Goal: Task Accomplishment & Management: Use online tool/utility

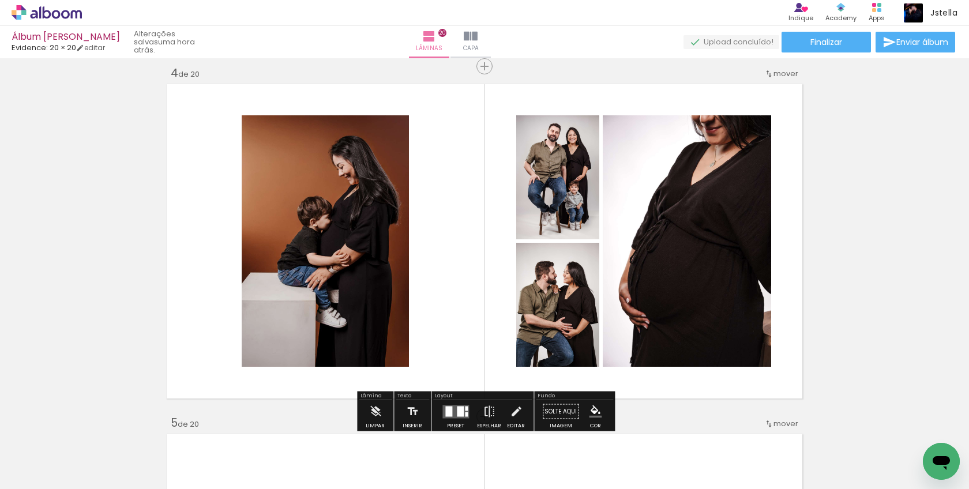
scroll to position [1061, 0]
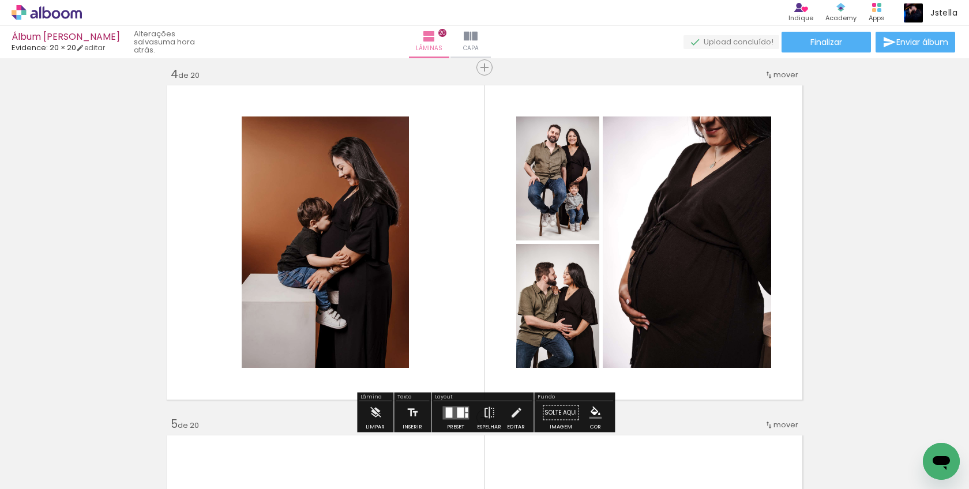
click at [458, 410] on div at bounding box center [460, 412] width 7 height 10
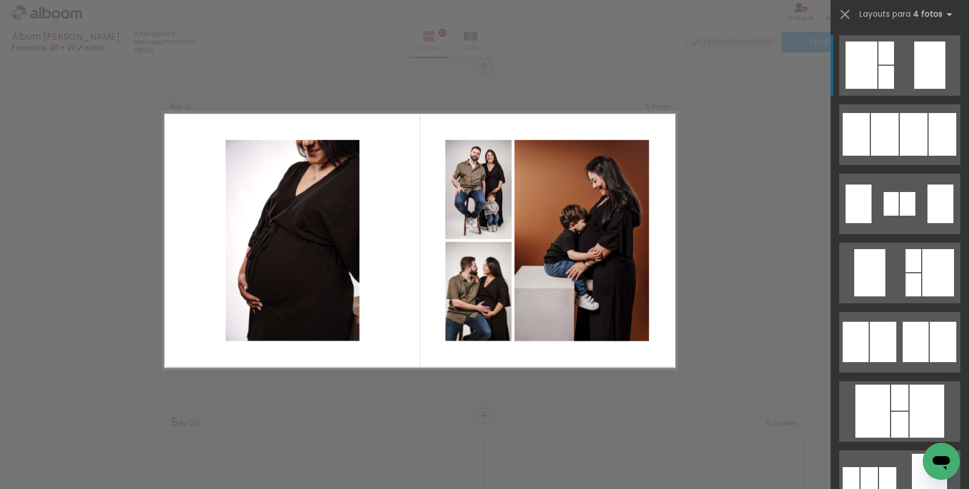
scroll to position [1065, 0]
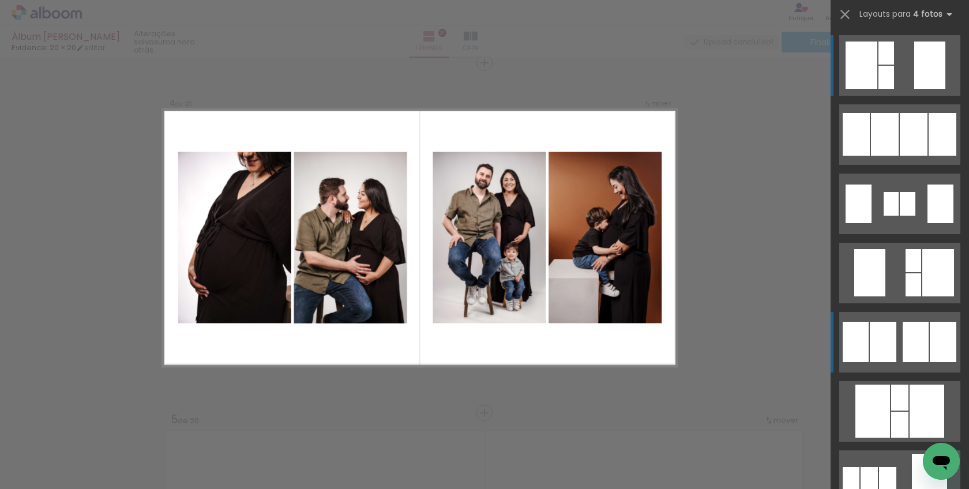
click at [863, 349] on div at bounding box center [856, 342] width 26 height 40
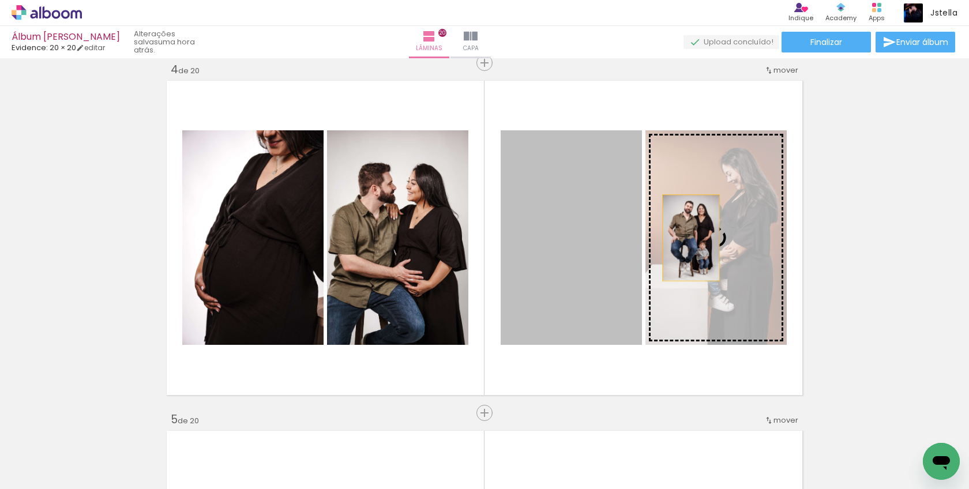
drag, startPoint x: 566, startPoint y: 239, endPoint x: 691, endPoint y: 238, distance: 125.2
click at [0, 0] on slot at bounding box center [0, 0] width 0 height 0
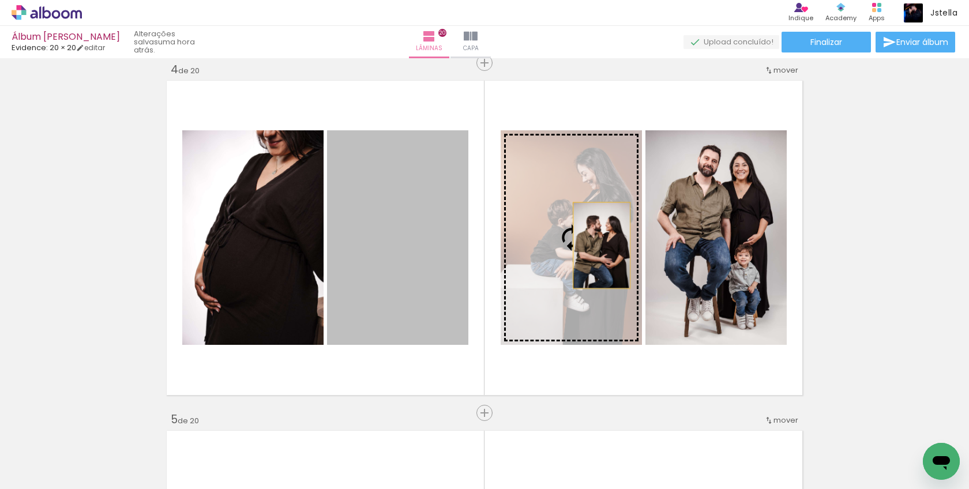
drag, startPoint x: 399, startPoint y: 247, endPoint x: 602, endPoint y: 245, distance: 203.1
click at [0, 0] on slot at bounding box center [0, 0] width 0 height 0
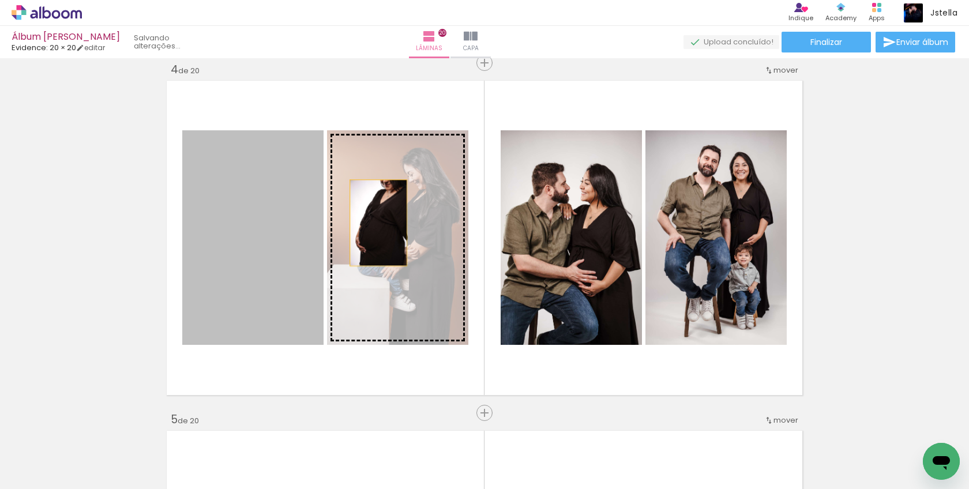
drag, startPoint x: 260, startPoint y: 226, endPoint x: 379, endPoint y: 223, distance: 118.9
click at [0, 0] on slot at bounding box center [0, 0] width 0 height 0
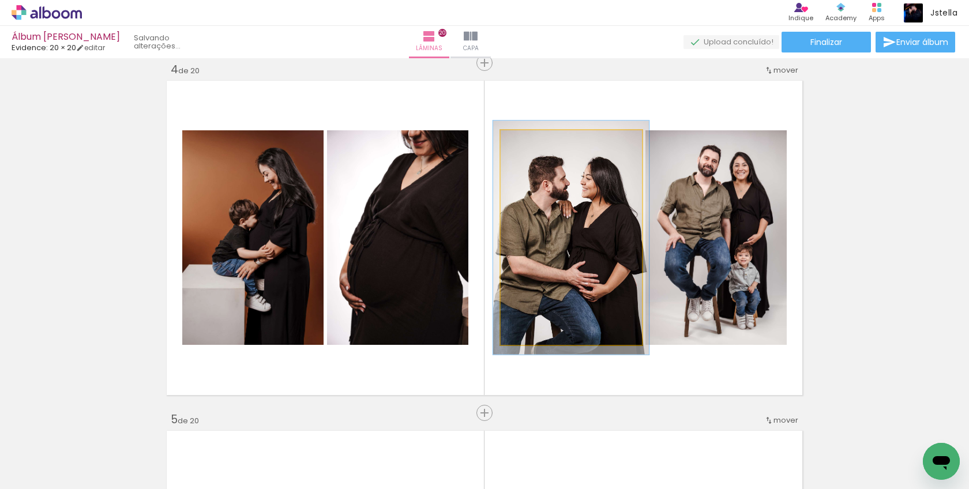
type paper-slider "107"
drag, startPoint x: 526, startPoint y: 140, endPoint x: 560, endPoint y: 192, distance: 62.1
click at [529, 140] on div at bounding box center [531, 142] width 10 height 10
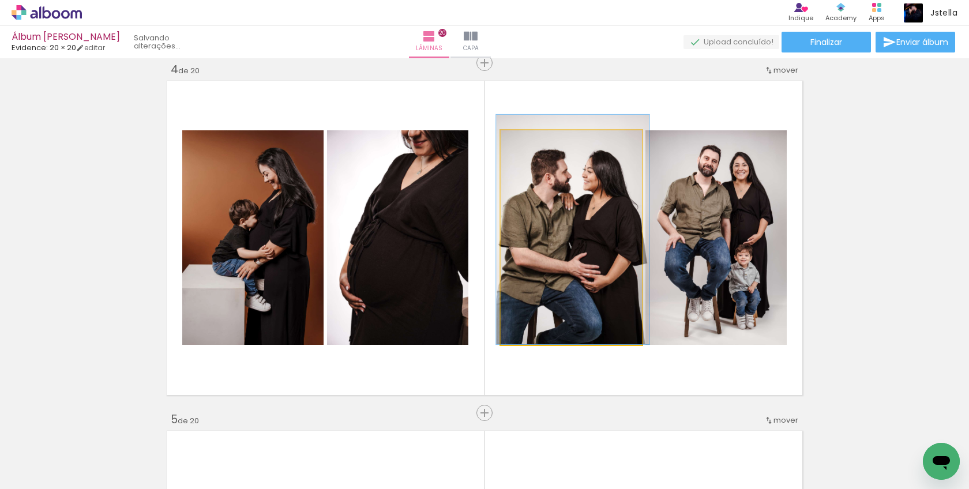
drag, startPoint x: 560, startPoint y: 192, endPoint x: 562, endPoint y: 167, distance: 24.9
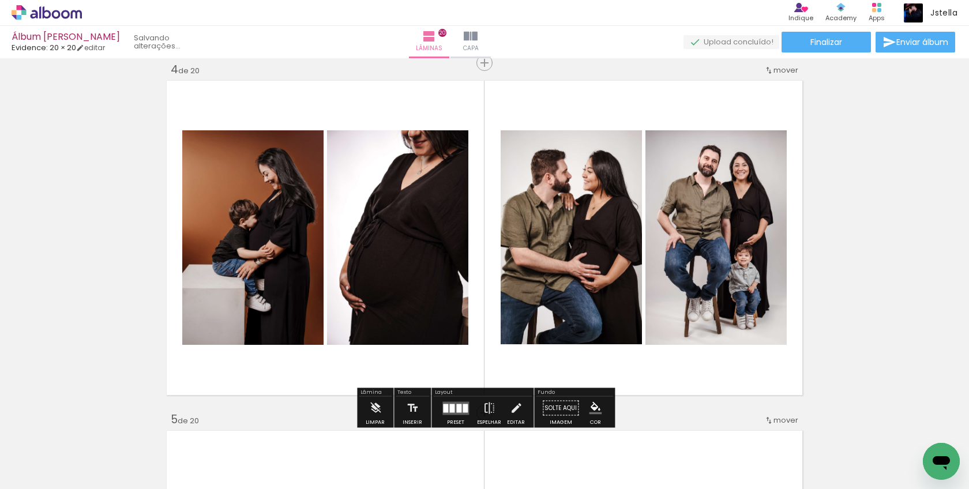
click at [732, 374] on quentale-layouter at bounding box center [484, 237] width 643 height 321
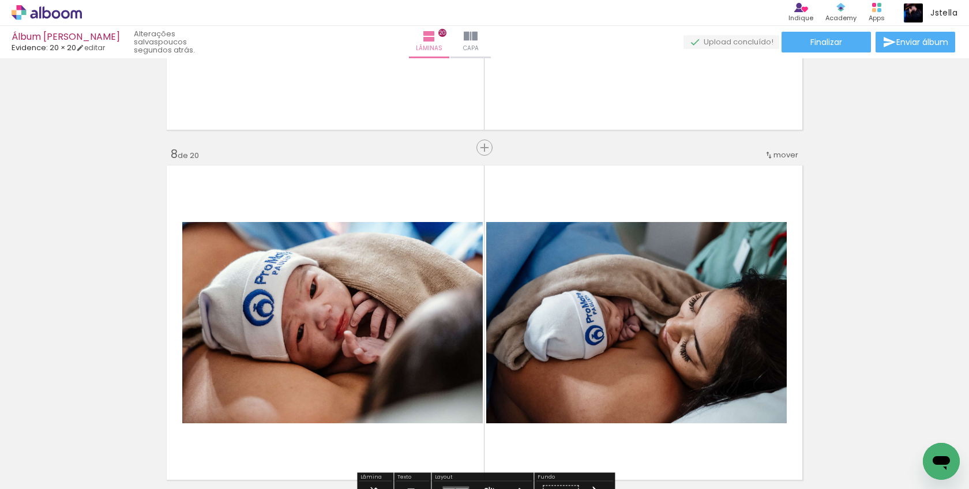
scroll to position [2378, 0]
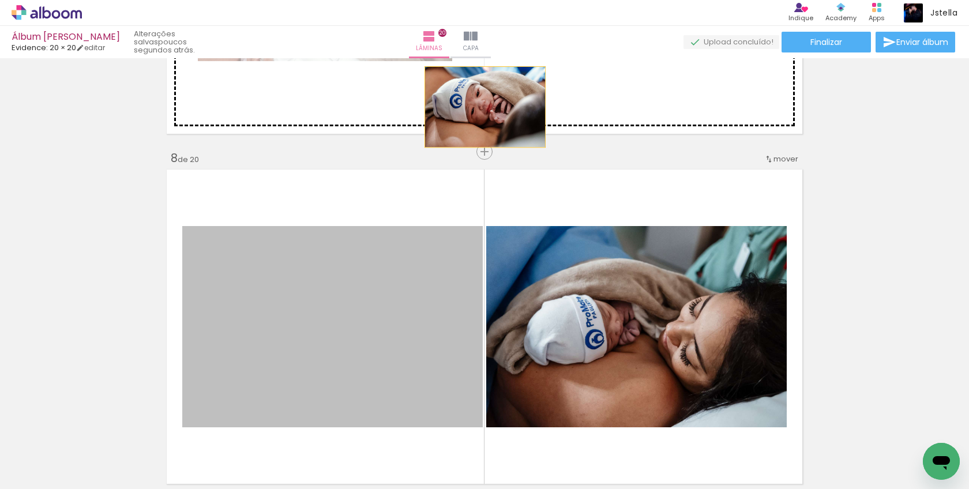
drag, startPoint x: 355, startPoint y: 310, endPoint x: 485, endPoint y: 107, distance: 241.6
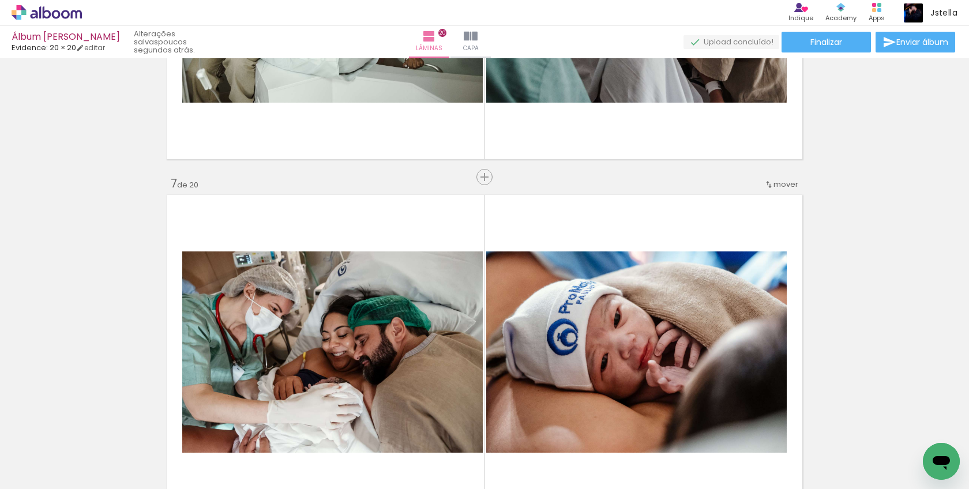
scroll to position [1962, 0]
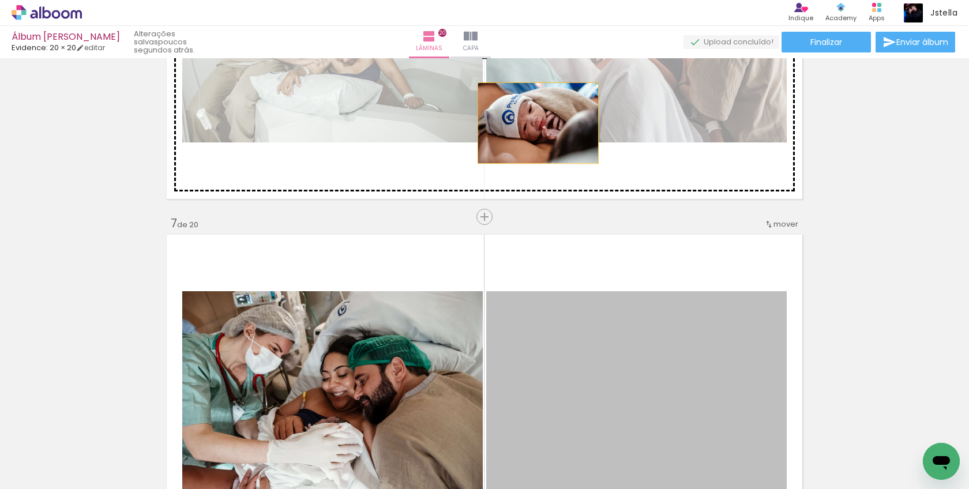
drag, startPoint x: 549, startPoint y: 357, endPoint x: 538, endPoint y: 121, distance: 236.3
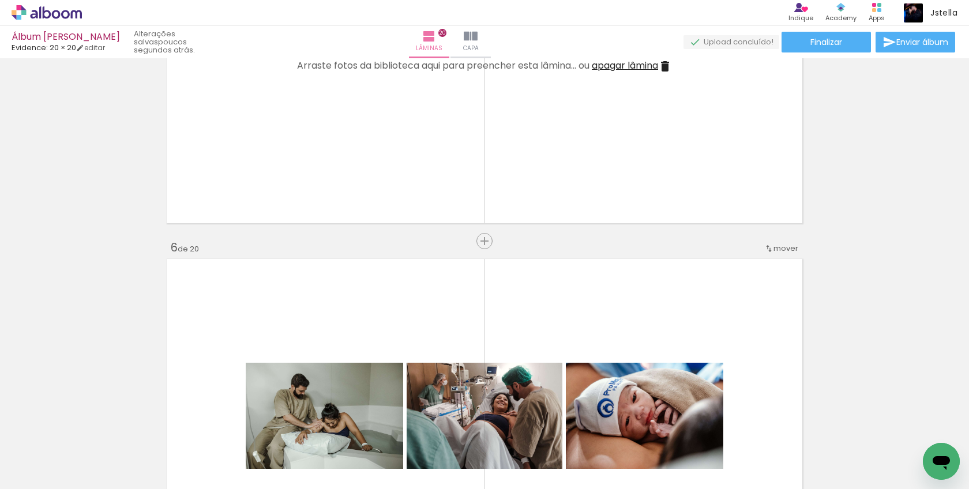
scroll to position [1576, 0]
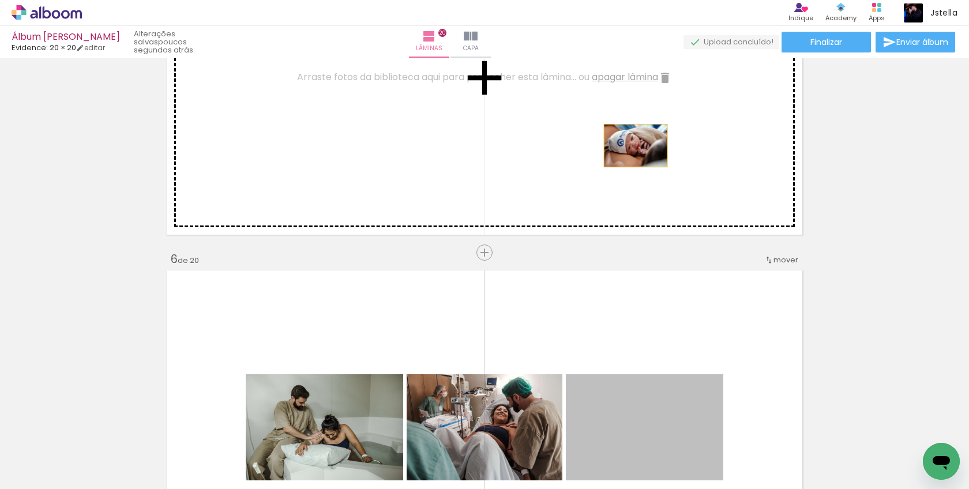
drag, startPoint x: 624, startPoint y: 397, endPoint x: 636, endPoint y: 144, distance: 253.0
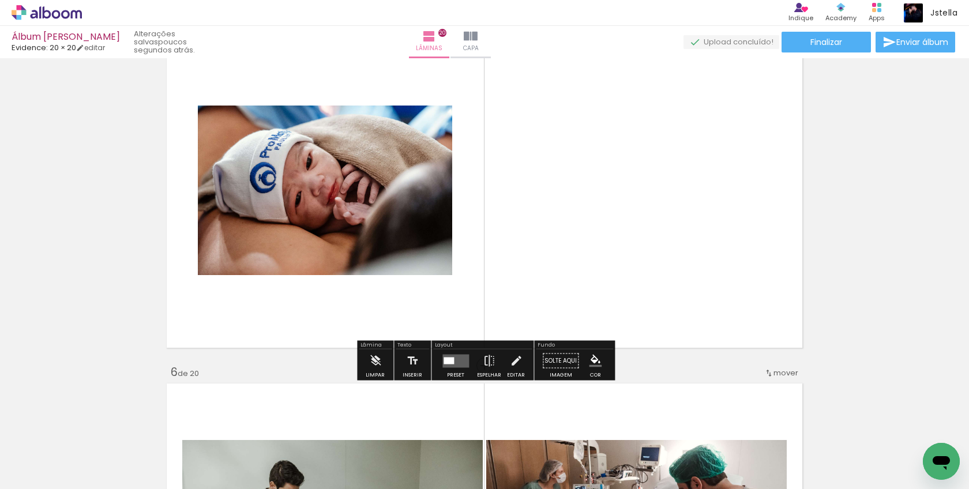
scroll to position [1462, 0]
click at [452, 356] on quentale-layouter at bounding box center [456, 361] width 27 height 13
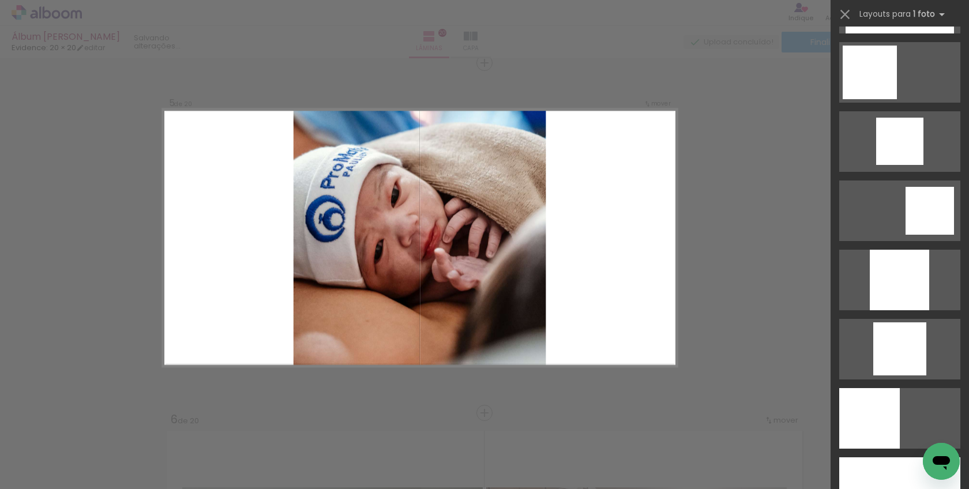
scroll to position [904, 0]
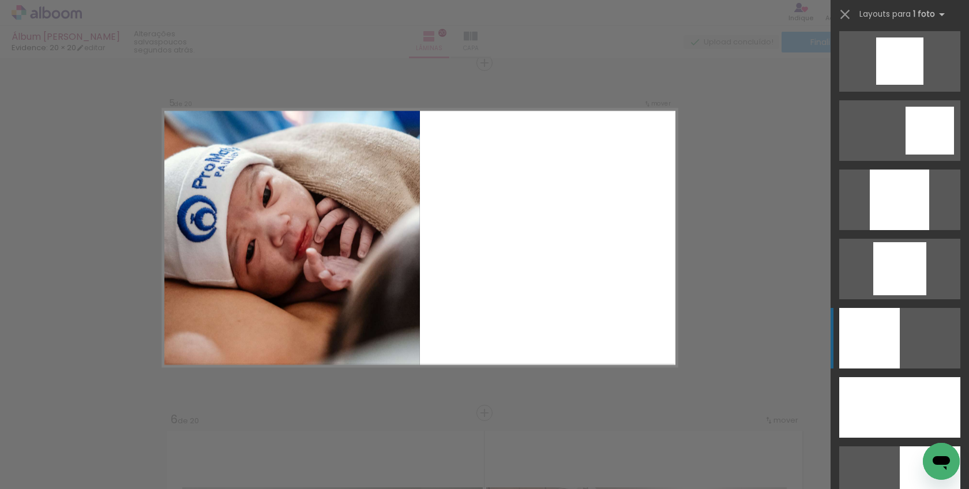
click at [879, 322] on div at bounding box center [870, 338] width 61 height 61
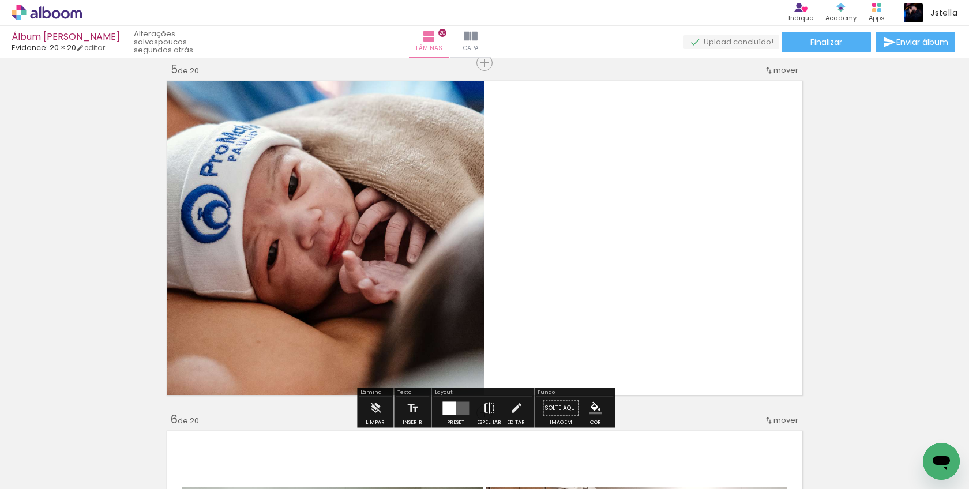
click at [492, 410] on iron-icon at bounding box center [489, 408] width 13 height 23
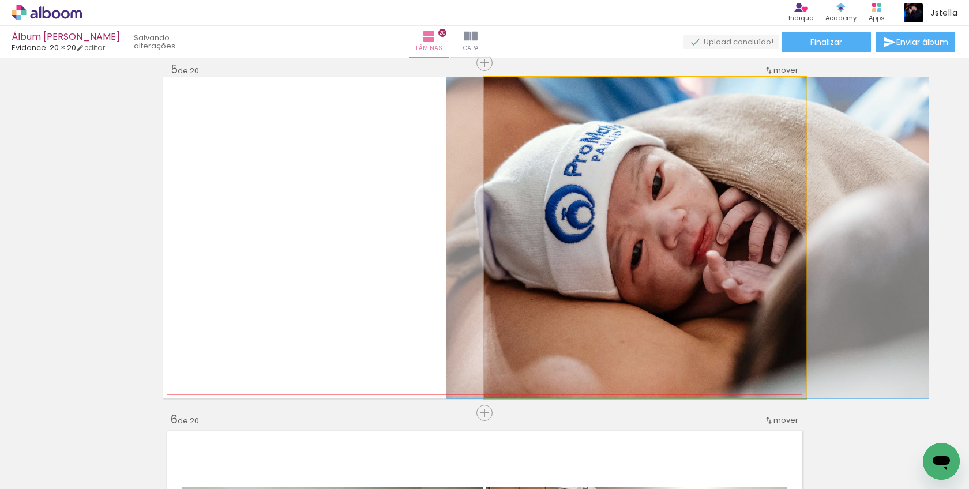
drag, startPoint x: 602, startPoint y: 276, endPoint x: 645, endPoint y: 278, distance: 42.7
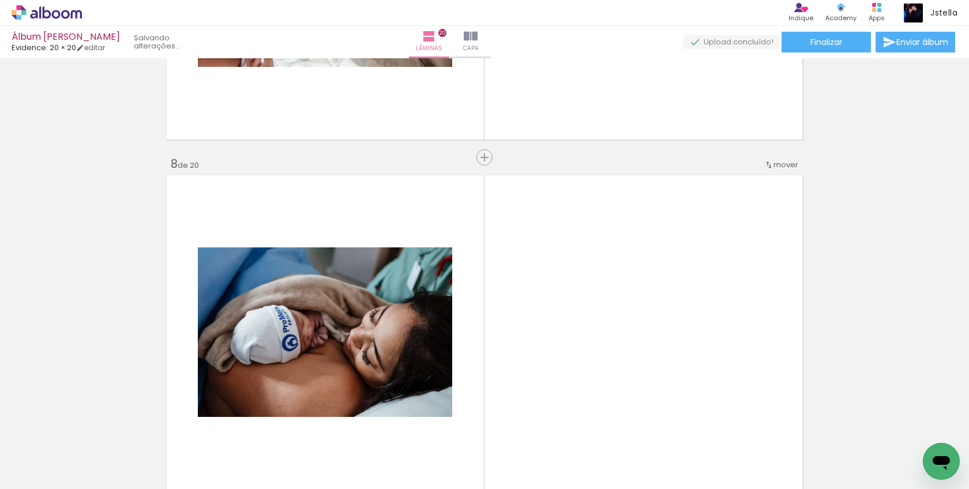
scroll to position [2346, 0]
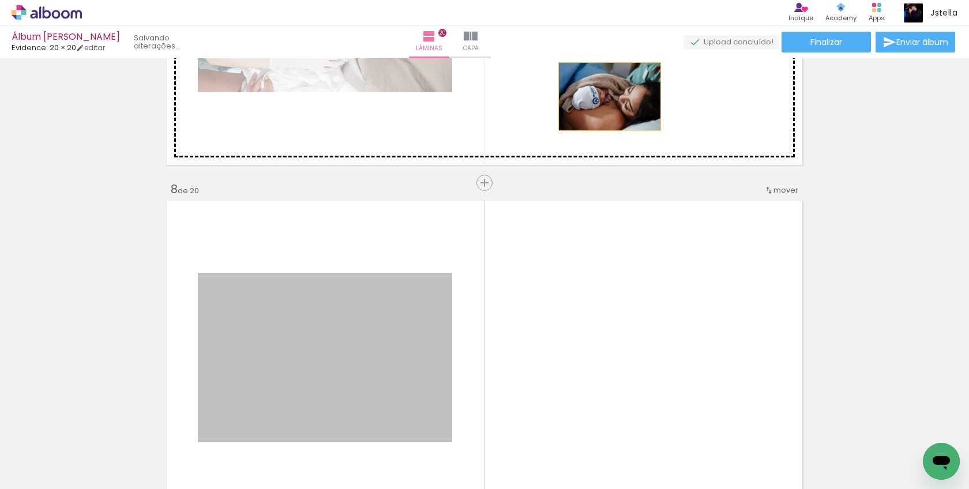
drag, startPoint x: 345, startPoint y: 346, endPoint x: 609, endPoint y: 96, distance: 364.1
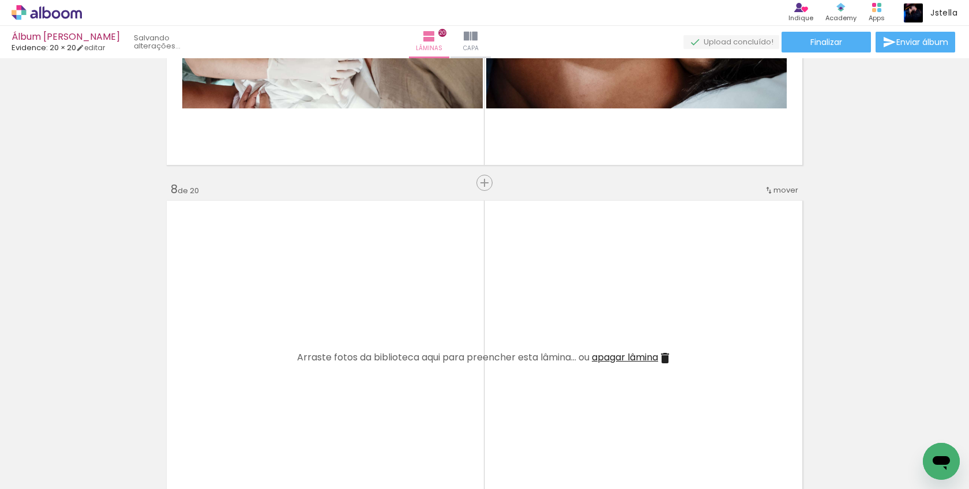
click at [627, 358] on span "apagar lâmina" at bounding box center [625, 357] width 66 height 13
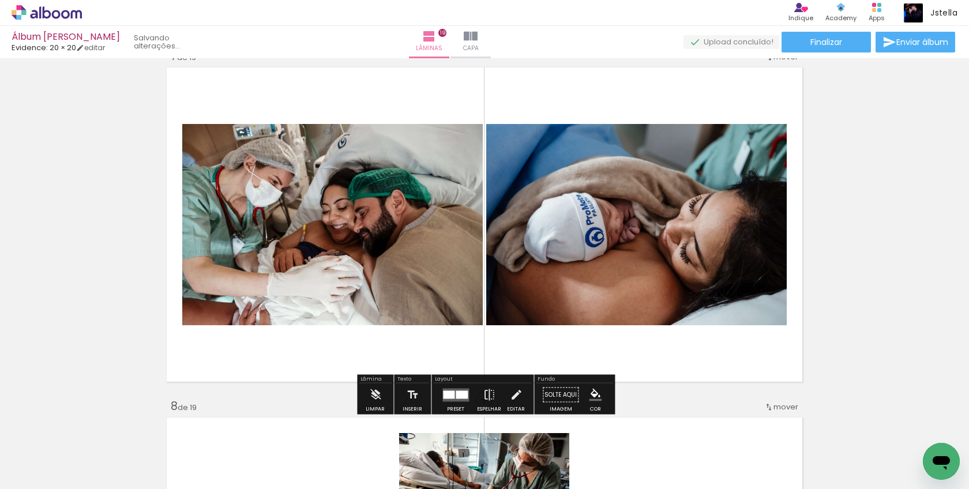
scroll to position [2131, 0]
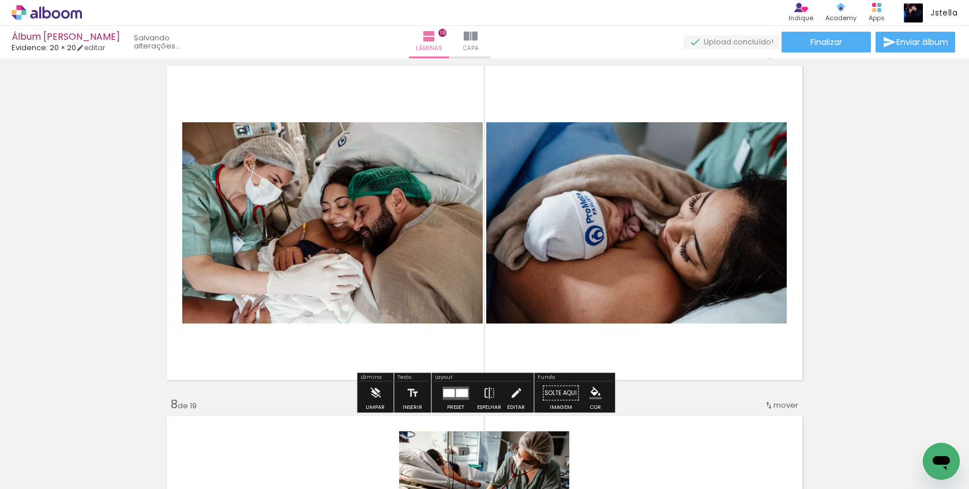
click at [447, 387] on quentale-layouter at bounding box center [456, 393] width 27 height 13
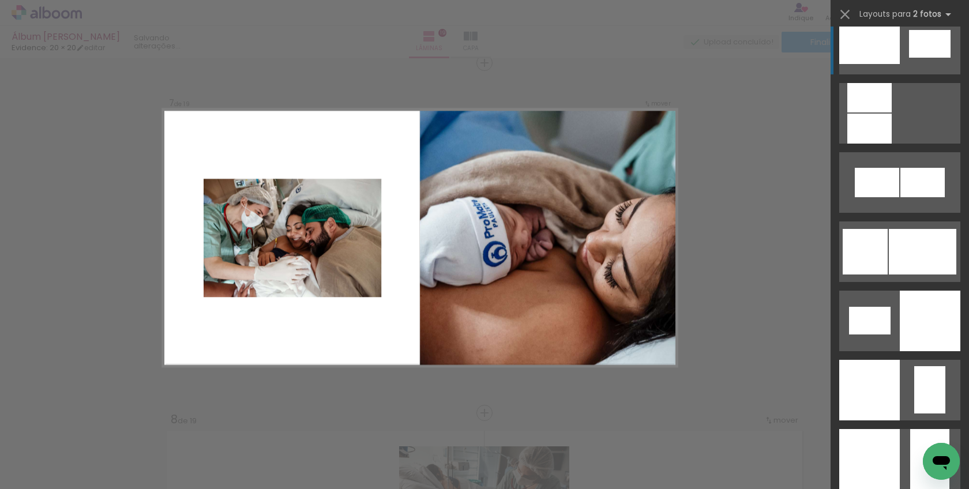
scroll to position [1341, 0]
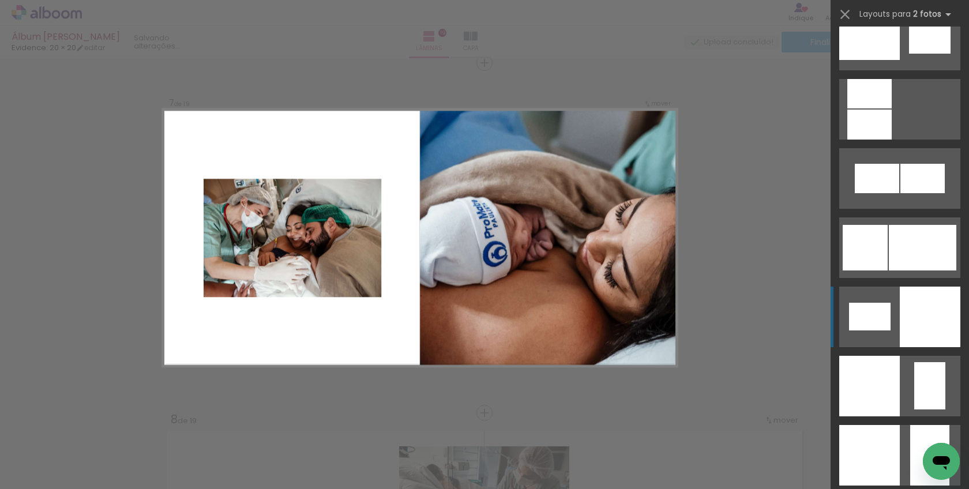
click at [945, 323] on div at bounding box center [930, 317] width 61 height 61
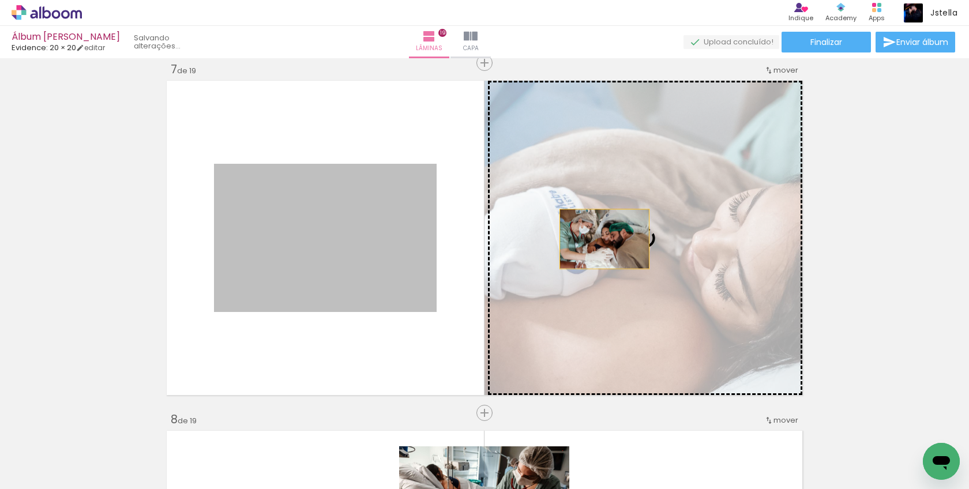
drag, startPoint x: 387, startPoint y: 254, endPoint x: 643, endPoint y: 234, distance: 257.5
click at [0, 0] on slot at bounding box center [0, 0] width 0 height 0
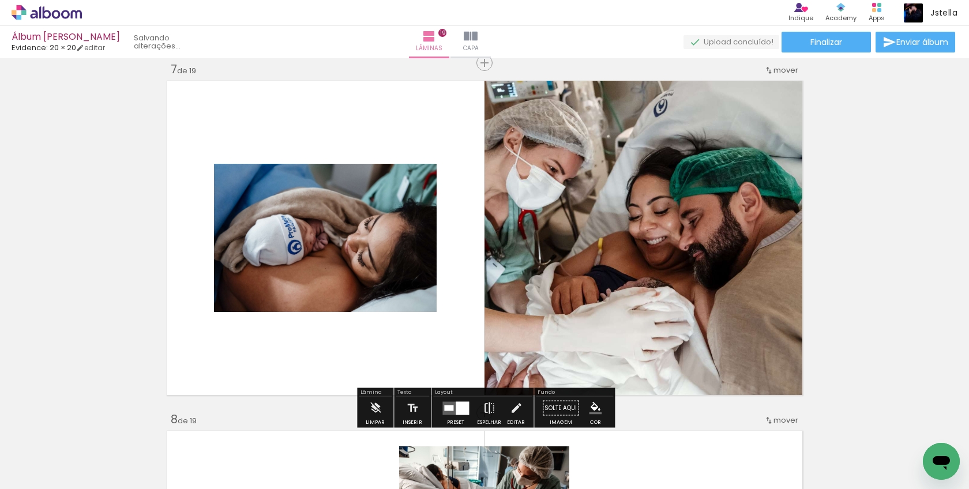
click at [488, 407] on iron-icon at bounding box center [489, 408] width 13 height 23
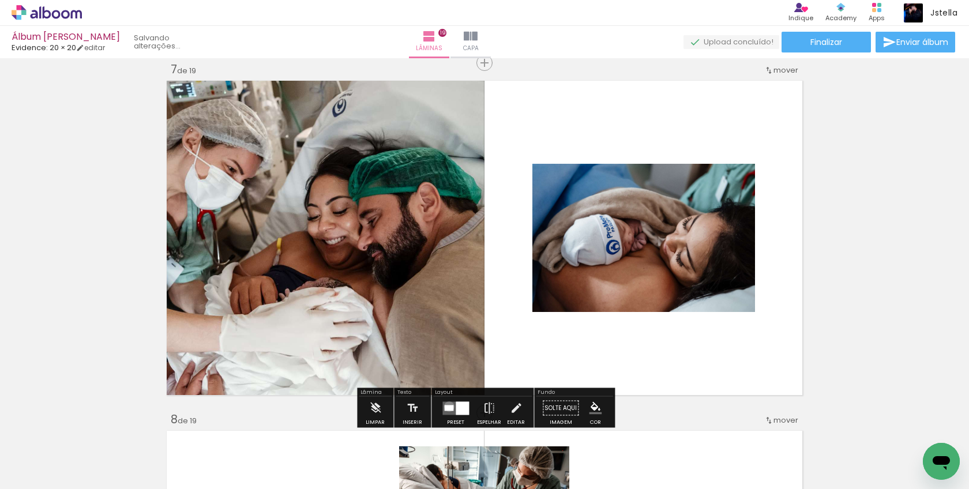
click at [447, 406] on div at bounding box center [448, 408] width 9 height 6
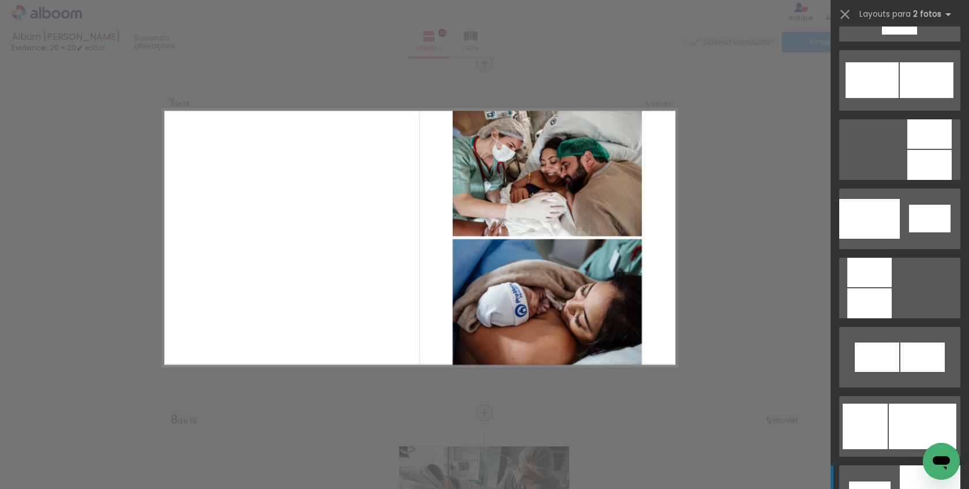
scroll to position [1221, 0]
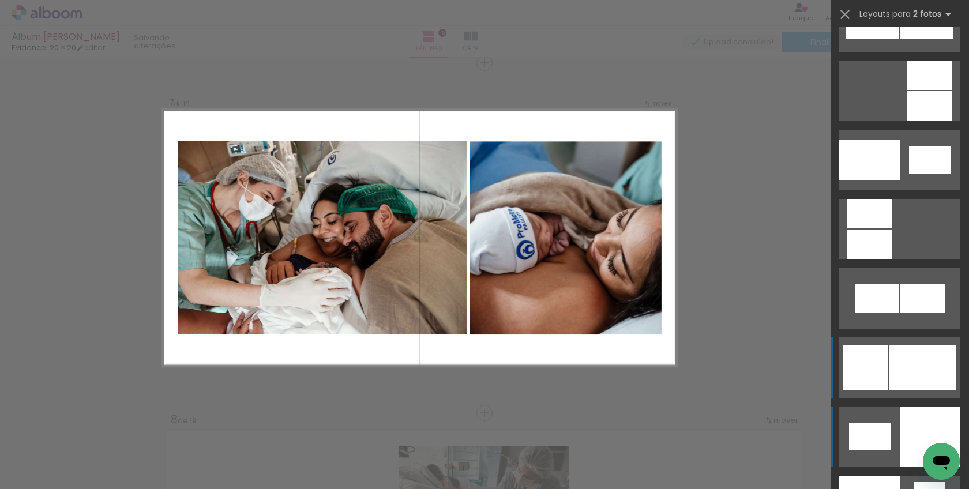
click at [869, 362] on div at bounding box center [865, 368] width 45 height 46
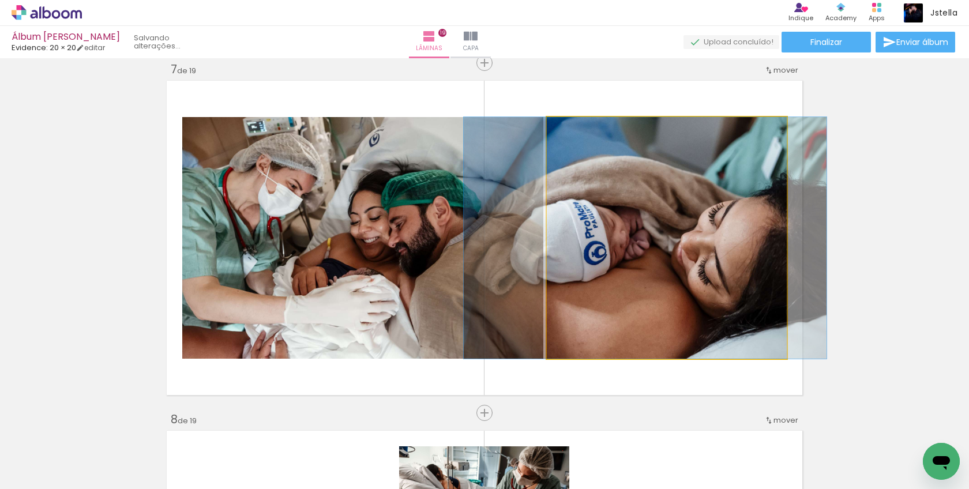
drag, startPoint x: 669, startPoint y: 296, endPoint x: 649, endPoint y: 290, distance: 21.6
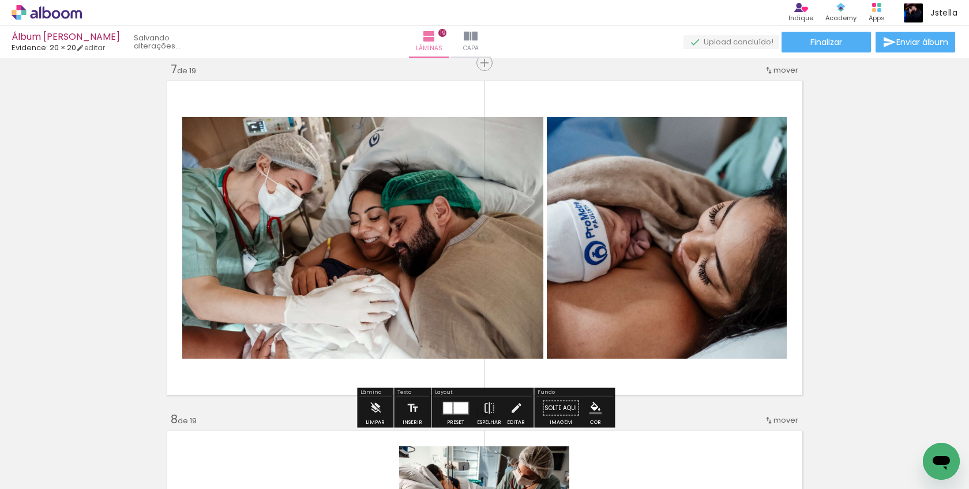
click at [449, 407] on div at bounding box center [447, 408] width 9 height 12
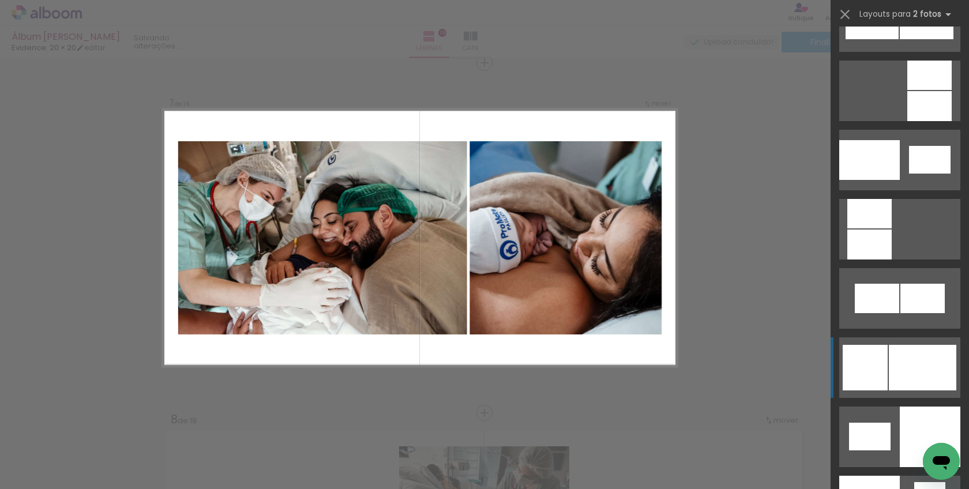
scroll to position [1523, 0]
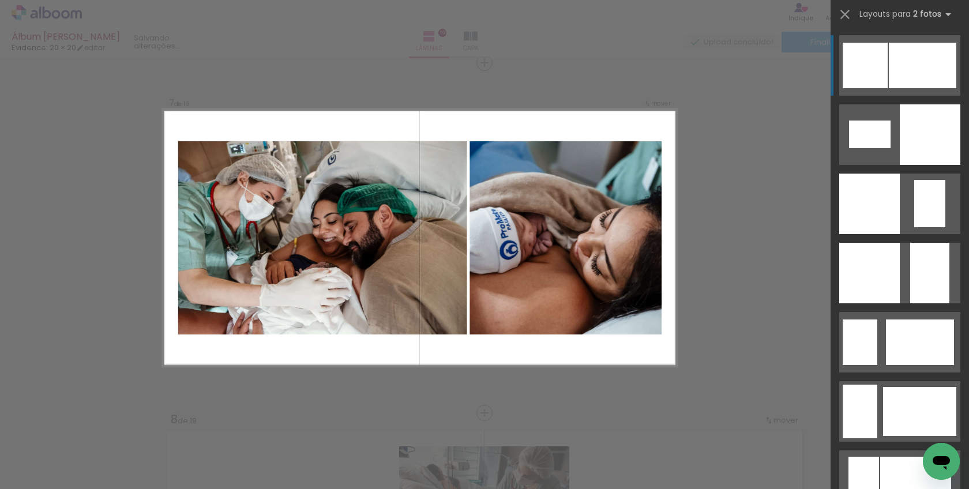
click at [935, 62] on div at bounding box center [923, 66] width 68 height 46
click at [893, 72] on div at bounding box center [923, 66] width 68 height 46
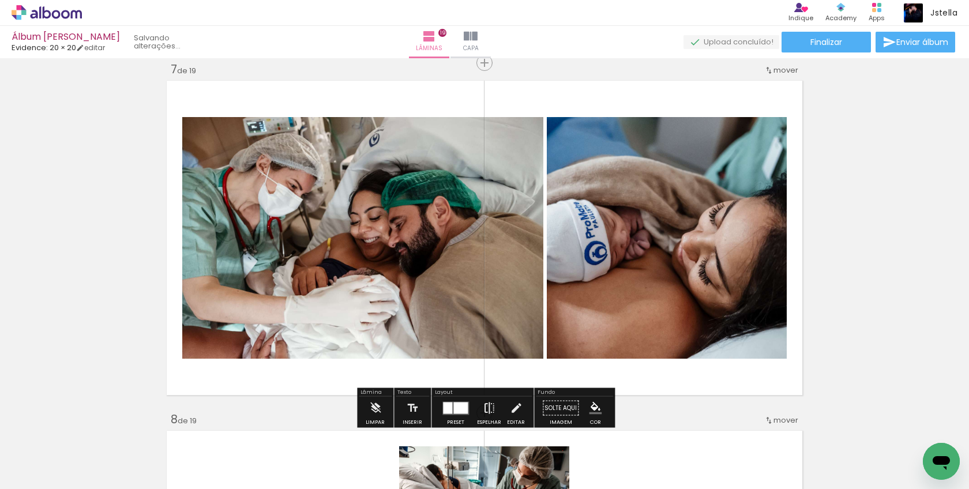
click at [485, 406] on iron-icon at bounding box center [489, 408] width 13 height 23
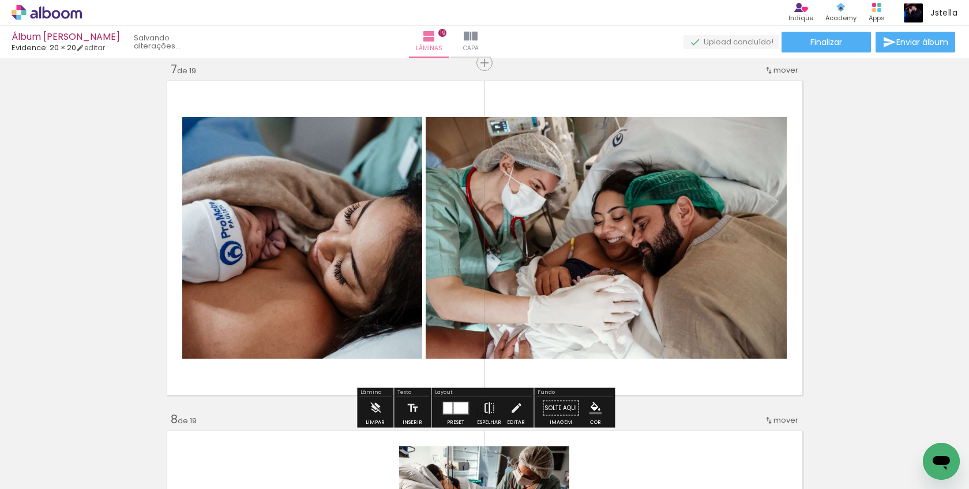
click at [485, 409] on iron-icon at bounding box center [489, 408] width 13 height 23
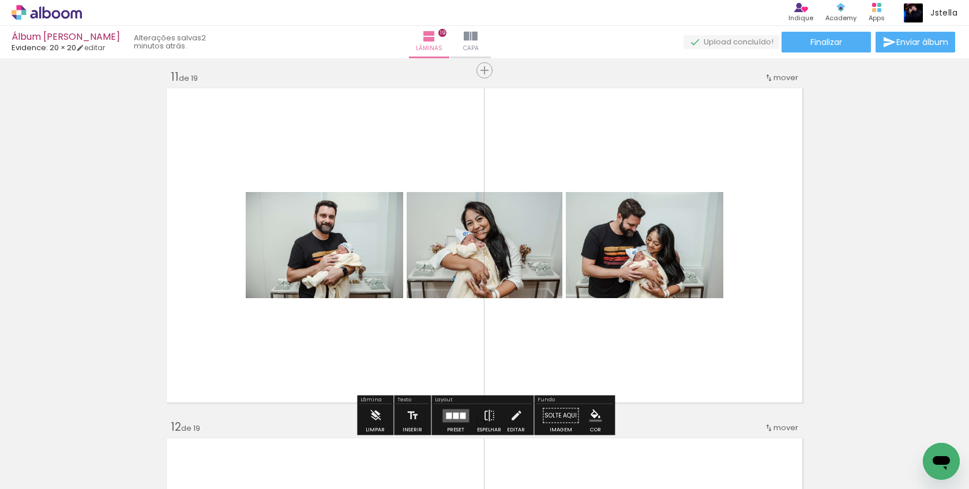
scroll to position [3572, 0]
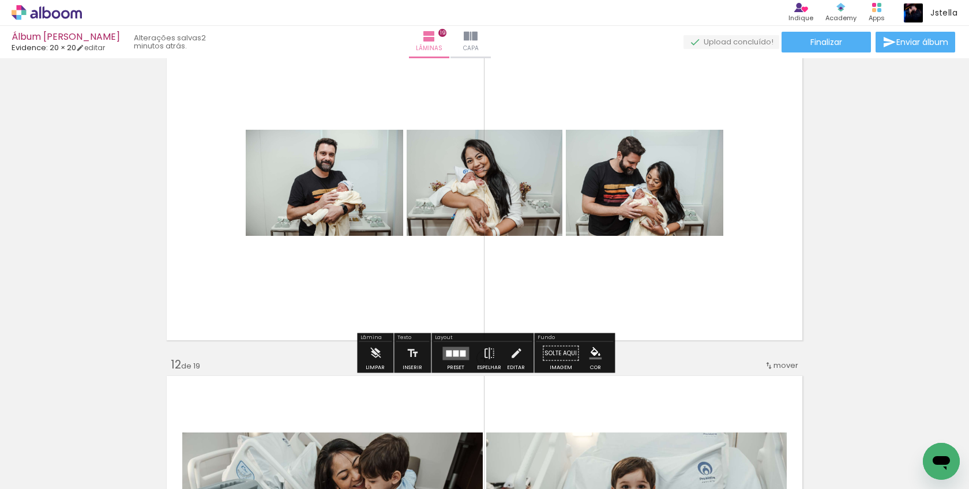
click at [453, 354] on div at bounding box center [456, 353] width 6 height 6
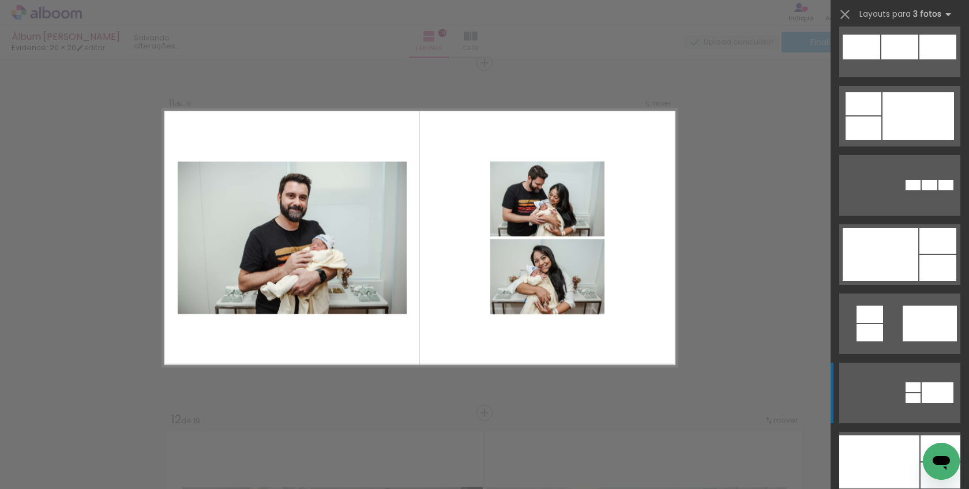
scroll to position [1210, 0]
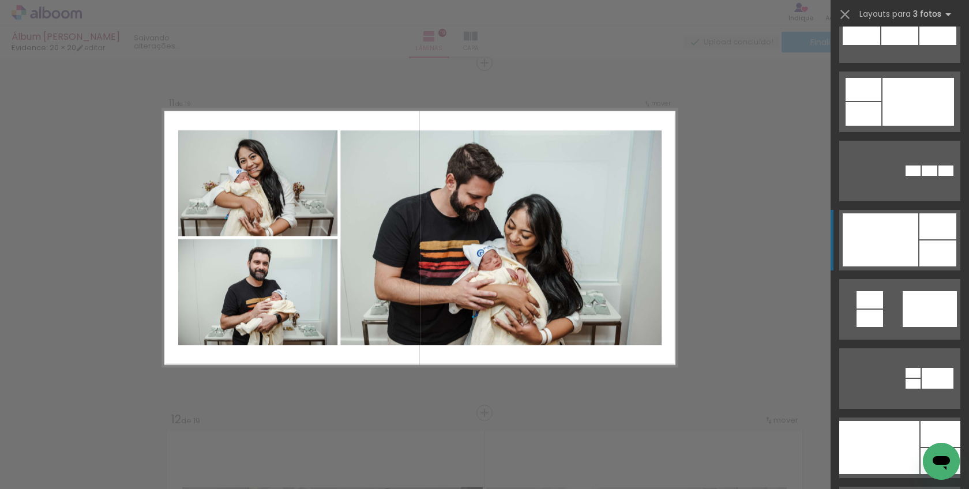
click at [897, 237] on div at bounding box center [881, 240] width 76 height 53
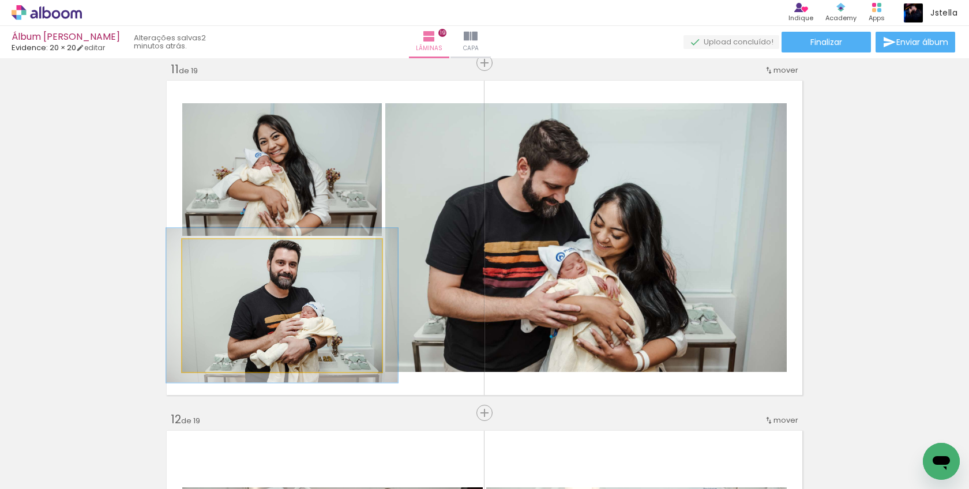
drag, startPoint x: 208, startPoint y: 251, endPoint x: 214, endPoint y: 252, distance: 6.4
type paper-slider "116"
click at [214, 252] on div at bounding box center [216, 251] width 10 height 10
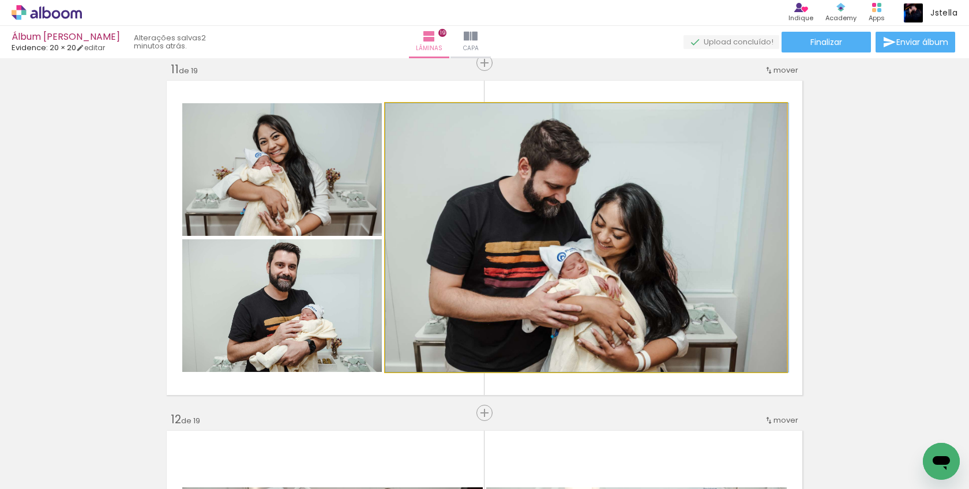
drag, startPoint x: 656, startPoint y: 253, endPoint x: 668, endPoint y: 241, distance: 17.6
click at [668, 241] on div at bounding box center [586, 237] width 403 height 269
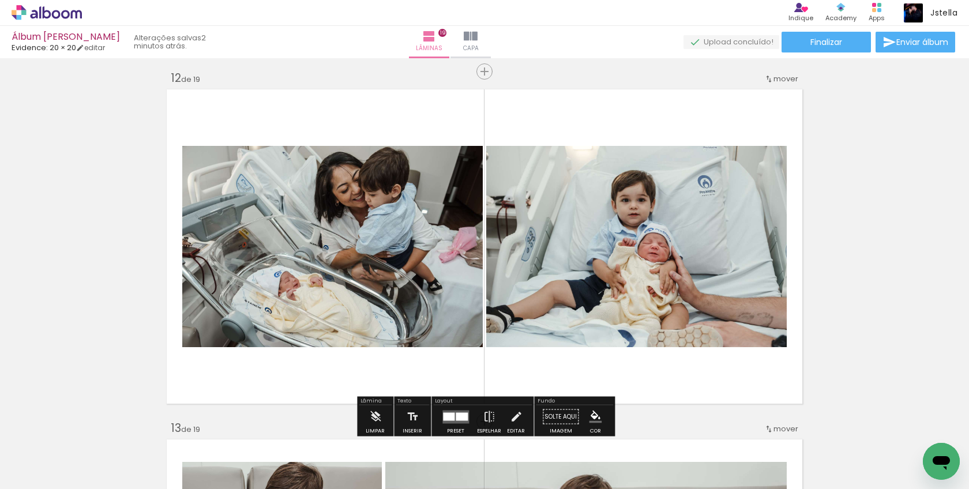
scroll to position [4165, 0]
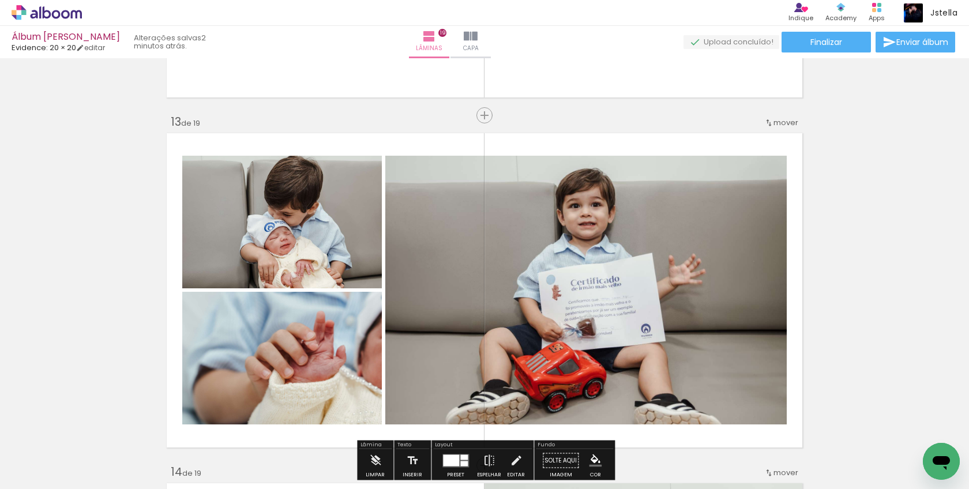
click at [794, 268] on quentale-layouter at bounding box center [484, 290] width 643 height 321
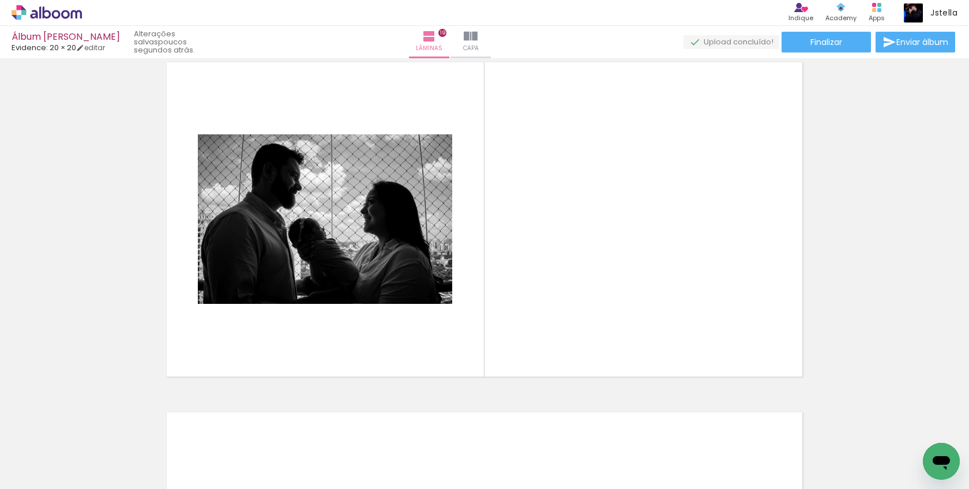
scroll to position [0, 641]
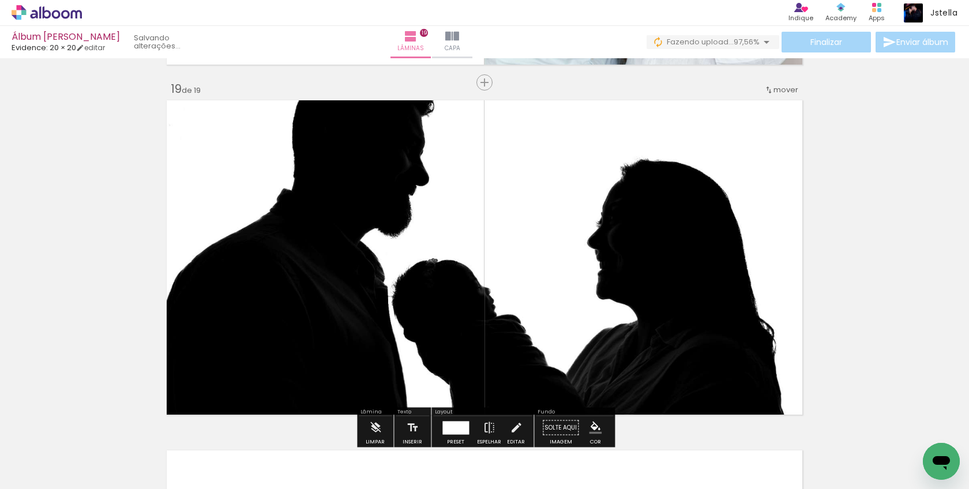
scroll to position [6298, 0]
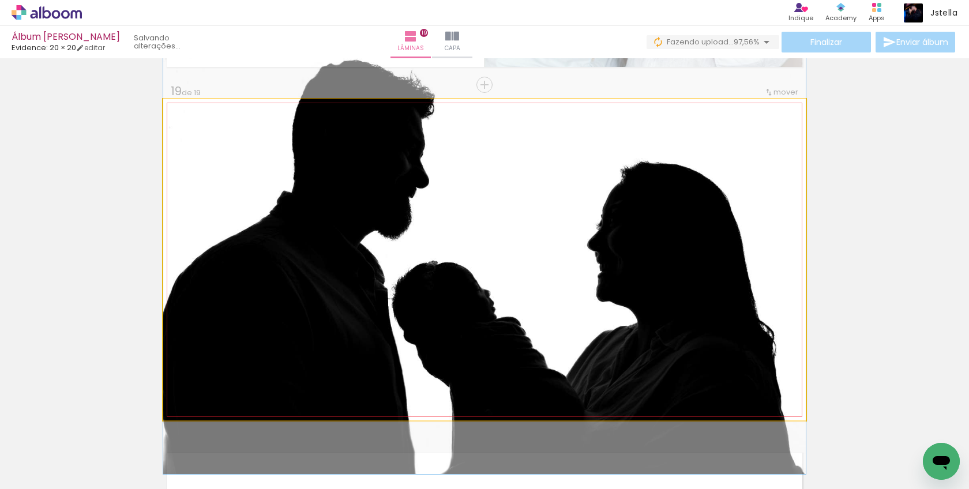
click at [723, 275] on quentale-photo at bounding box center [484, 259] width 643 height 321
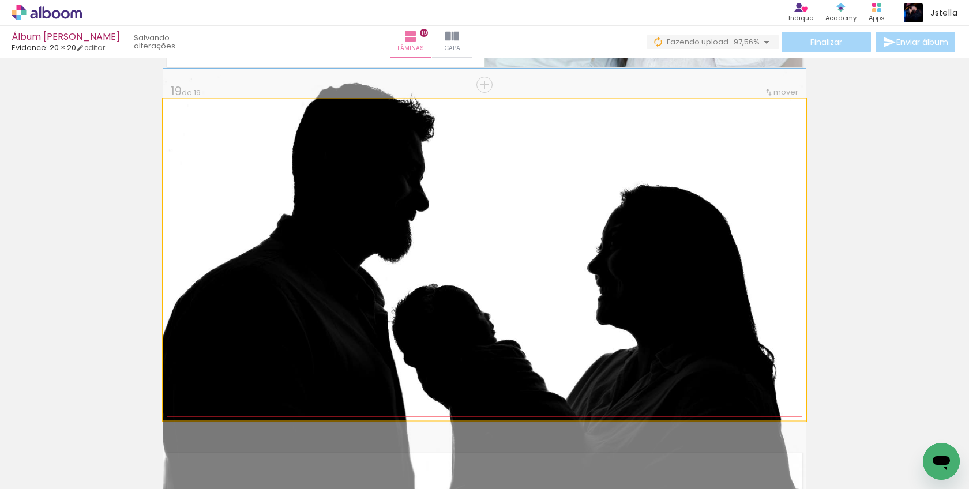
drag, startPoint x: 718, startPoint y: 280, endPoint x: 724, endPoint y: 303, distance: 23.9
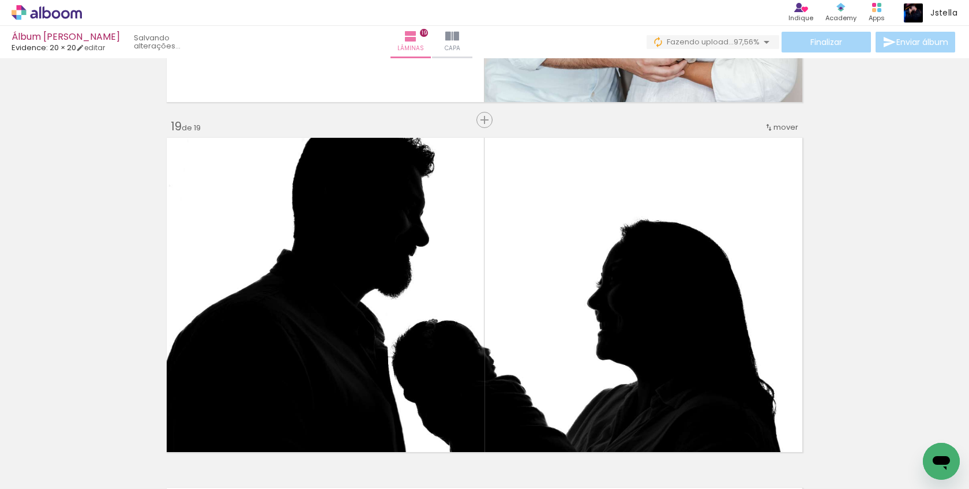
scroll to position [6343, 0]
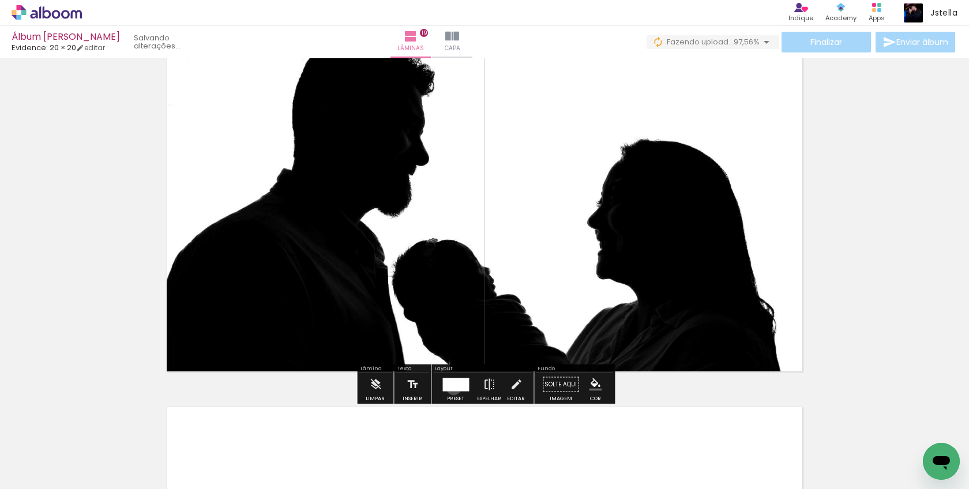
click at [451, 387] on div at bounding box center [456, 384] width 27 height 13
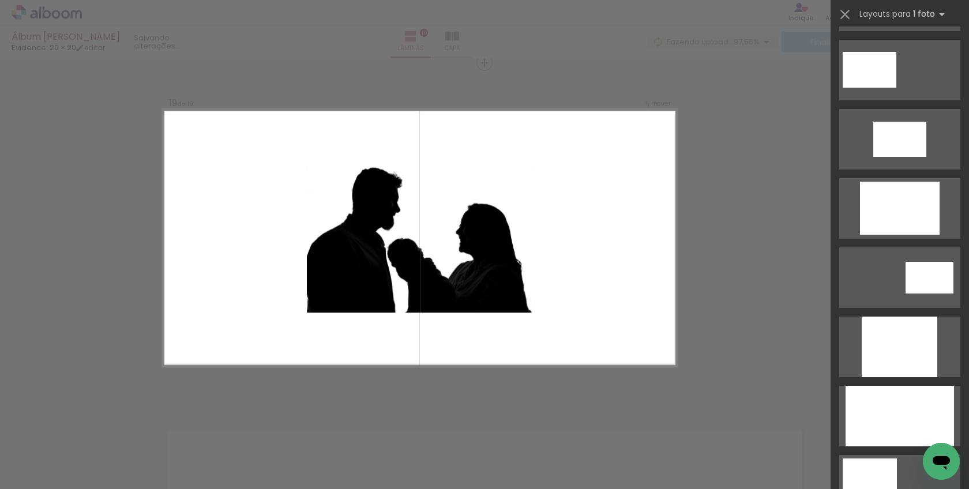
scroll to position [403, 0]
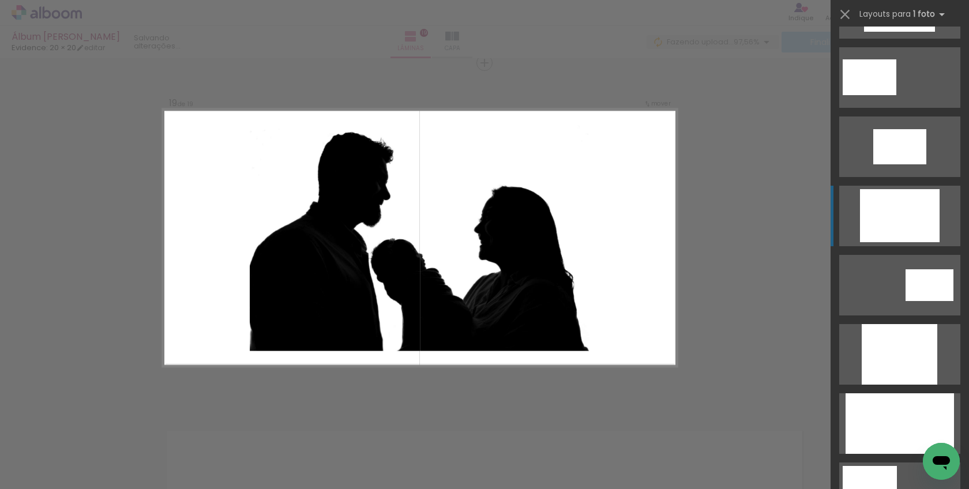
click at [891, 199] on div at bounding box center [900, 215] width 80 height 53
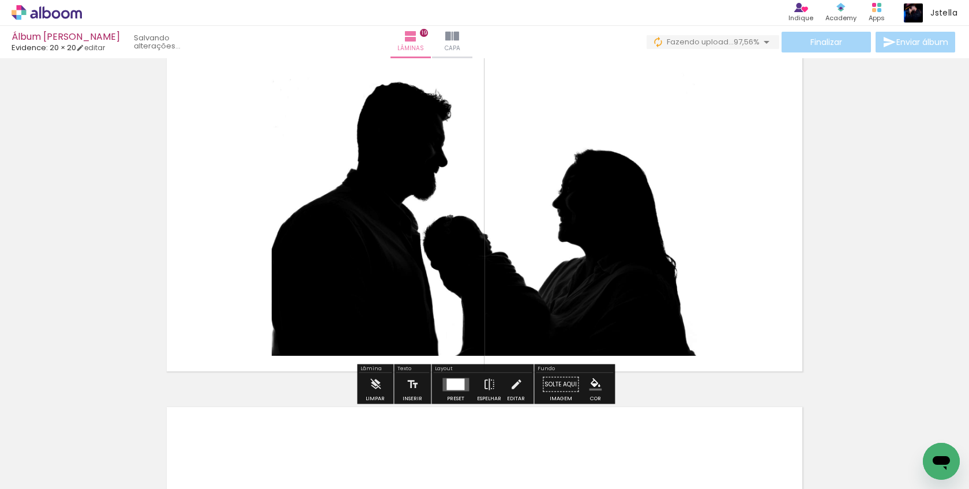
scroll to position [6345, 0]
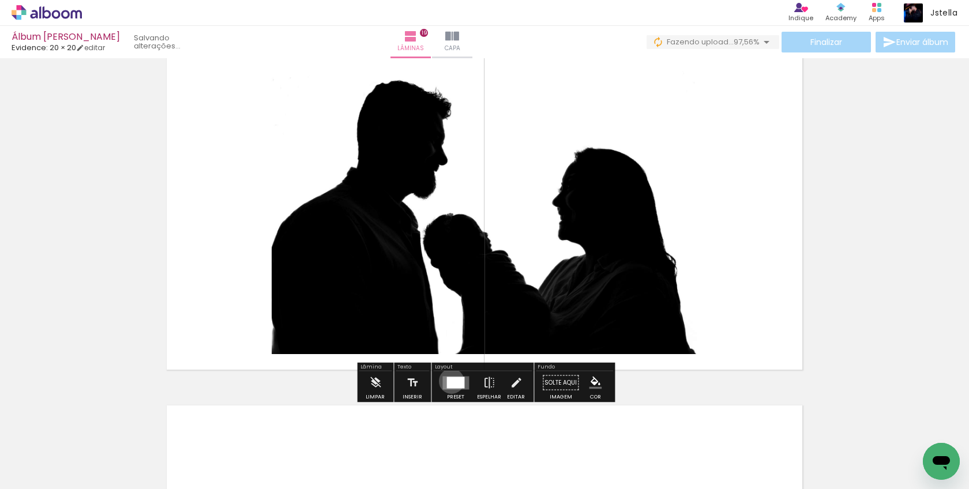
click at [449, 381] on div at bounding box center [456, 383] width 18 height 12
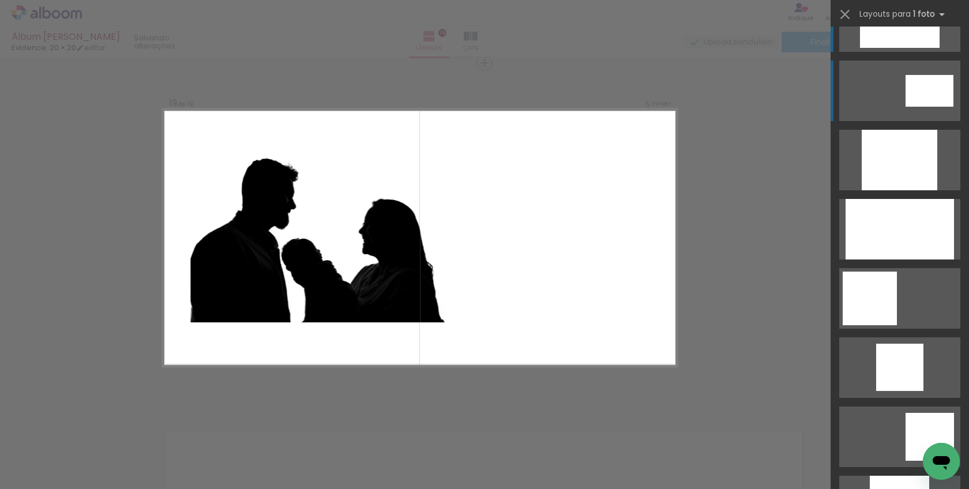
scroll to position [192, 0]
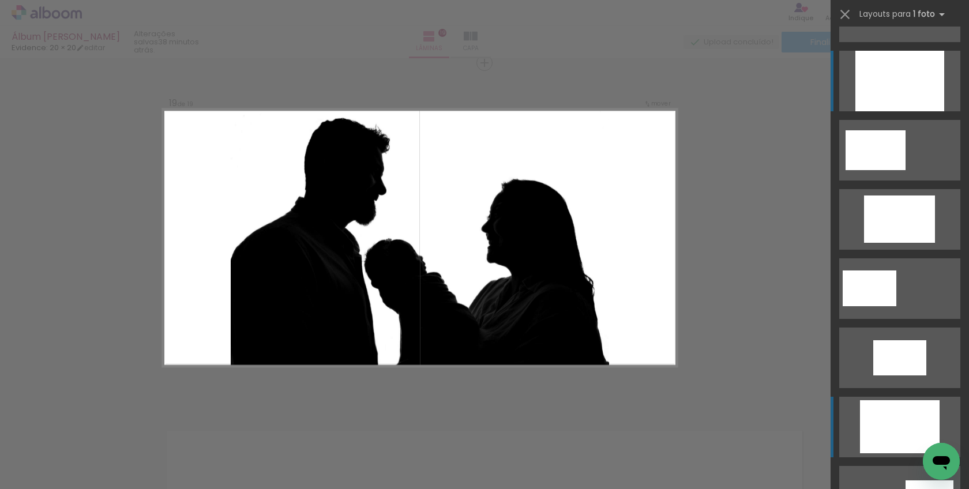
click at [912, 78] on div at bounding box center [900, 81] width 89 height 61
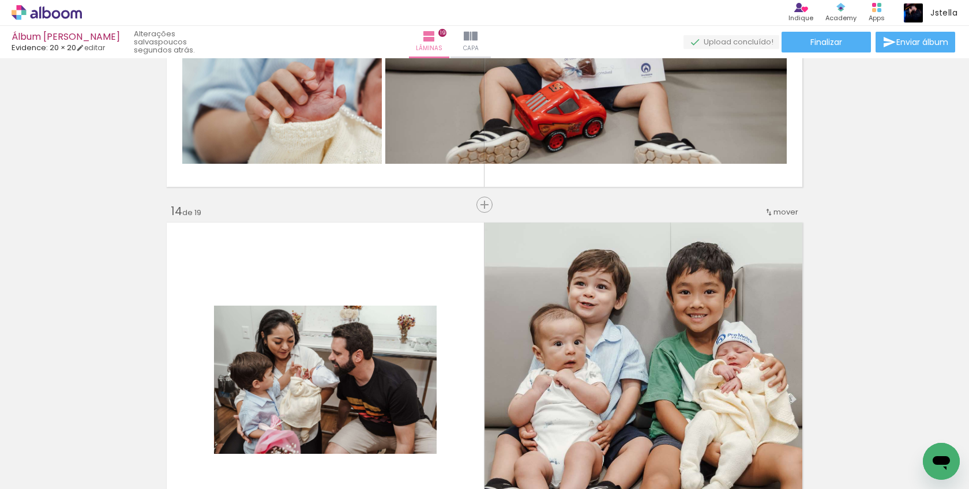
scroll to position [4433, 0]
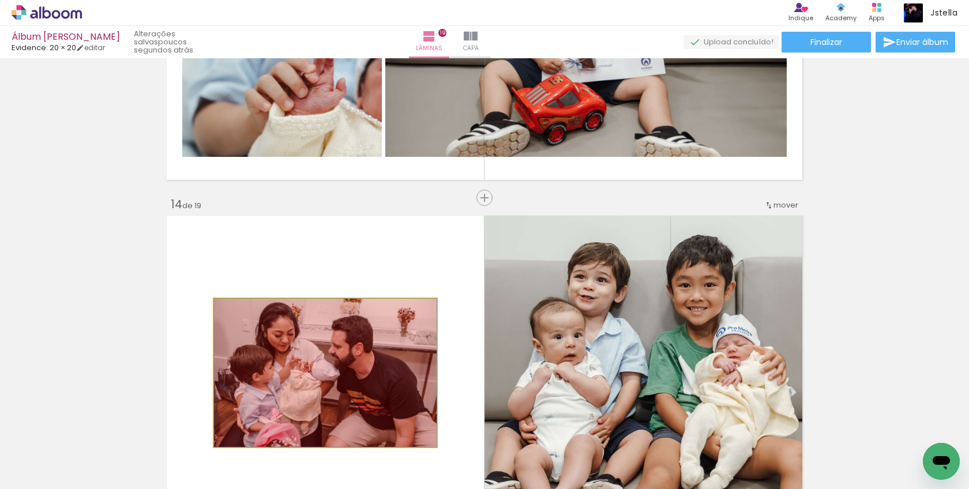
drag, startPoint x: 376, startPoint y: 353, endPoint x: 437, endPoint y: 458, distance: 122.3
click at [437, 458] on quentale-workspace at bounding box center [484, 244] width 969 height 489
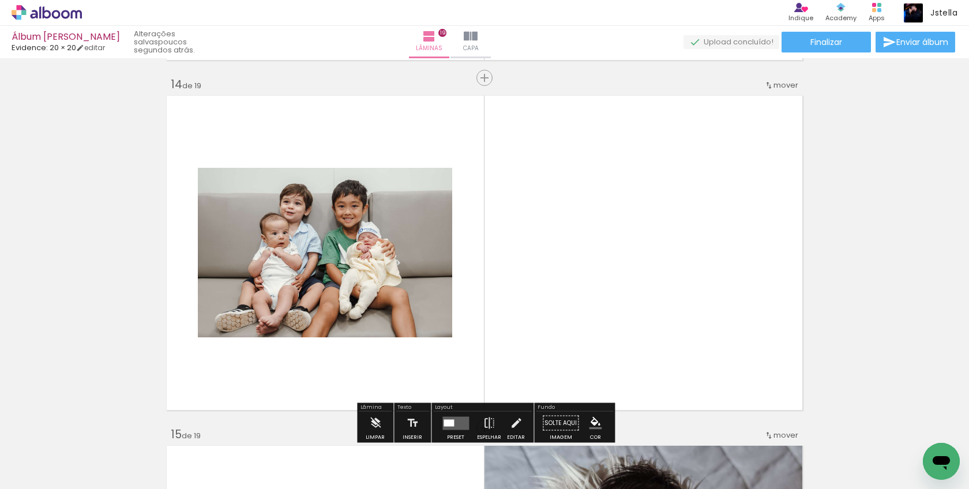
scroll to position [4584, 0]
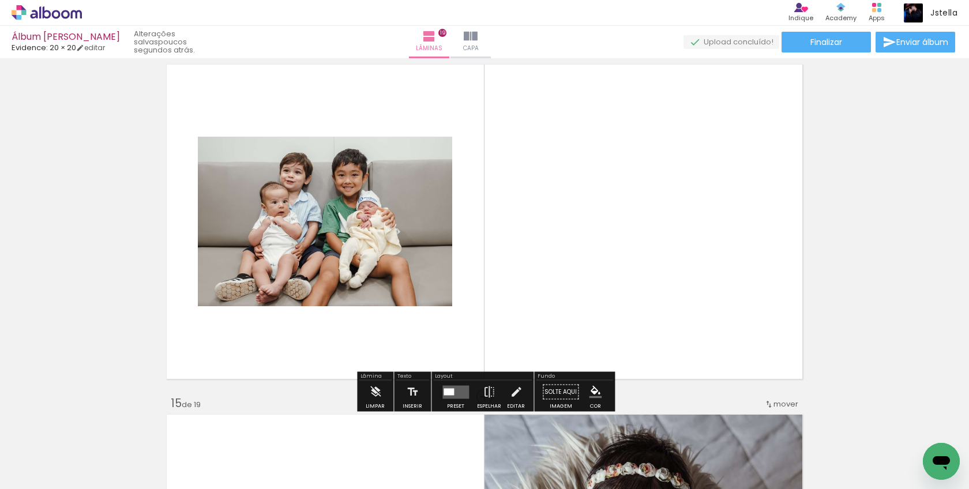
click at [445, 386] on quentale-layouter at bounding box center [456, 391] width 27 height 13
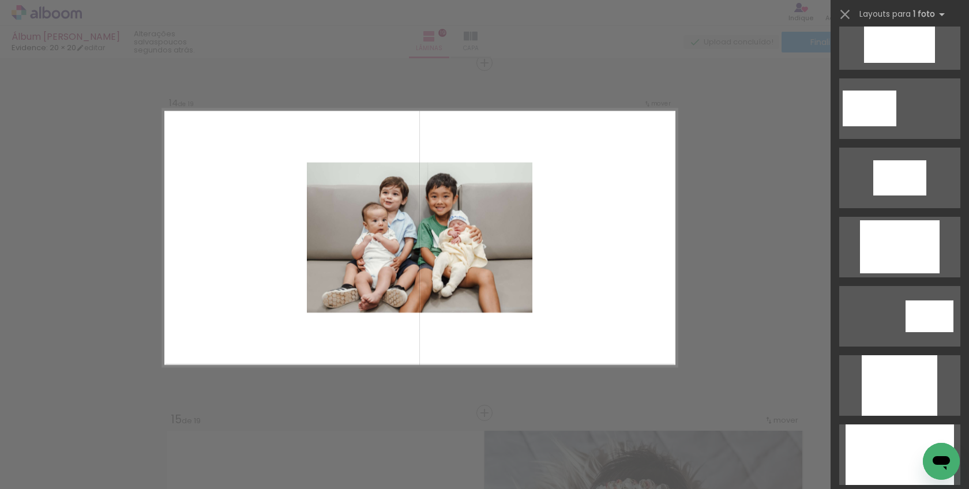
scroll to position [380, 0]
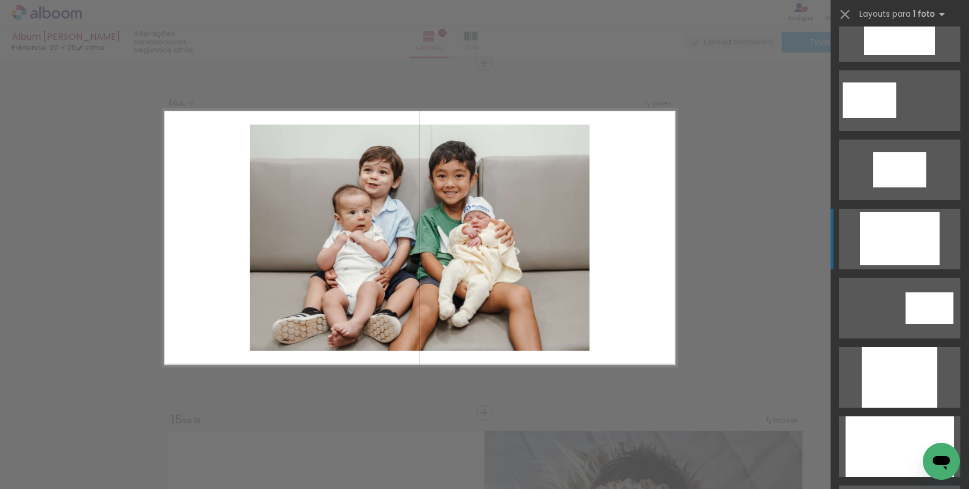
click at [886, 249] on div at bounding box center [900, 238] width 80 height 53
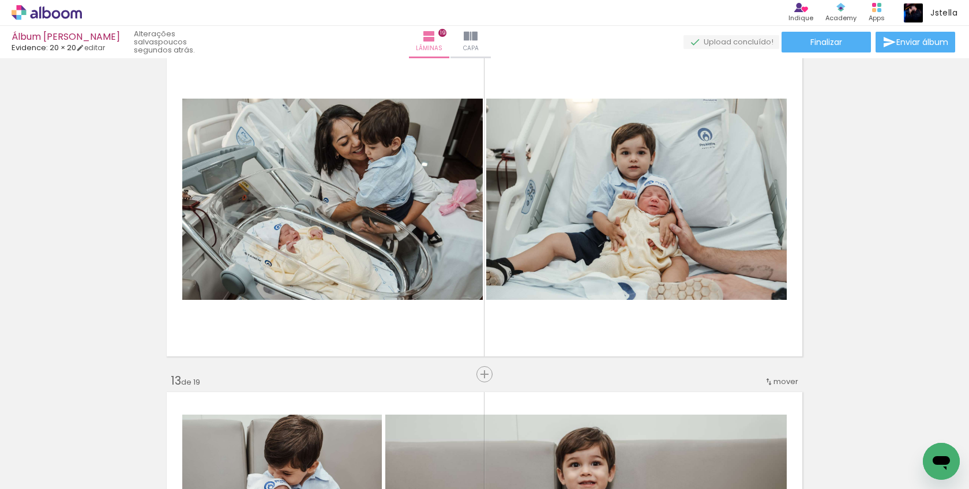
scroll to position [0, 1779]
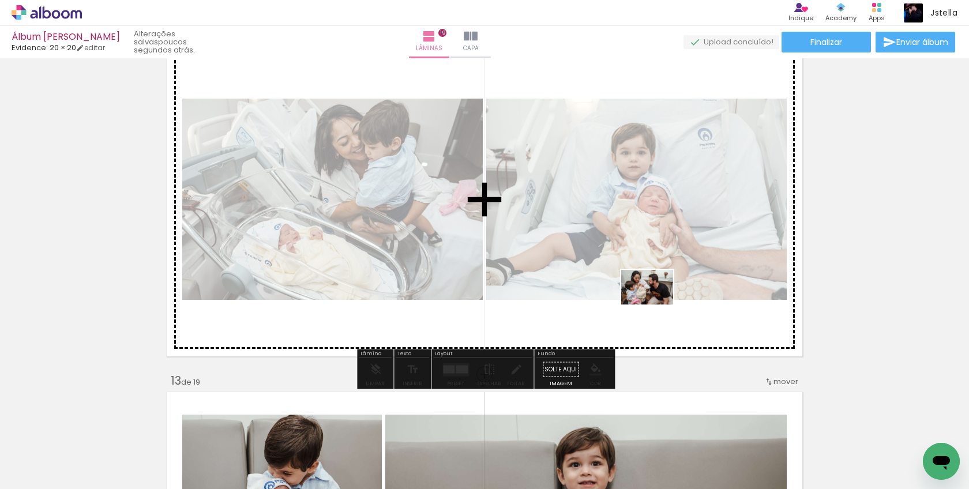
drag, startPoint x: 793, startPoint y: 451, endPoint x: 656, endPoint y: 305, distance: 200.1
click at [656, 305] on quentale-workspace at bounding box center [484, 244] width 969 height 489
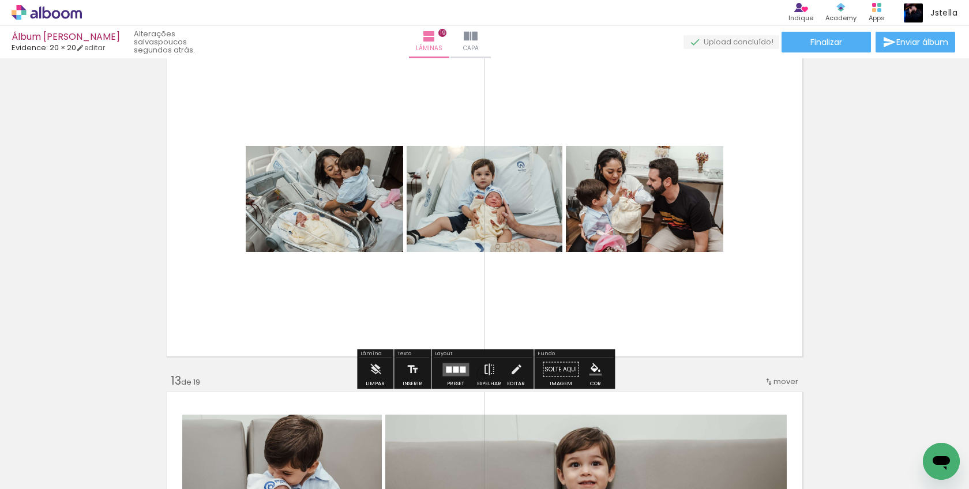
click at [455, 370] on div at bounding box center [456, 369] width 6 height 6
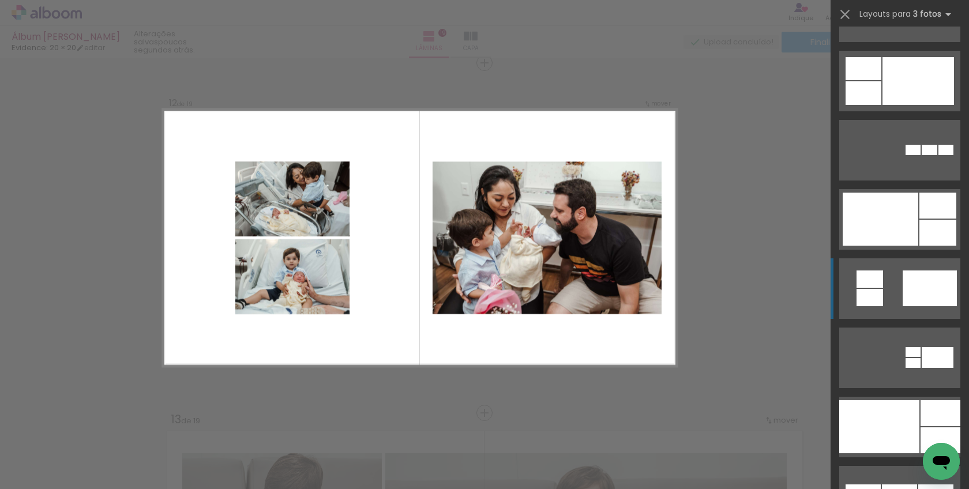
scroll to position [1231, 0]
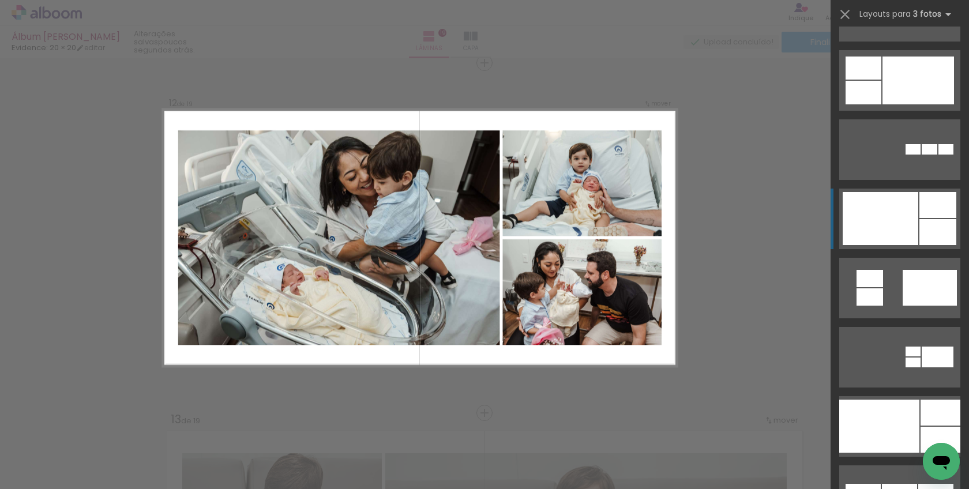
click at [901, 220] on div at bounding box center [881, 218] width 76 height 53
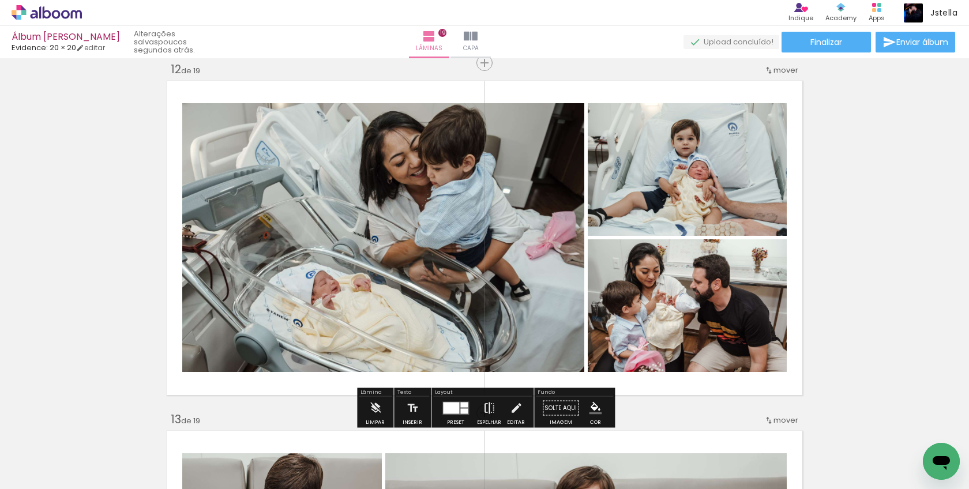
click at [484, 410] on iron-icon at bounding box center [489, 408] width 13 height 23
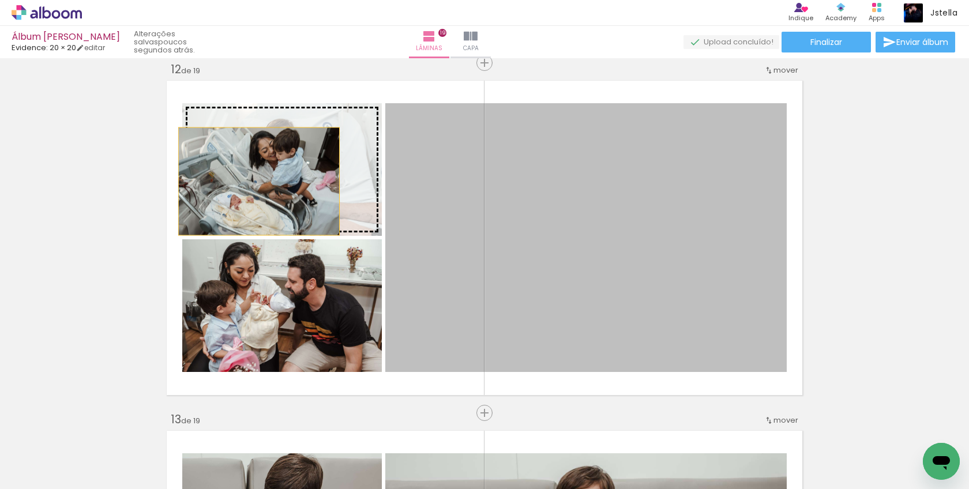
drag, startPoint x: 478, startPoint y: 193, endPoint x: 259, endPoint y: 181, distance: 219.6
click at [0, 0] on slot at bounding box center [0, 0] width 0 height 0
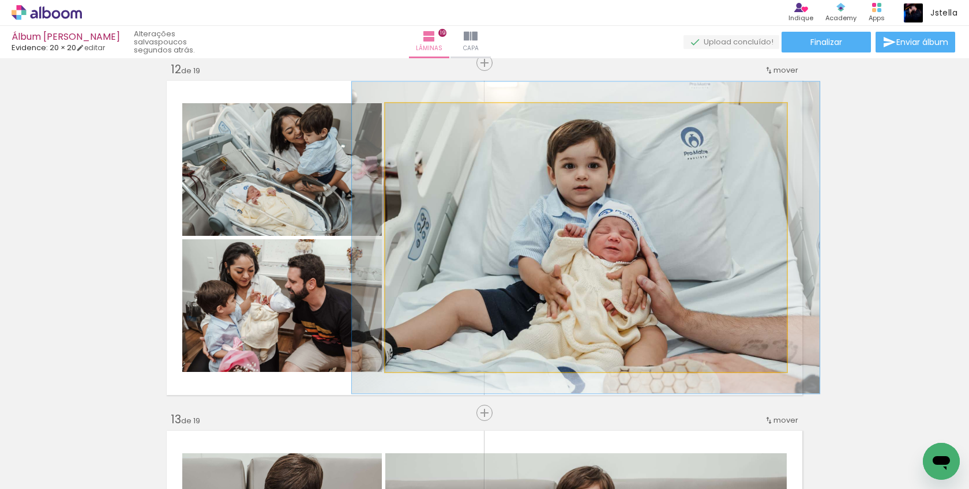
drag, startPoint x: 416, startPoint y: 115, endPoint x: 422, endPoint y: 113, distance: 6.6
type paper-slider "116"
click at [422, 113] on div at bounding box center [419, 115] width 18 height 18
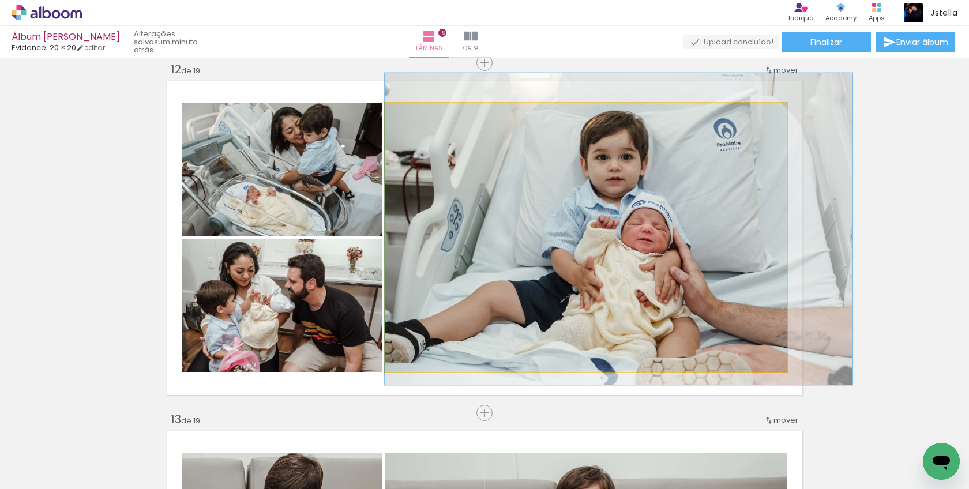
drag, startPoint x: 574, startPoint y: 157, endPoint x: 629, endPoint y: 148, distance: 56.1
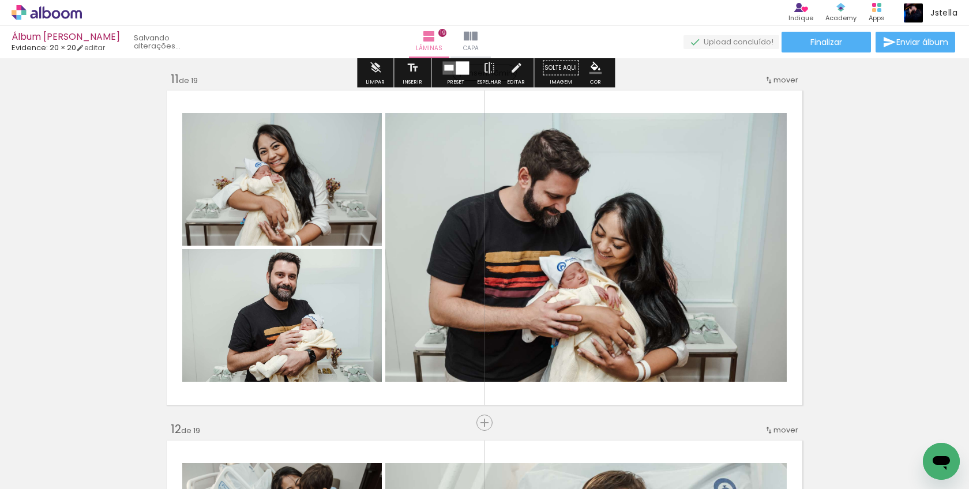
scroll to position [3532, 0]
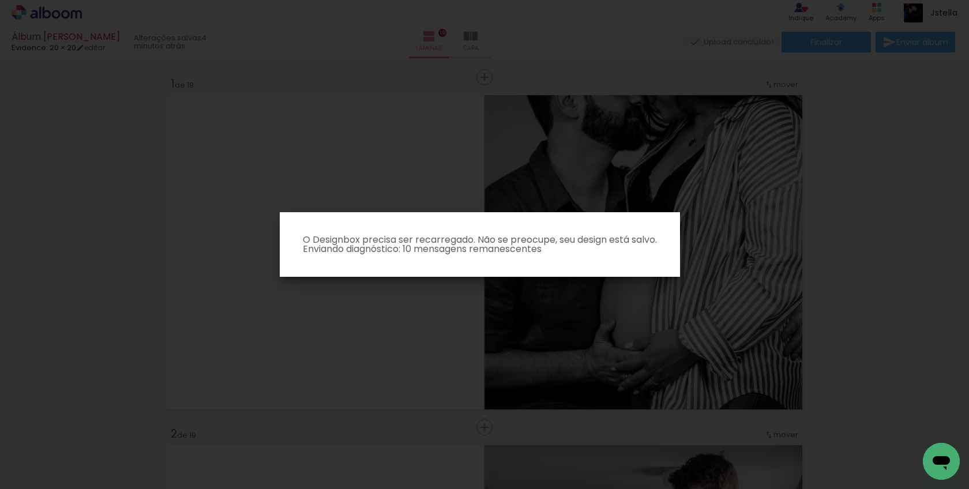
scroll to position [0, 1779]
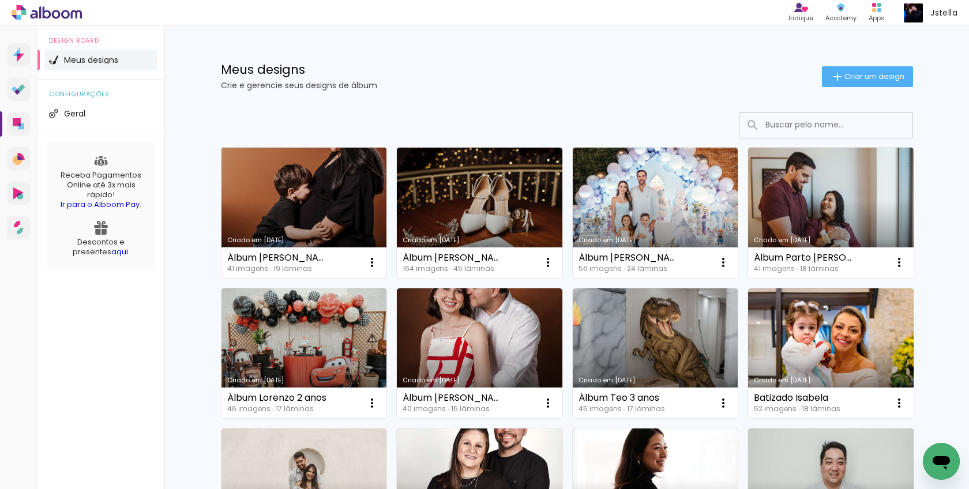
click at [330, 193] on link "Criado em [DATE]" at bounding box center [305, 213] width 166 height 130
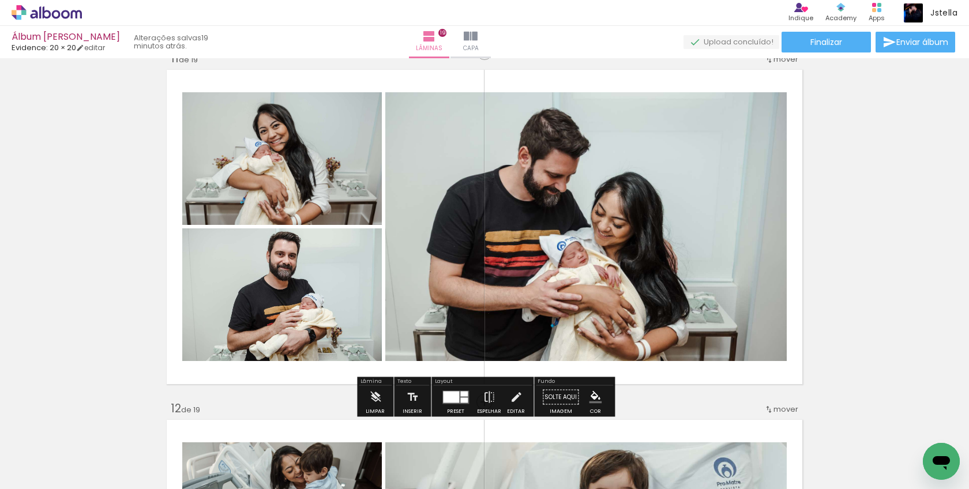
scroll to position [3400, 0]
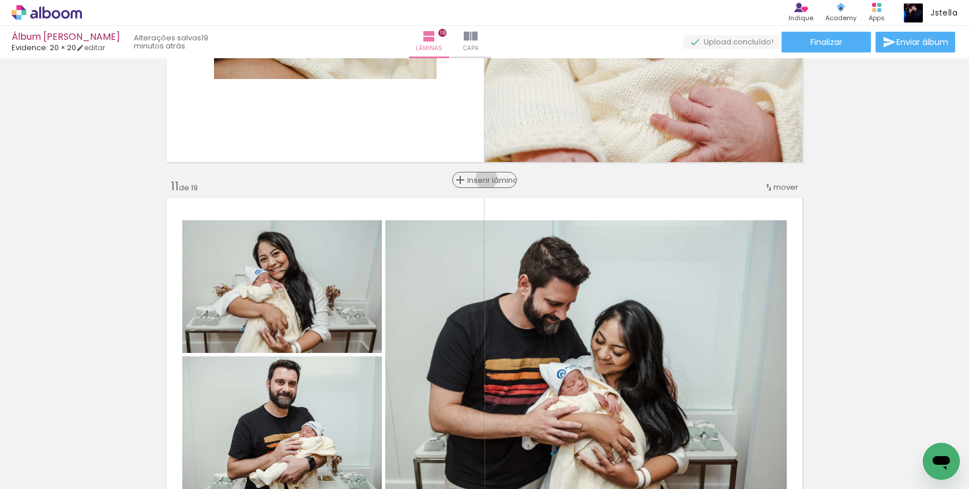
click at [486, 179] on span "Inserir lâmina" at bounding box center [489, 181] width 45 height 8
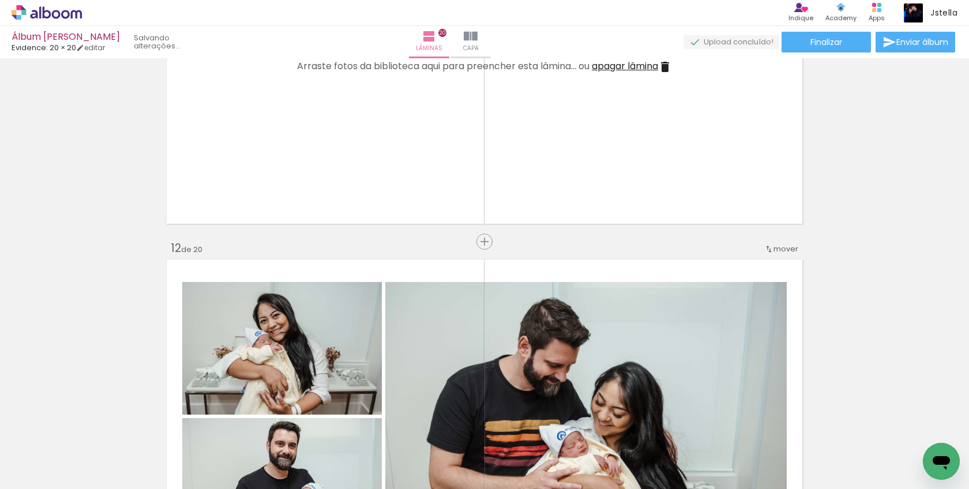
scroll to position [3711, 0]
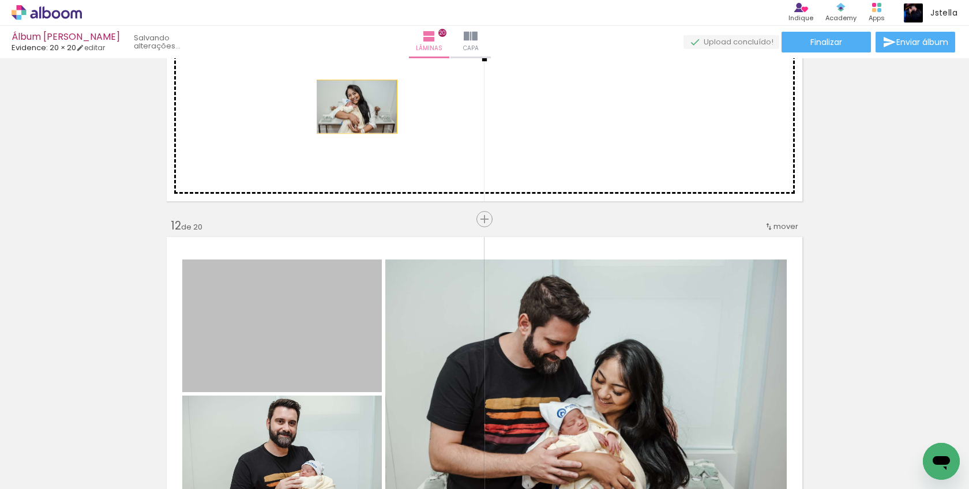
drag, startPoint x: 305, startPoint y: 323, endPoint x: 347, endPoint y: 238, distance: 95.0
click at [357, 106] on div "Inserir lâmina 1 de 20 Inserir lâmina 2 de 20 Inserir lâmina 3 de 20 Inserir lâ…" at bounding box center [484, 29] width 969 height 7356
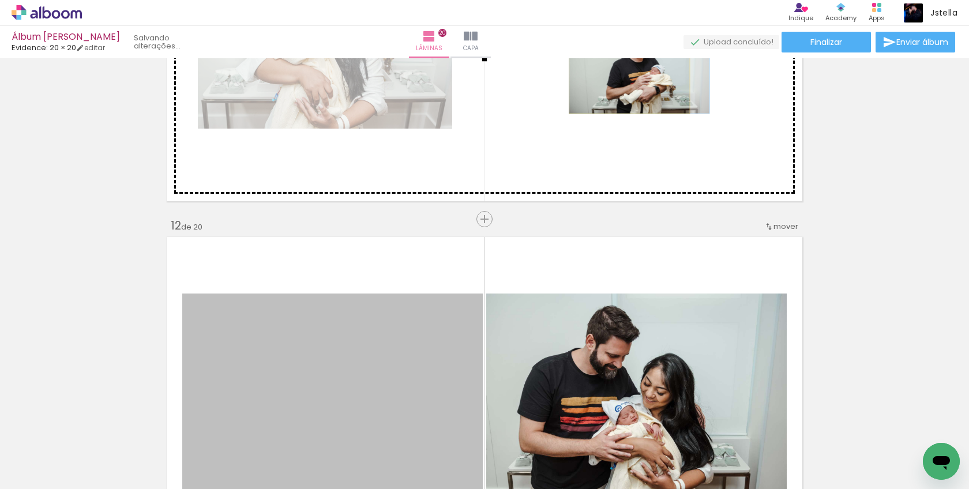
drag, startPoint x: 337, startPoint y: 355, endPoint x: 630, endPoint y: 73, distance: 406.1
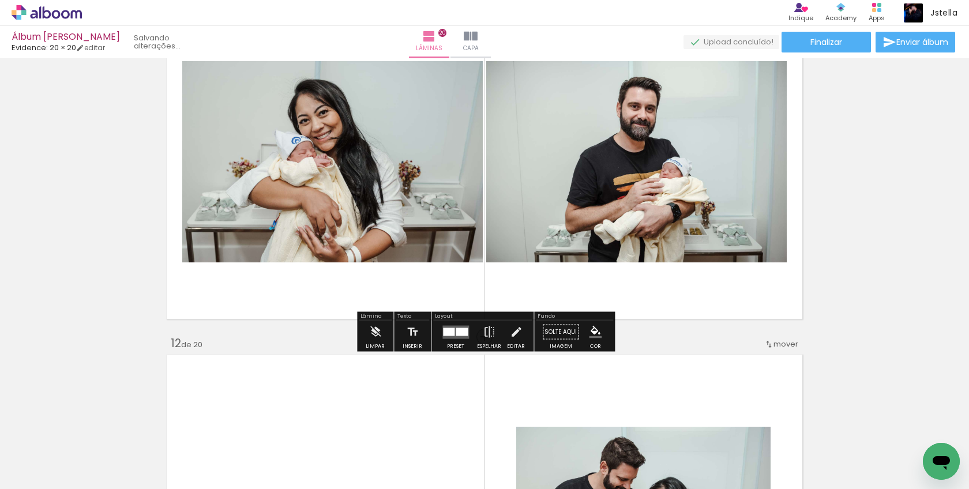
scroll to position [3591, 0]
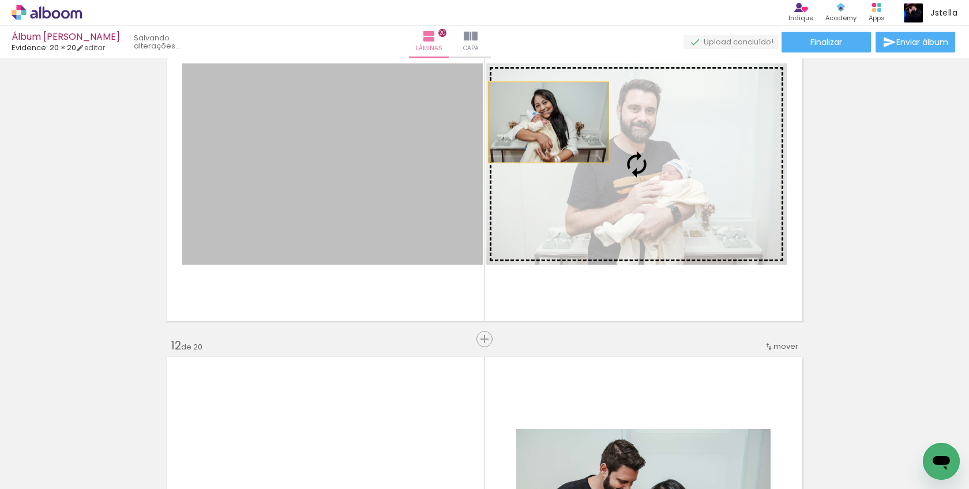
drag, startPoint x: 549, startPoint y: 122, endPoint x: 633, endPoint y: 116, distance: 84.5
click at [0, 0] on slot at bounding box center [0, 0] width 0 height 0
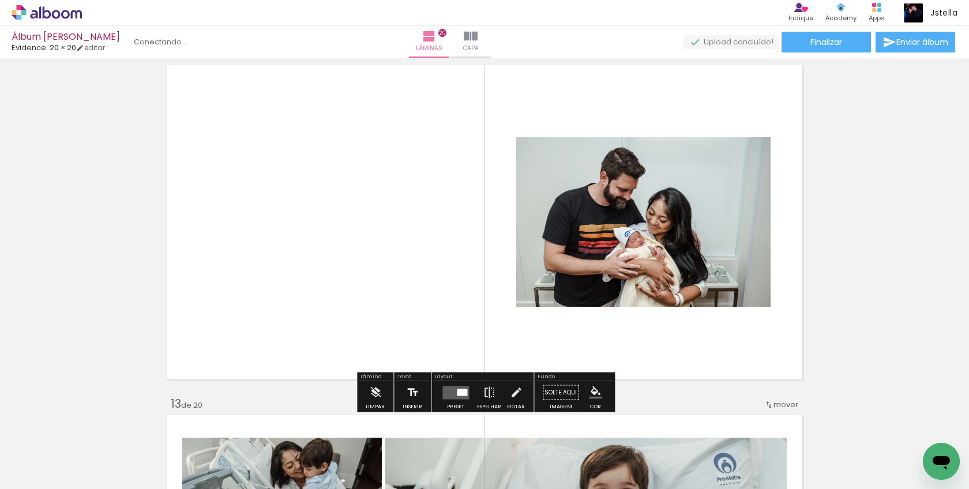
scroll to position [3913, 0]
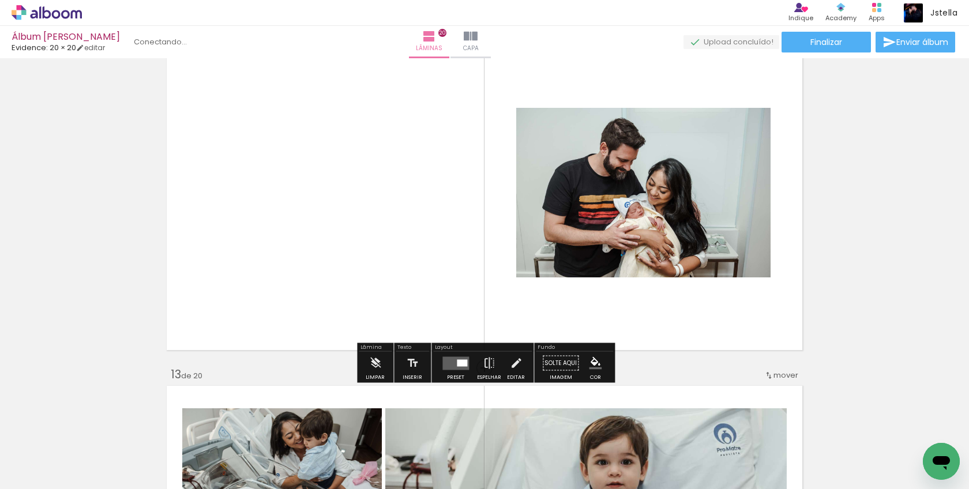
click at [457, 360] on div at bounding box center [462, 363] width 10 height 7
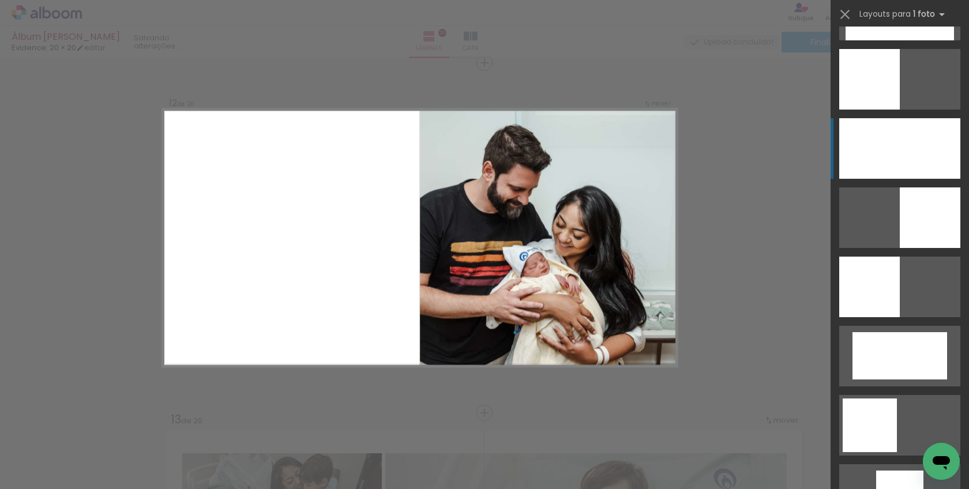
scroll to position [830, 0]
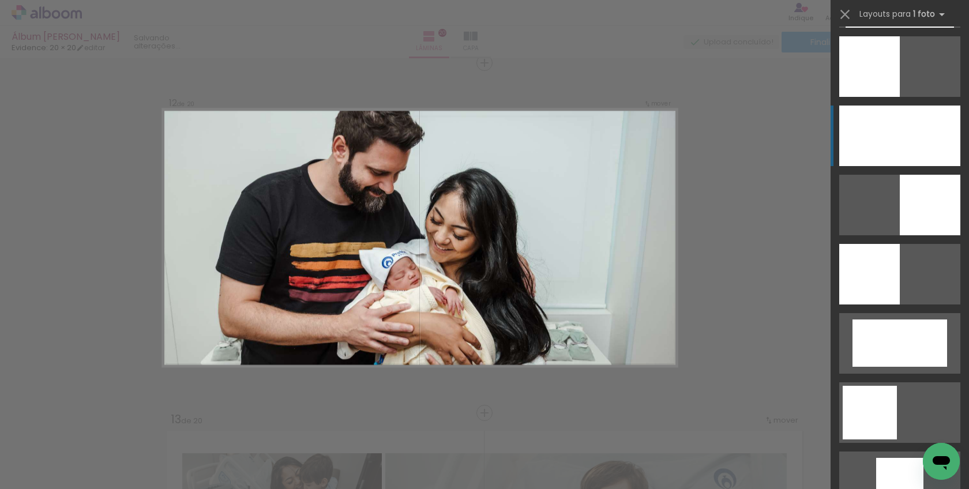
click at [906, 136] on div at bounding box center [900, 136] width 121 height 61
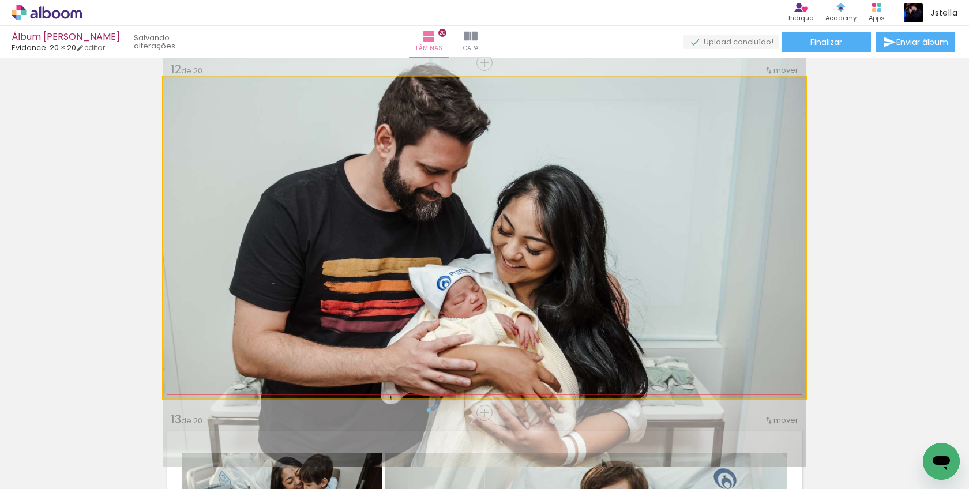
drag, startPoint x: 653, startPoint y: 216, endPoint x: 653, endPoint y: 230, distance: 14.4
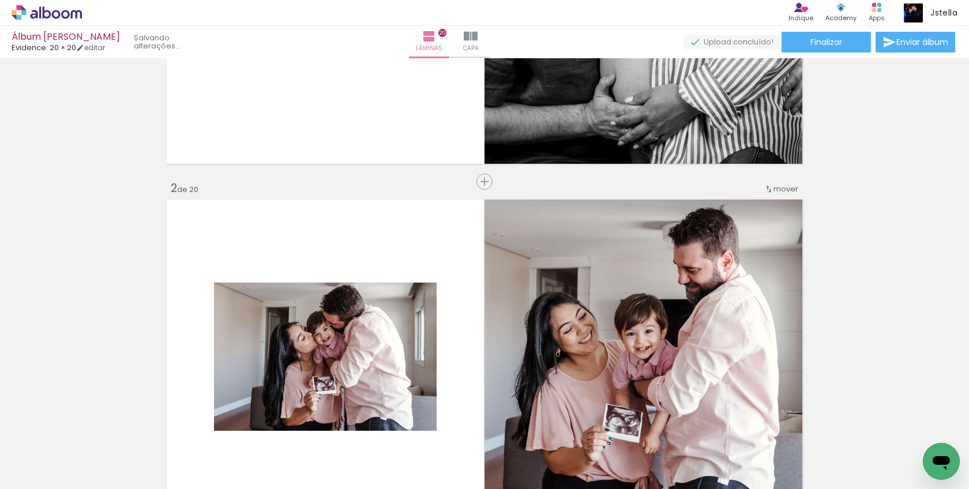
scroll to position [0, 0]
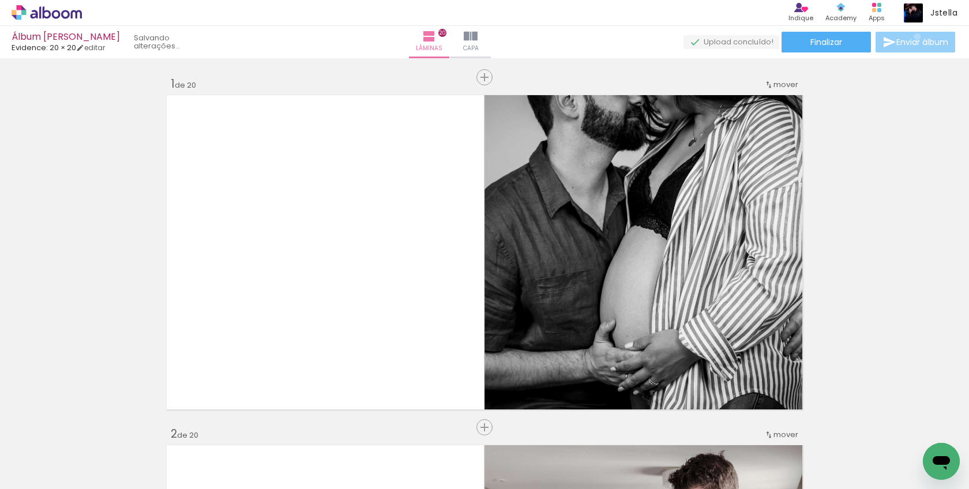
click at [915, 38] on span "Enviar álbum" at bounding box center [923, 42] width 52 height 8
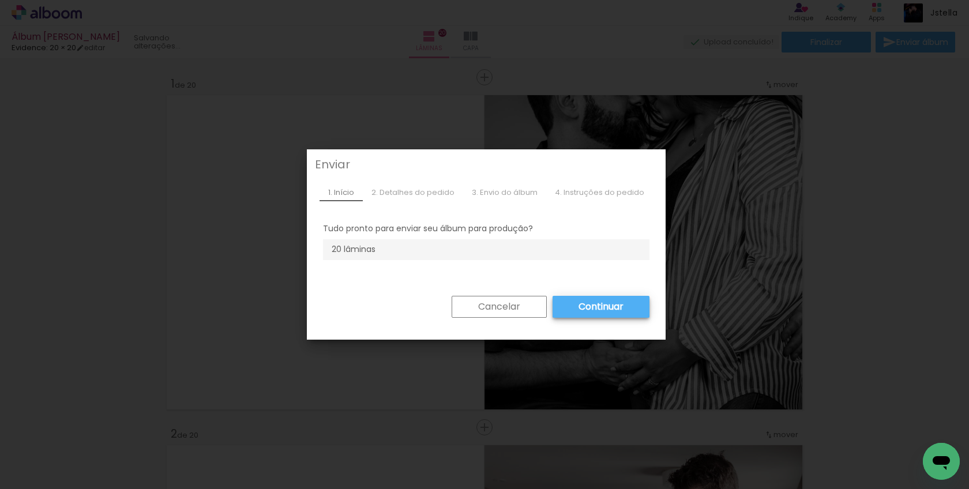
click at [518, 306] on paper-button "Cancelar" at bounding box center [499, 307] width 95 height 22
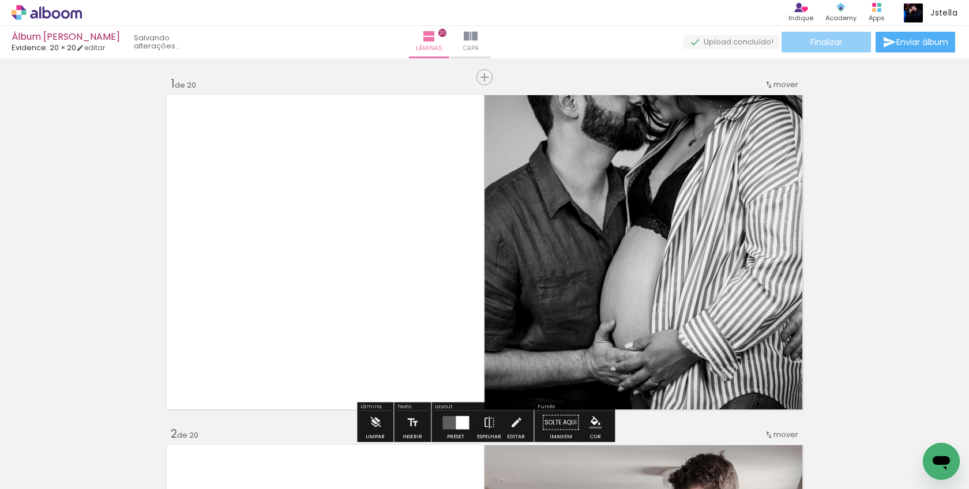
click at [833, 39] on span "Finalizar" at bounding box center [827, 42] width 32 height 8
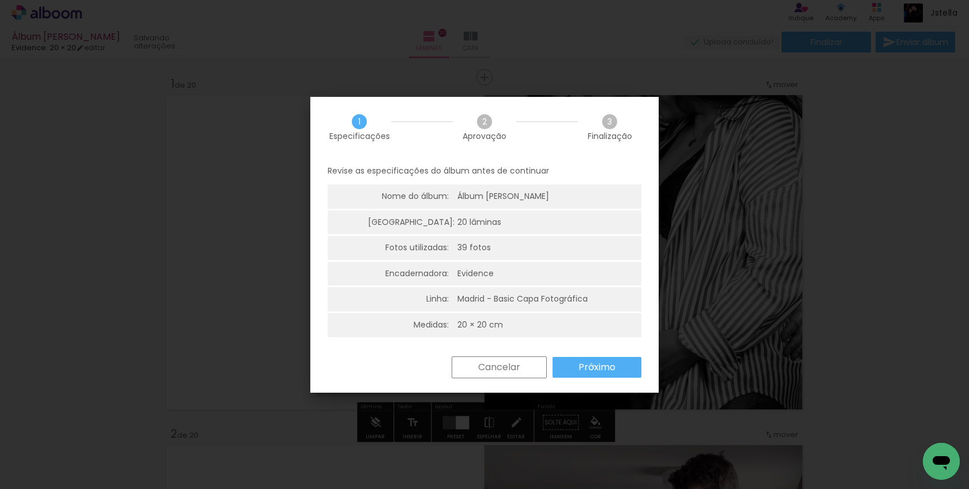
click at [0, 0] on slot "Próximo" at bounding box center [0, 0] width 0 height 0
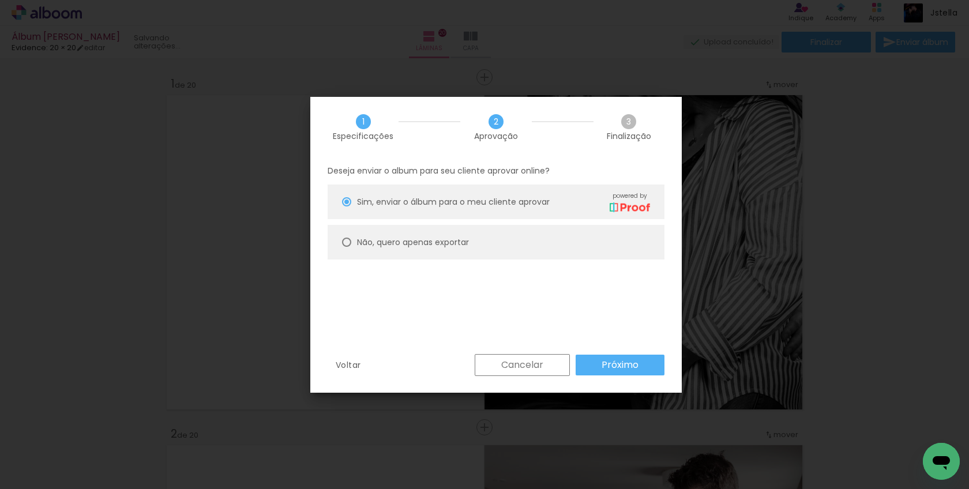
click at [0, 0] on slot "Não, quero apenas exportar" at bounding box center [0, 0] width 0 height 0
type paper-radio-button "on"
click at [0, 0] on slot "Próximo" at bounding box center [0, 0] width 0 height 0
type input "Alta, 300 DPI"
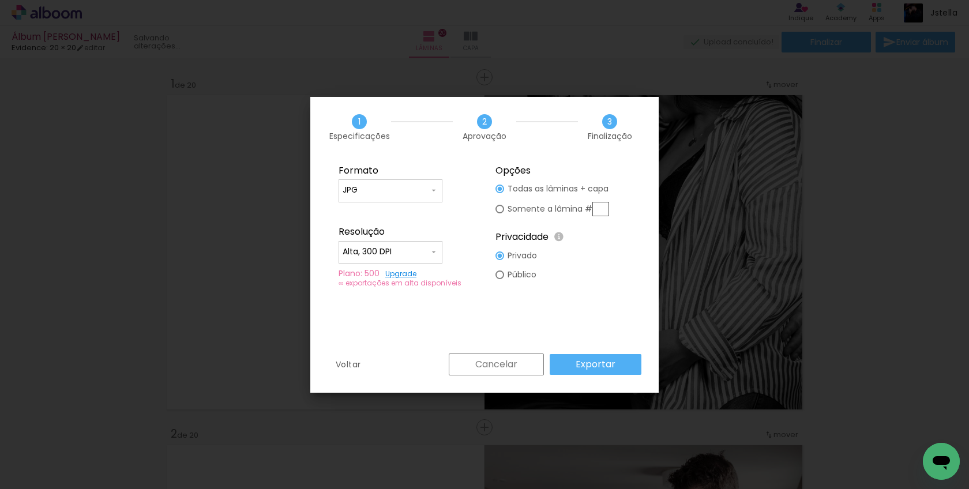
click at [0, 0] on slot "Exportar" at bounding box center [0, 0] width 0 height 0
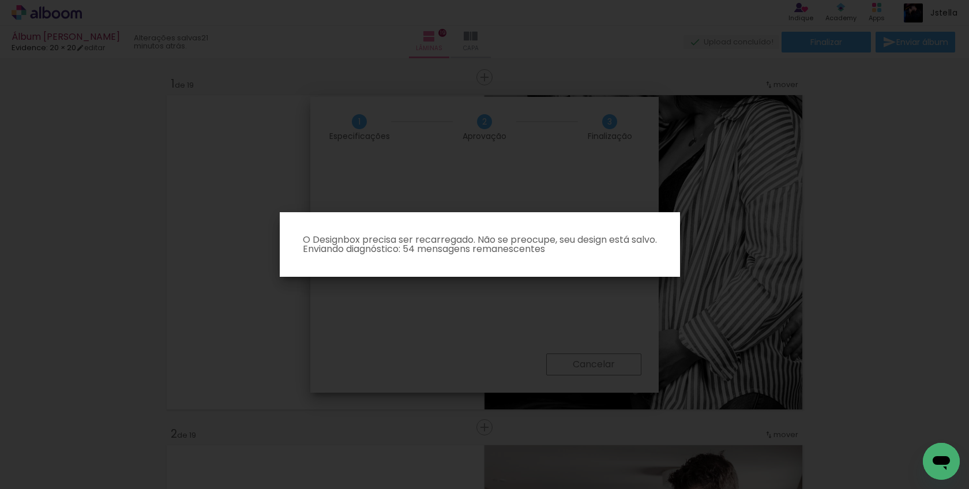
scroll to position [830, 0]
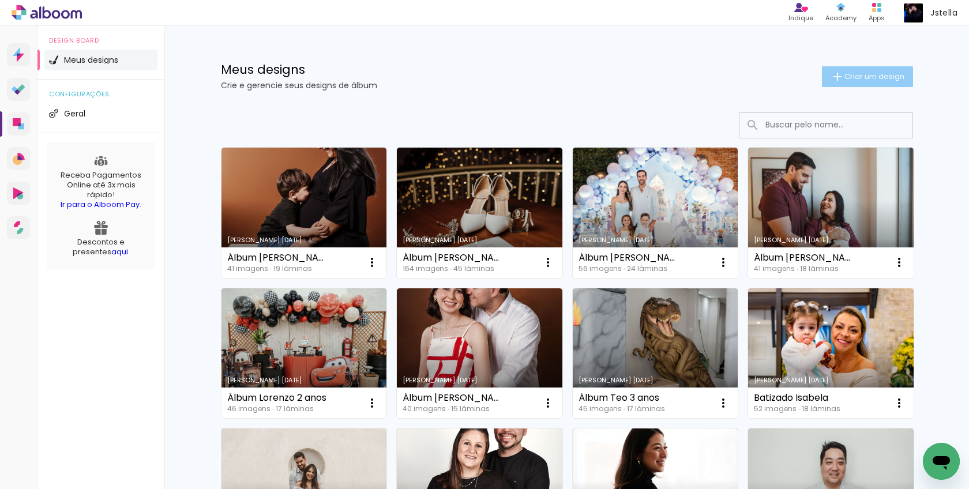
click at [860, 78] on span "Criar um design" at bounding box center [875, 77] width 60 height 8
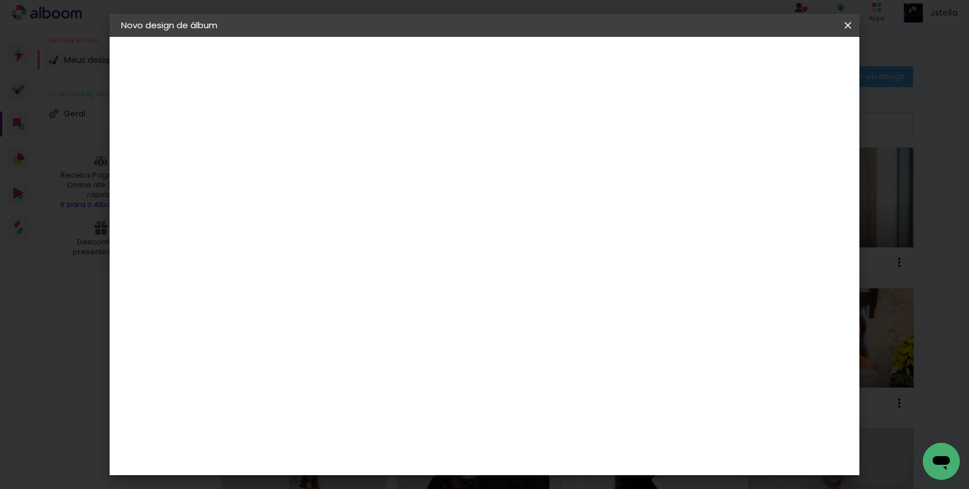
click at [310, 158] on input at bounding box center [310, 155] width 0 height 18
type input "Álbum Vanessa 50 anos"
type paper-input "Álbum Vanessa 50 anos"
click at [0, 0] on slot "Avançar" at bounding box center [0, 0] width 0 height 0
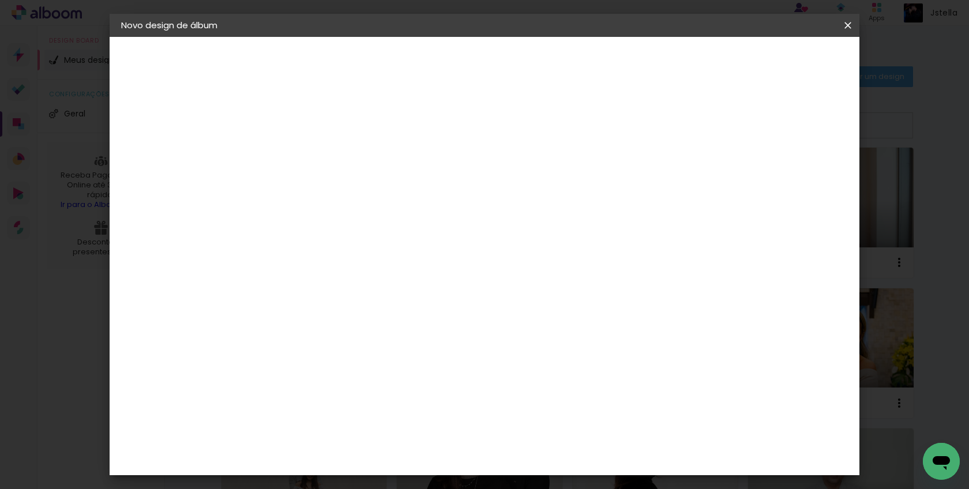
click at [343, 359] on div "Evidence" at bounding box center [322, 363] width 41 height 9
click at [0, 0] on slot "Avançar" at bounding box center [0, 0] width 0 height 0
click at [355, 192] on input "text" at bounding box center [332, 201] width 45 height 18
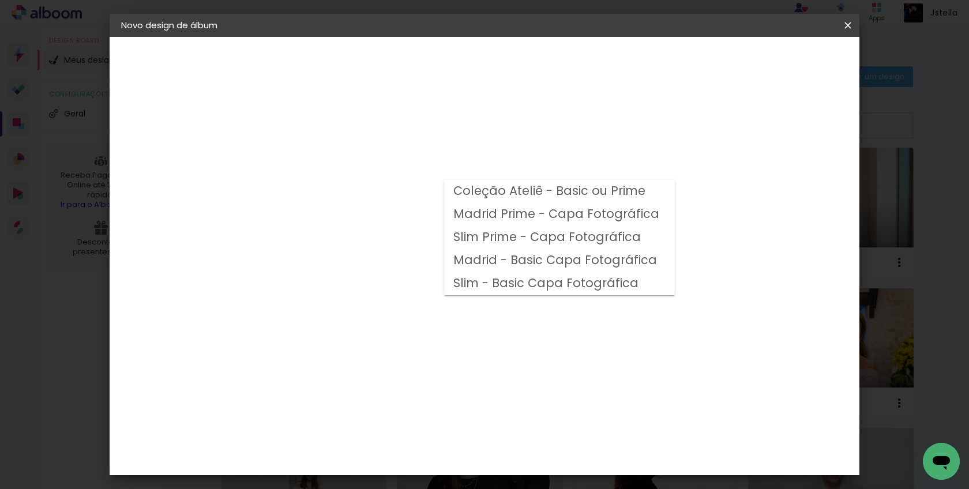
click at [0, 0] on slot "Madrid - Basic Capa Fotográfica" at bounding box center [0, 0] width 0 height 0
type input "Madrid - Basic Capa Fotográfica"
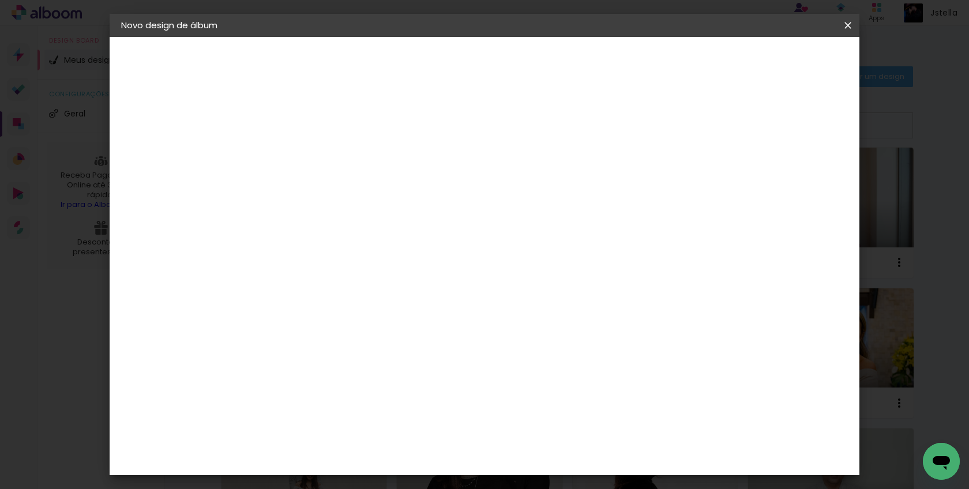
scroll to position [162, 0]
click at [388, 465] on span "20 × 20" at bounding box center [361, 480] width 54 height 31
click at [0, 0] on slot "Avançar" at bounding box center [0, 0] width 0 height 0
click at [785, 63] on span "Iniciar design" at bounding box center [758, 61] width 53 height 8
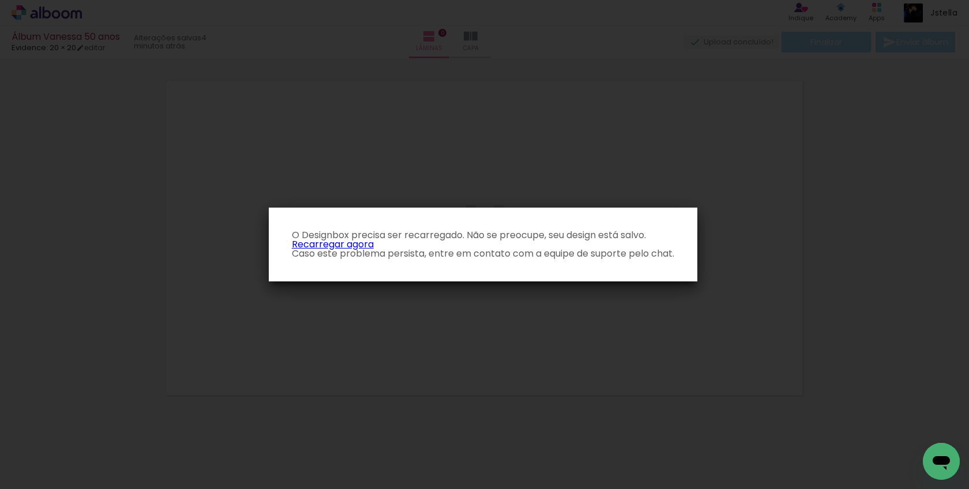
click at [356, 245] on link "Recarregar agora" at bounding box center [333, 244] width 82 height 13
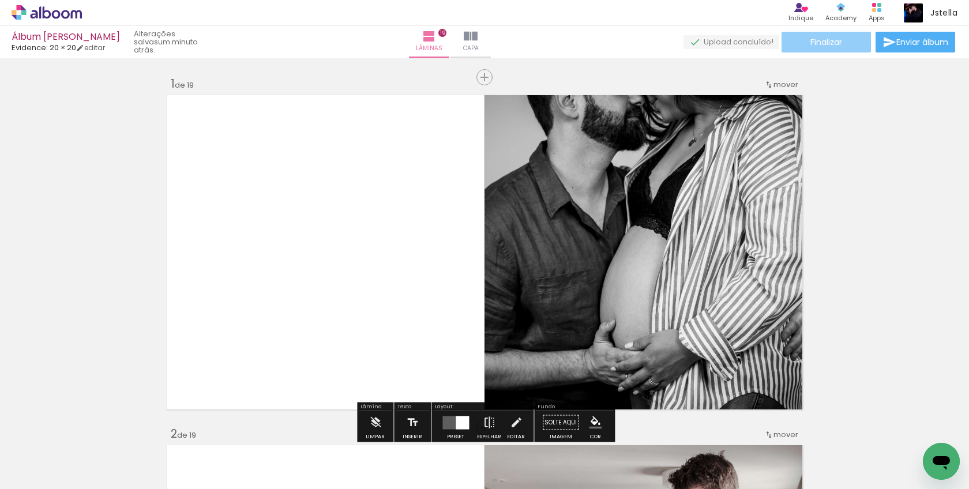
click at [833, 43] on span "Finalizar" at bounding box center [827, 42] width 32 height 8
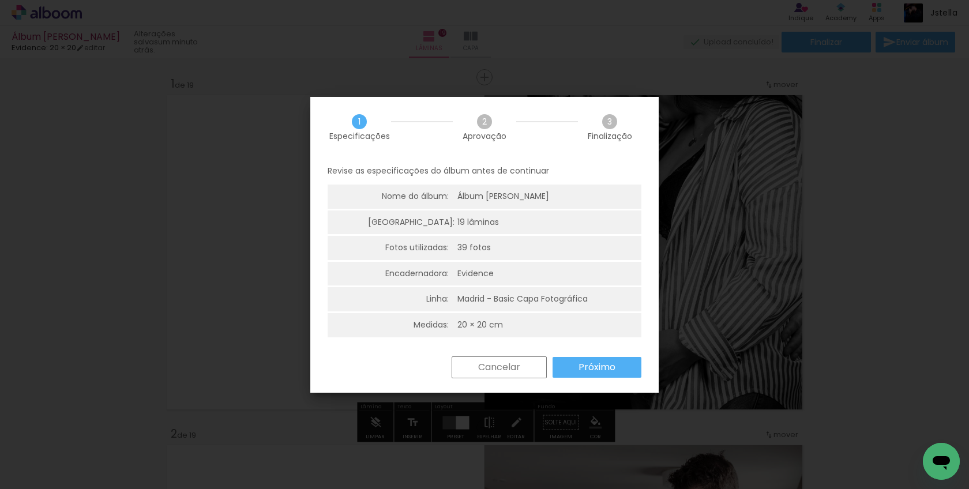
click at [0, 0] on slot "Próximo" at bounding box center [0, 0] width 0 height 0
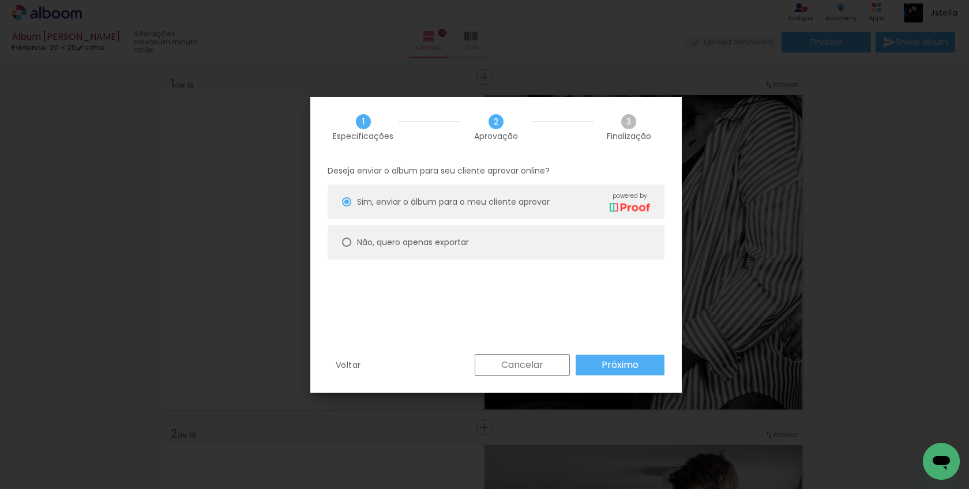
click at [0, 0] on slot "Não, quero apenas exportar" at bounding box center [0, 0] width 0 height 0
type paper-radio-button "on"
click at [0, 0] on slot "Próximo" at bounding box center [0, 0] width 0 height 0
type input "Alta, 300 DPI"
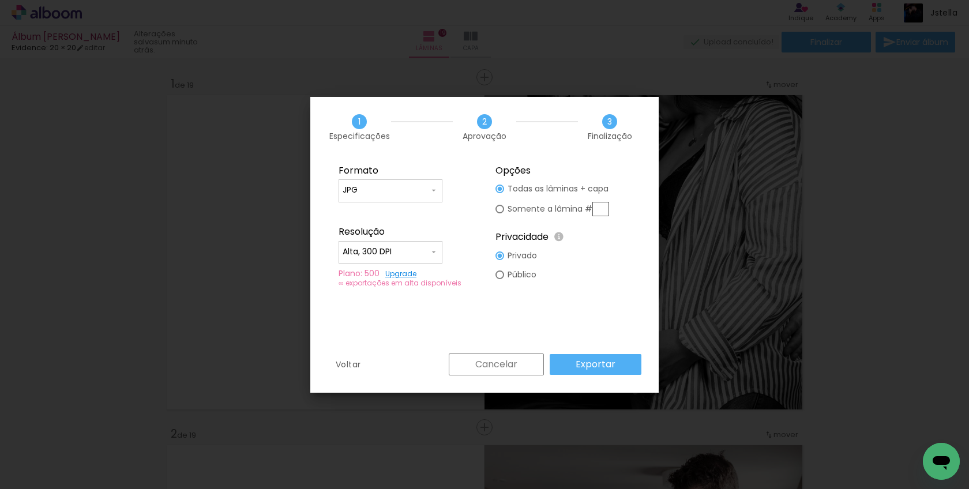
click at [627, 366] on paper-button "Exportar" at bounding box center [596, 364] width 92 height 21
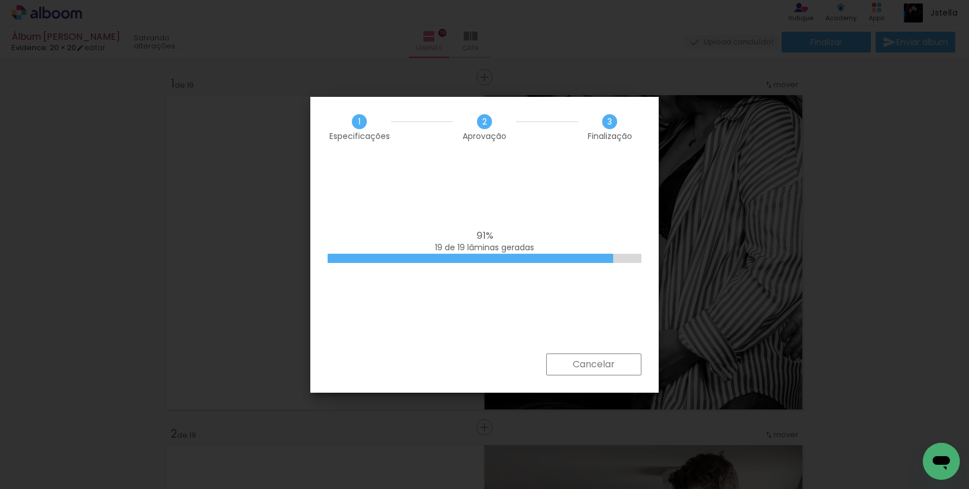
click at [604, 294] on div "91% 19 de 19 lâminas geradas" at bounding box center [484, 256] width 349 height 196
click at [587, 340] on div "91% 19 de 19 lâminas geradas" at bounding box center [484, 256] width 349 height 196
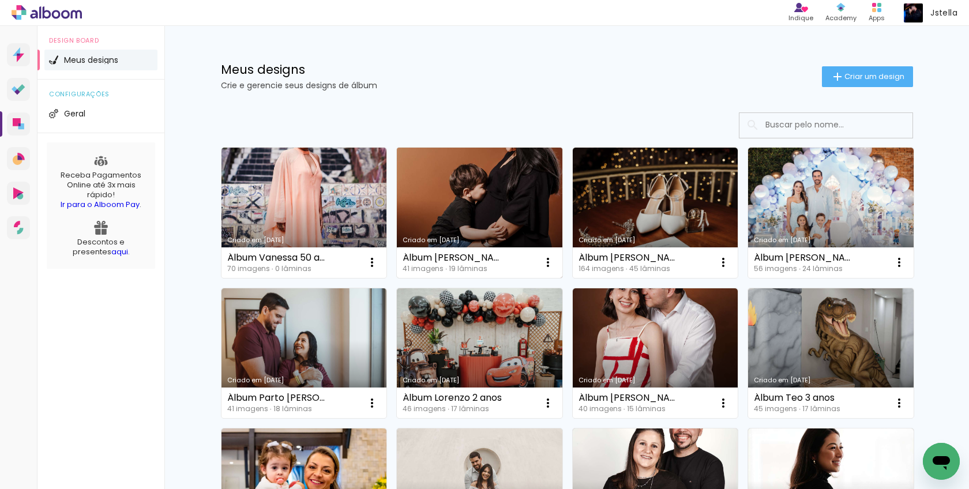
click at [445, 208] on link "Criado em [DATE]" at bounding box center [480, 213] width 166 height 130
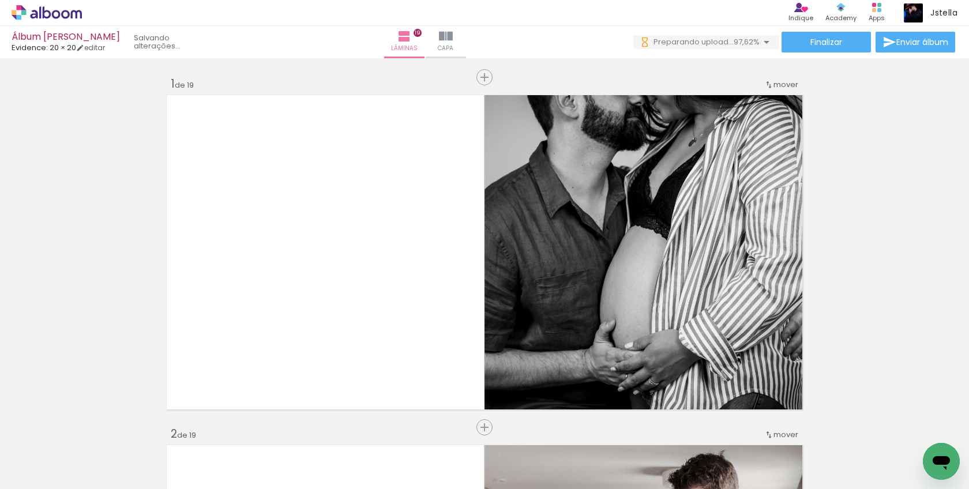
scroll to position [0, 1843]
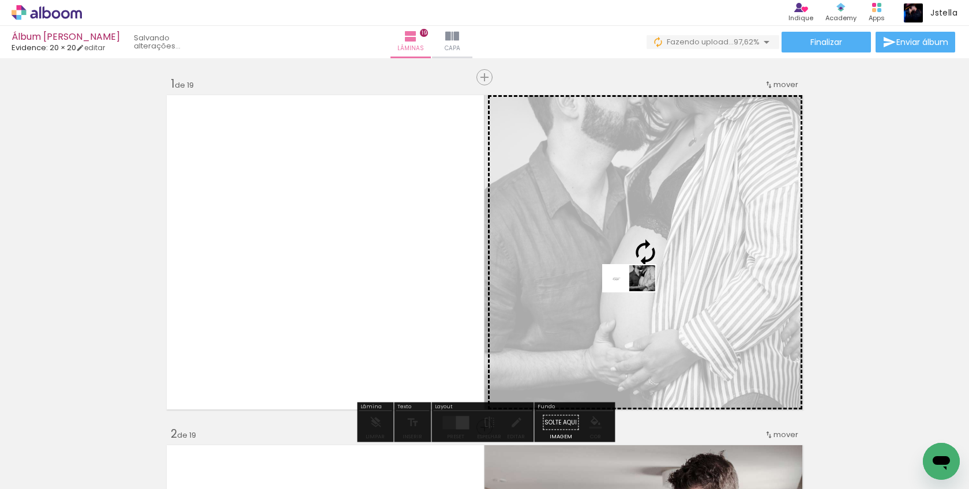
drag, startPoint x: 913, startPoint y: 455, endPoint x: 638, endPoint y: 291, distance: 319.6
click at [638, 291] on quentale-workspace at bounding box center [484, 244] width 969 height 489
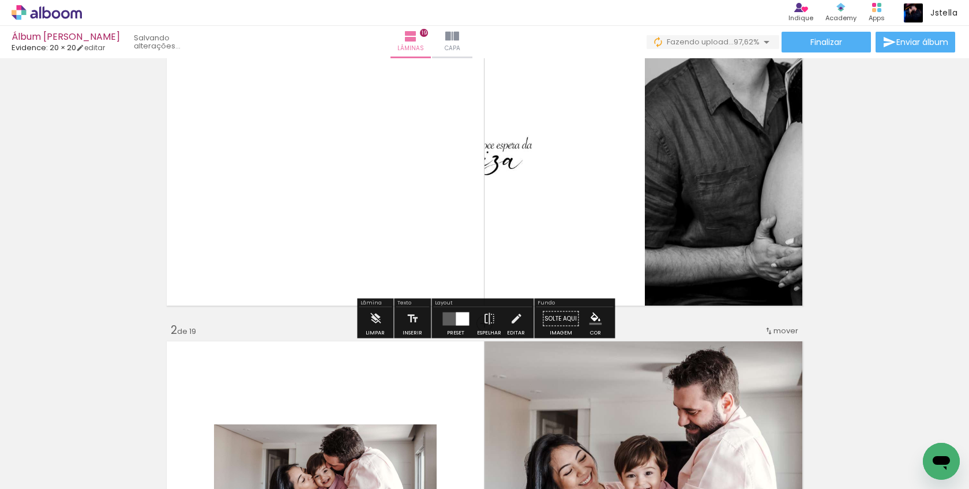
scroll to position [115, 0]
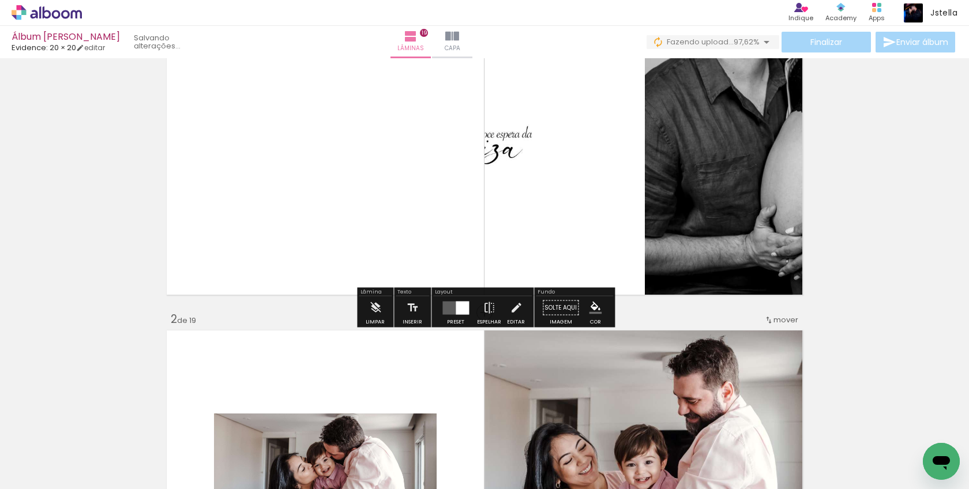
click at [463, 308] on div at bounding box center [462, 307] width 13 height 13
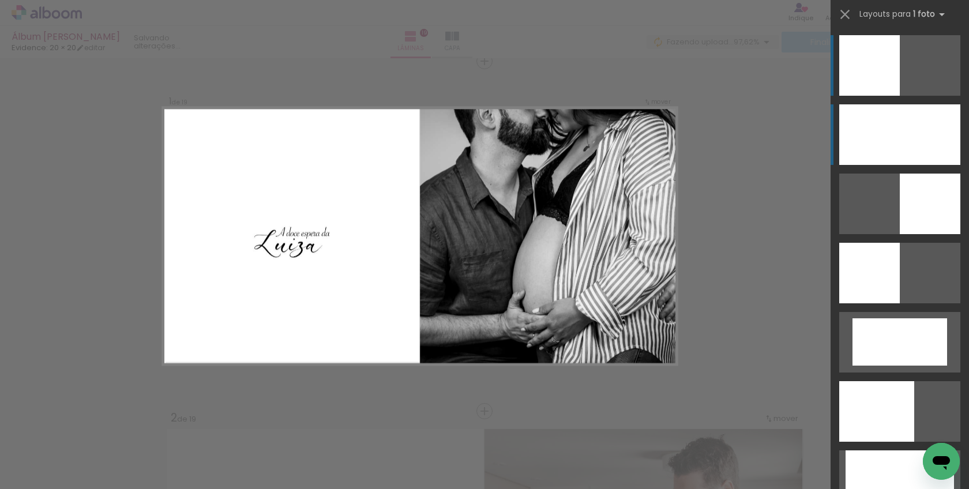
scroll to position [14, 0]
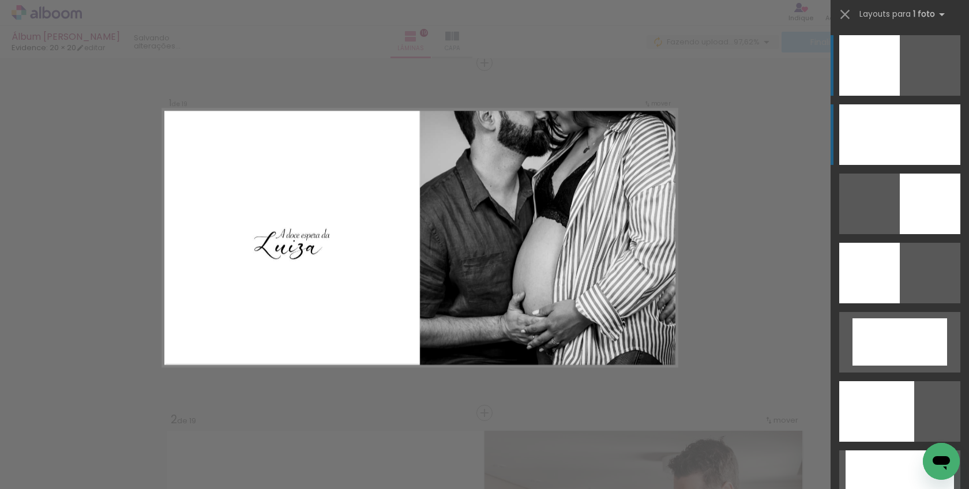
click at [905, 120] on div at bounding box center [900, 134] width 121 height 61
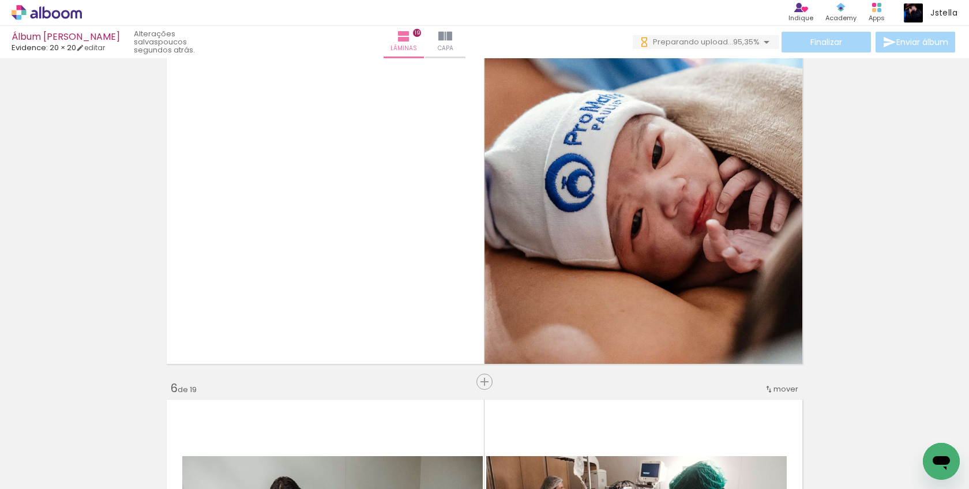
scroll to position [0, 1908]
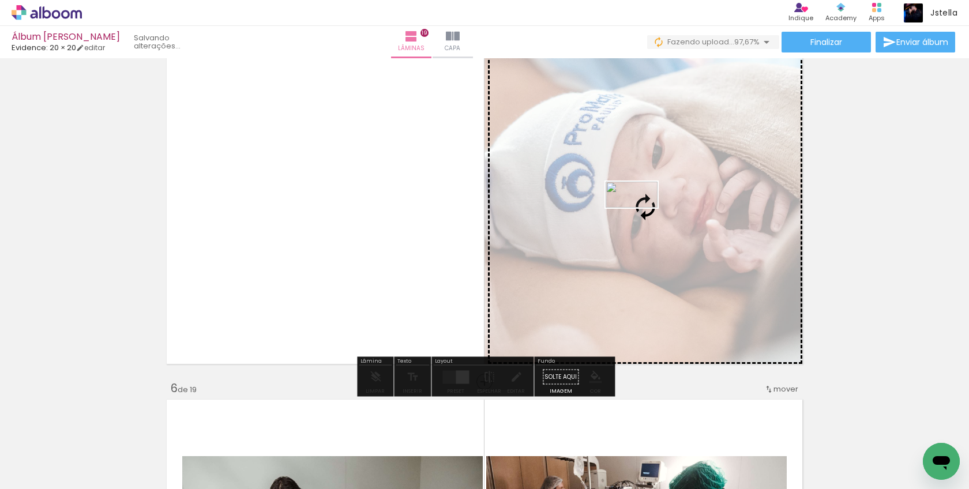
drag, startPoint x: 907, startPoint y: 449, endPoint x: 641, endPoint y: 216, distance: 353.8
click at [641, 216] on quentale-workspace at bounding box center [484, 244] width 969 height 489
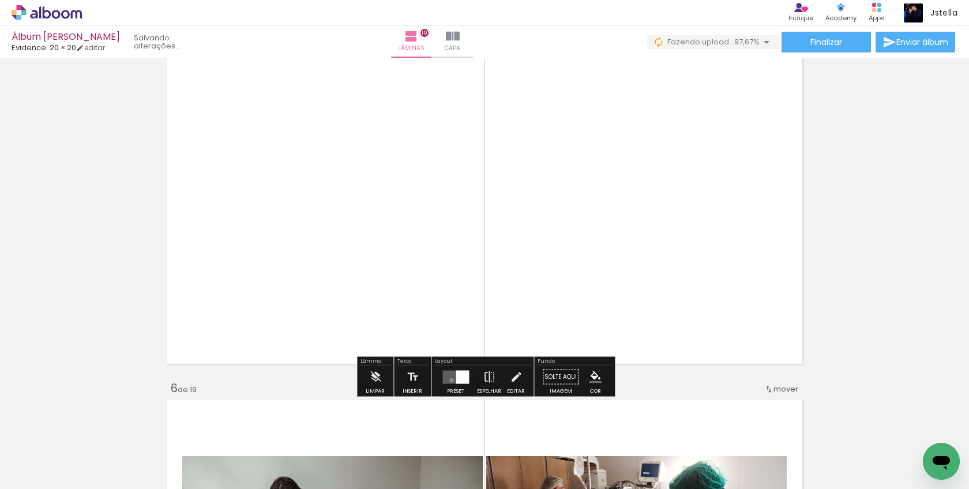
click at [449, 380] on quentale-layouter at bounding box center [456, 376] width 27 height 13
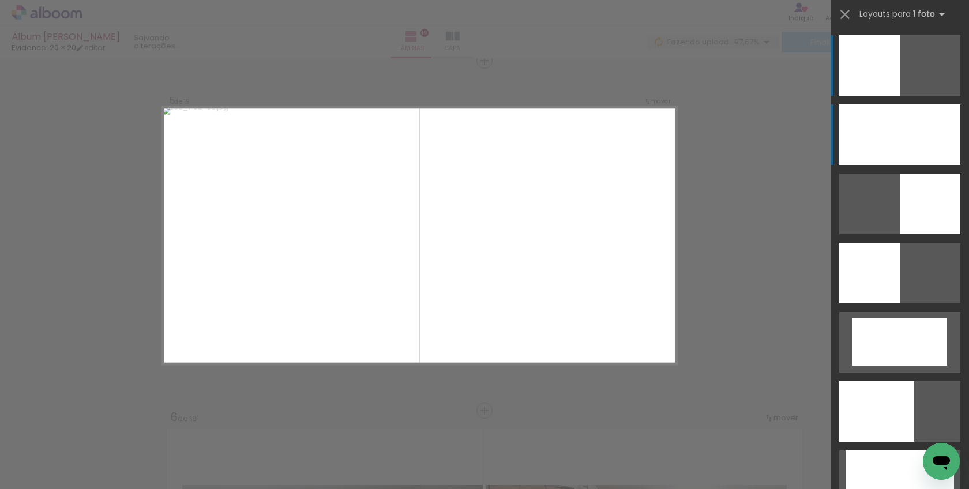
scroll to position [1416, 0]
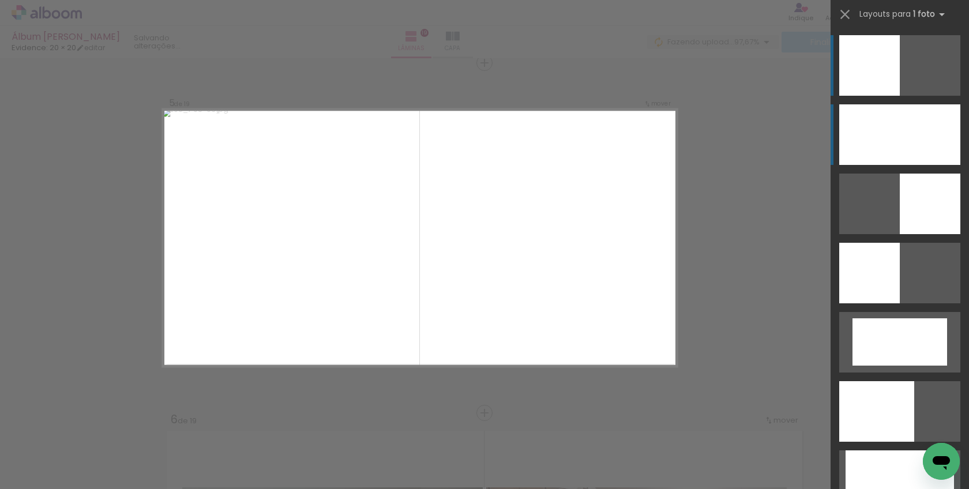
click at [909, 141] on div at bounding box center [900, 134] width 121 height 61
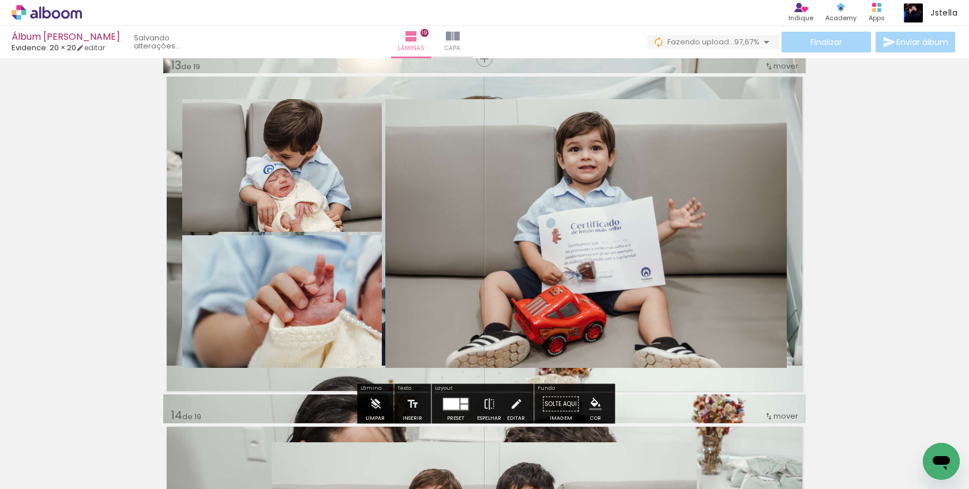
scroll to position [4222, 0]
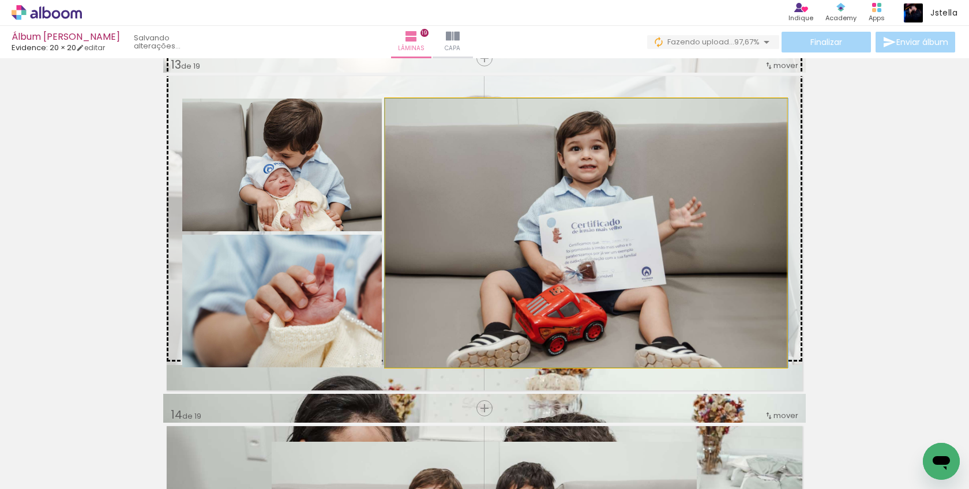
drag, startPoint x: 598, startPoint y: 215, endPoint x: 599, endPoint y: 238, distance: 23.7
click at [599, 239] on div at bounding box center [586, 233] width 403 height 269
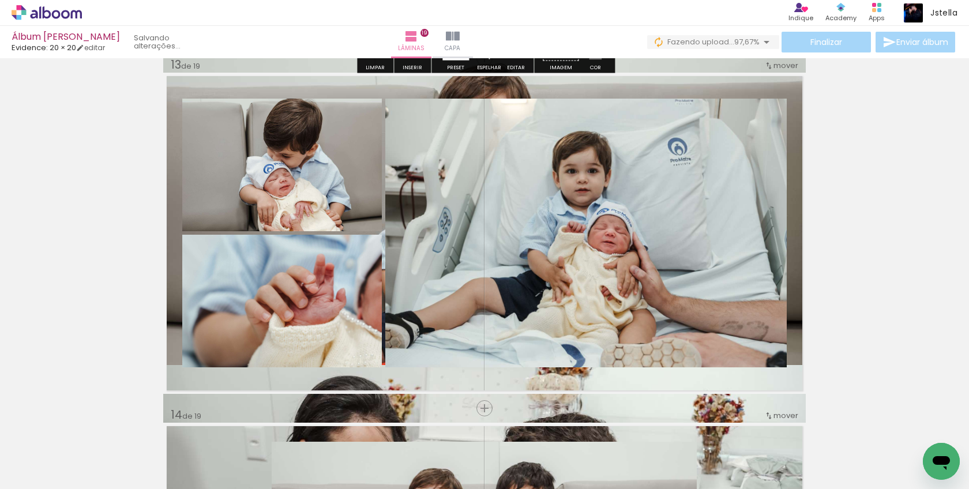
click at [634, 84] on quentale-photo at bounding box center [484, 204] width 643 height 321
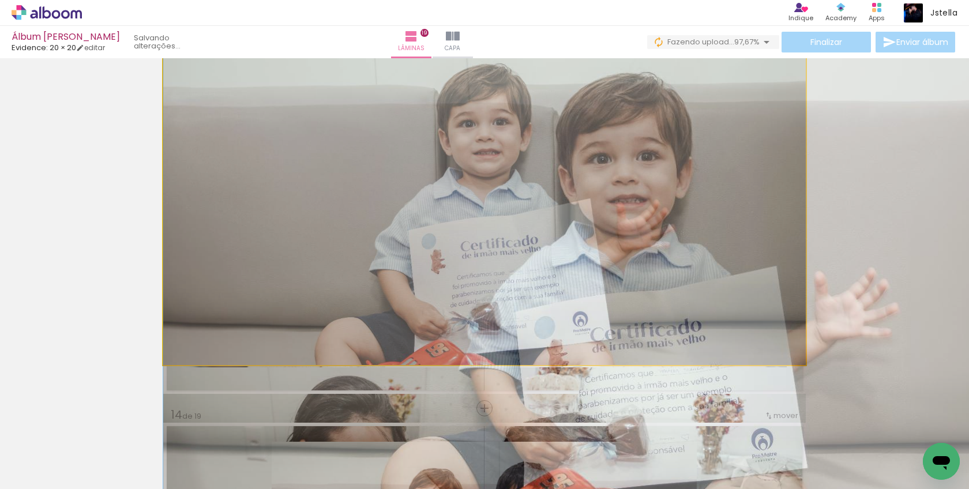
drag, startPoint x: 634, startPoint y: 84, endPoint x: 631, endPoint y: 329, distance: 244.7
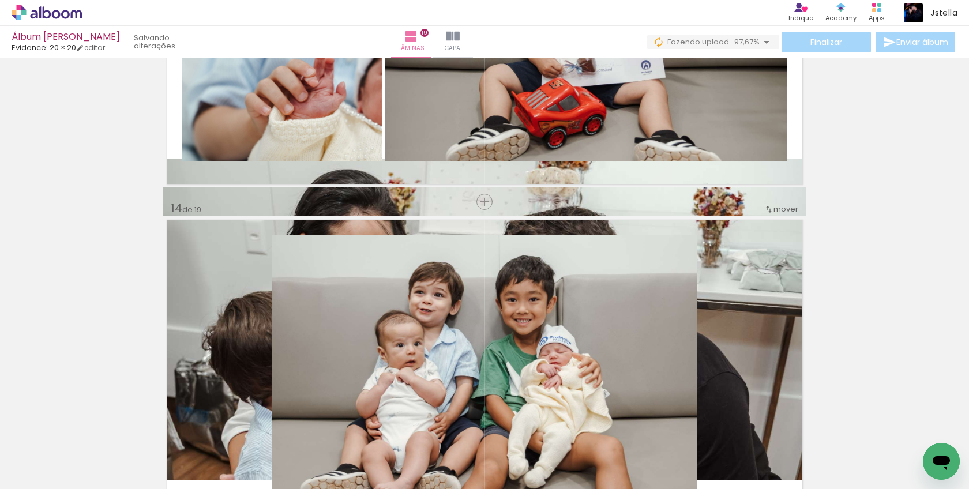
scroll to position [4437, 0]
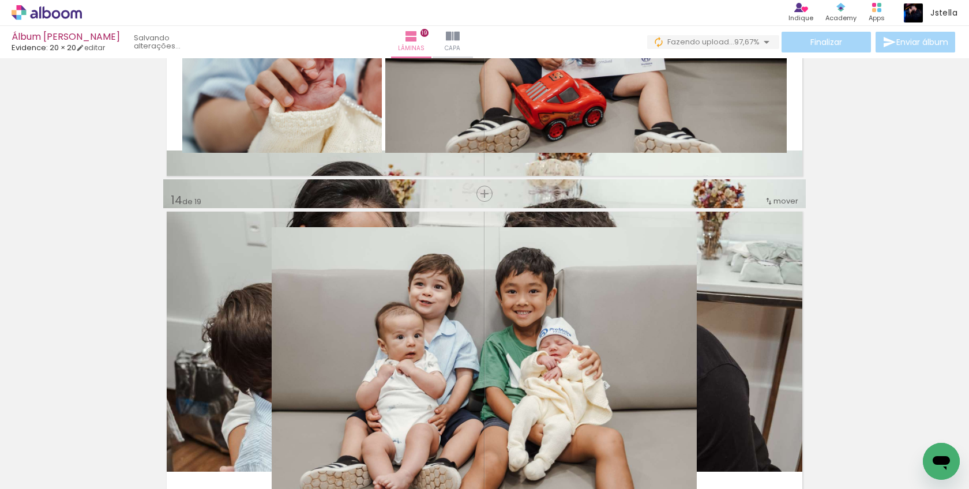
click at [212, 199] on quentale-photo at bounding box center [484, 311] width 643 height 321
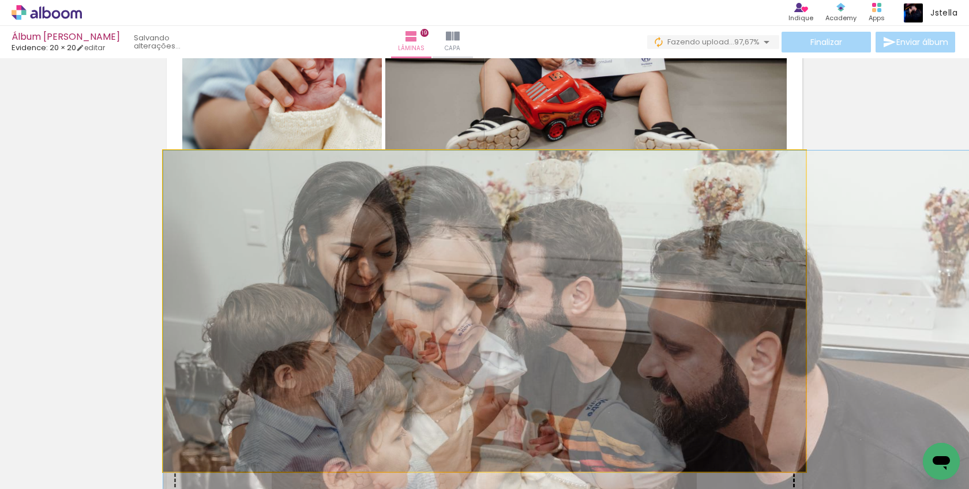
drag, startPoint x: 219, startPoint y: 197, endPoint x: 289, endPoint y: 444, distance: 256.0
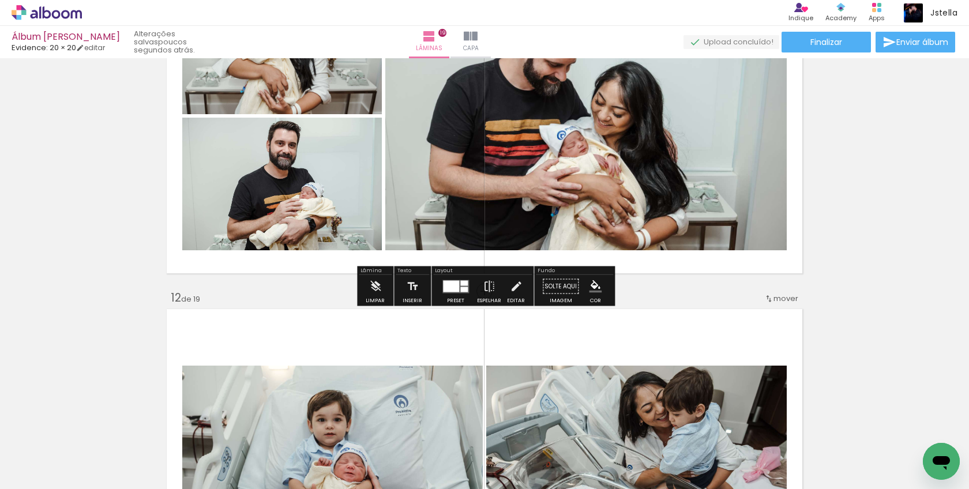
scroll to position [3722, 0]
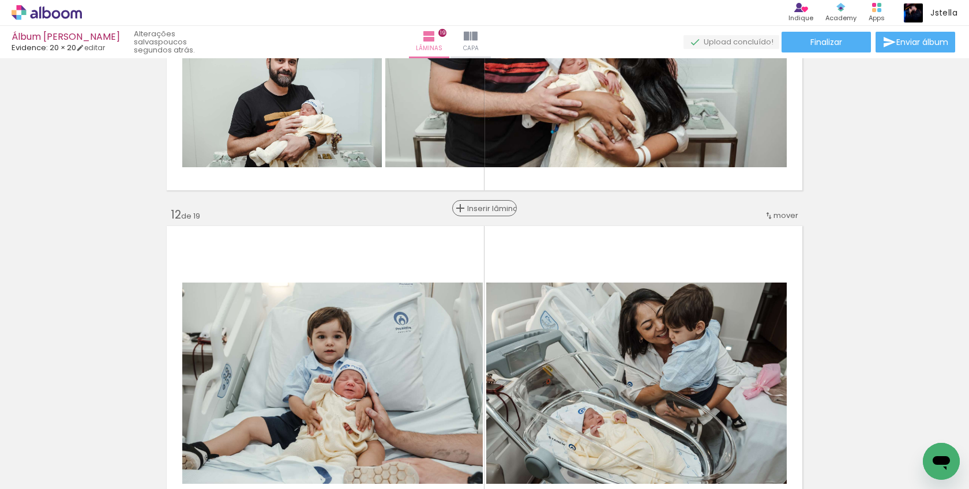
click at [484, 205] on span "Inserir lâmina" at bounding box center [489, 209] width 45 height 8
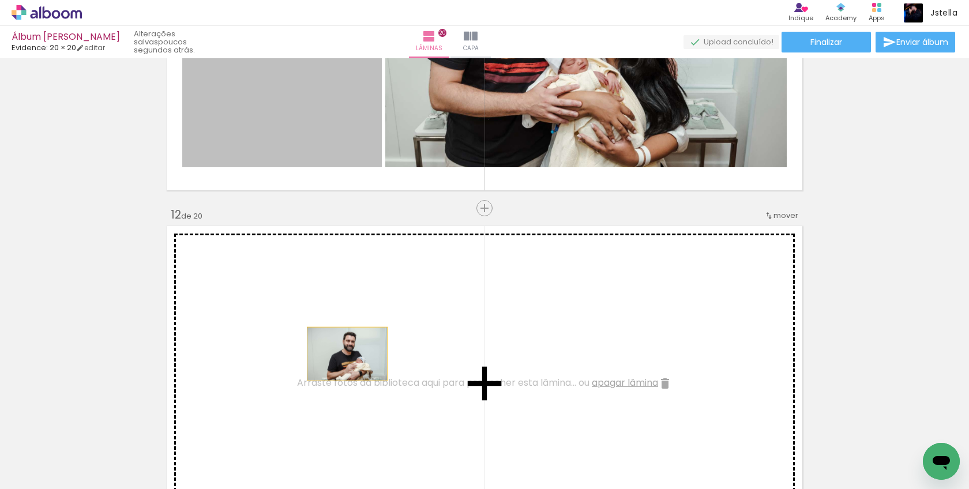
drag, startPoint x: 314, startPoint y: 113, endPoint x: 350, endPoint y: 360, distance: 249.0
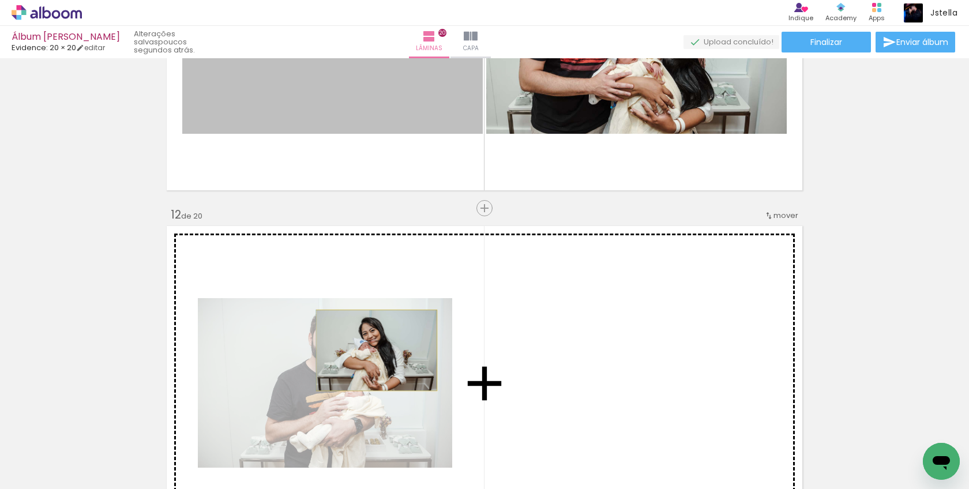
drag, startPoint x: 392, startPoint y: 107, endPoint x: 377, endPoint y: 350, distance: 243.4
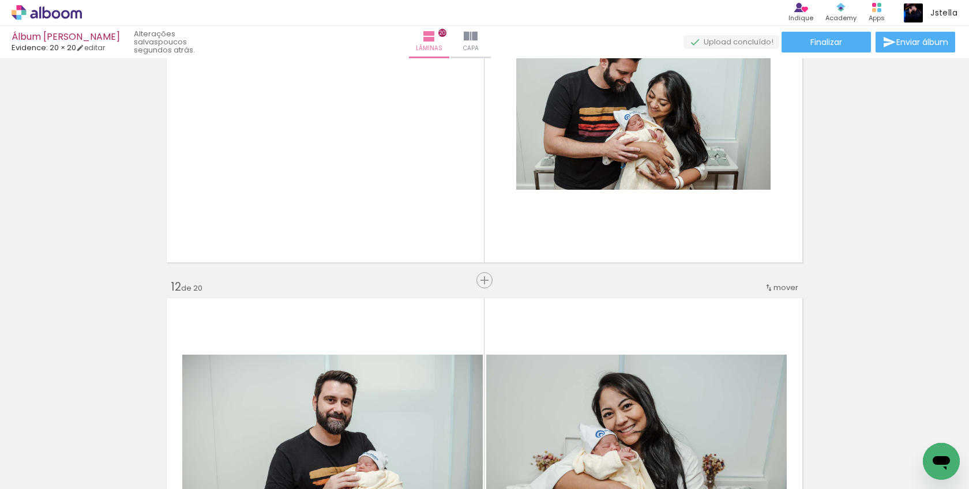
scroll to position [3603, 0]
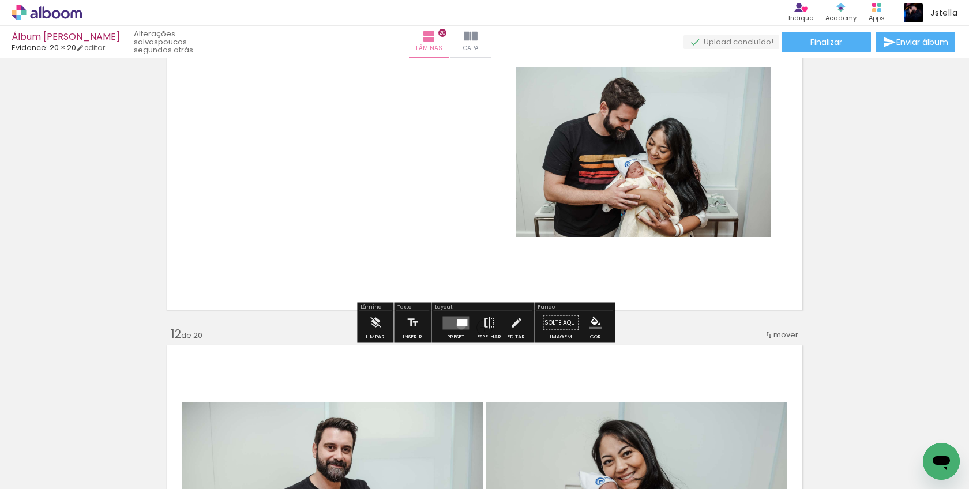
click at [459, 324] on div at bounding box center [462, 322] width 10 height 7
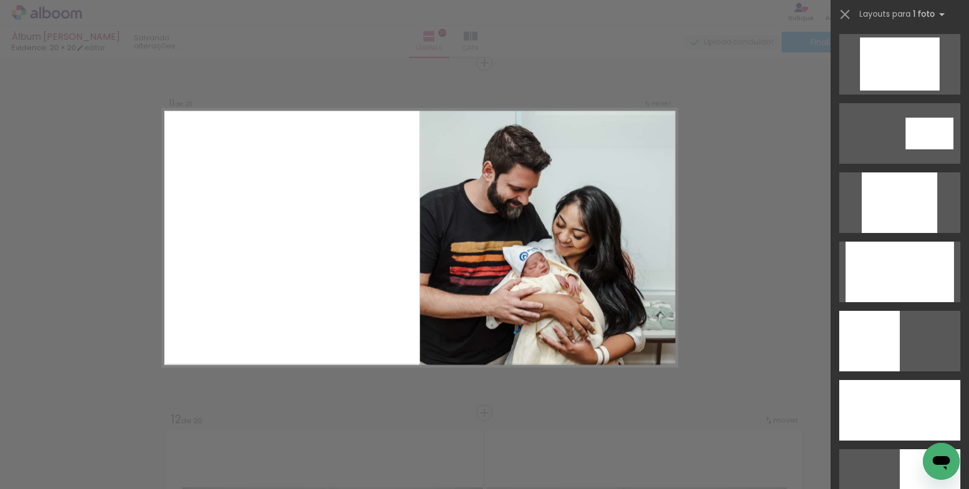
scroll to position [574, 0]
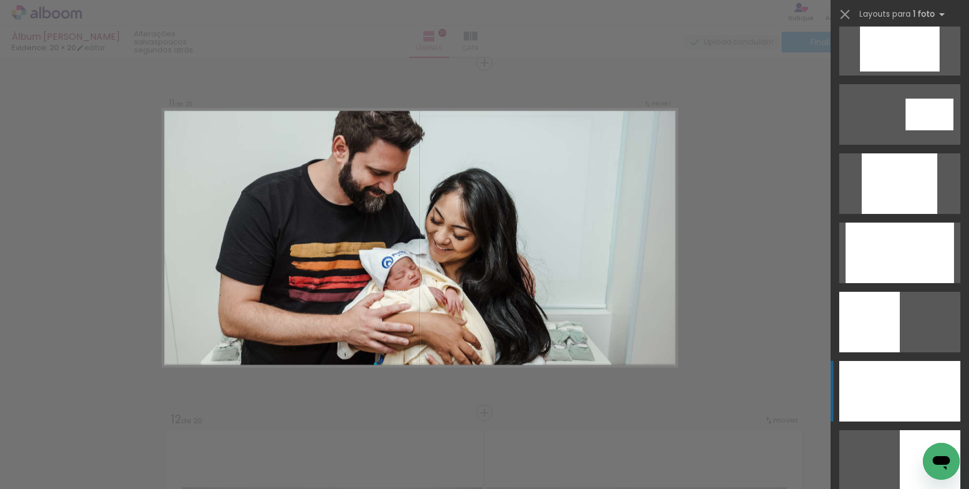
click at [878, 382] on div at bounding box center [900, 391] width 121 height 61
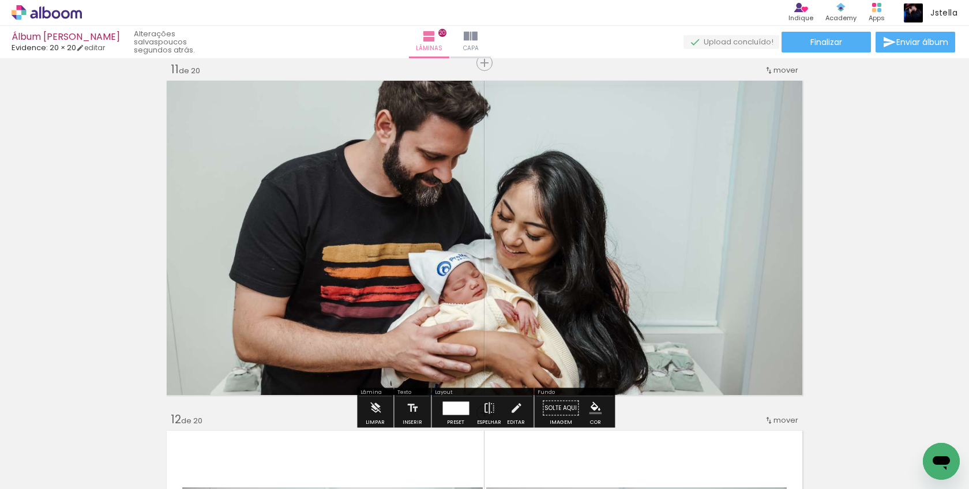
click at [461, 410] on div at bounding box center [456, 408] width 27 height 13
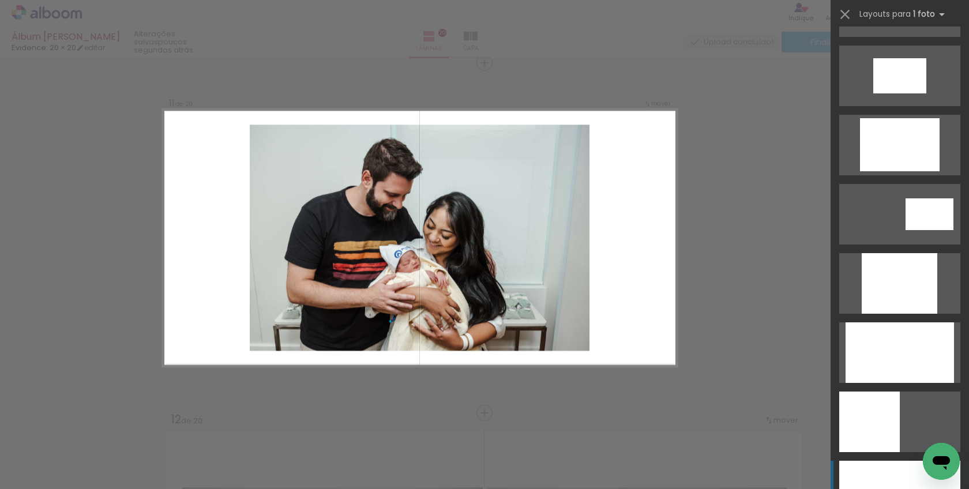
scroll to position [472, 0]
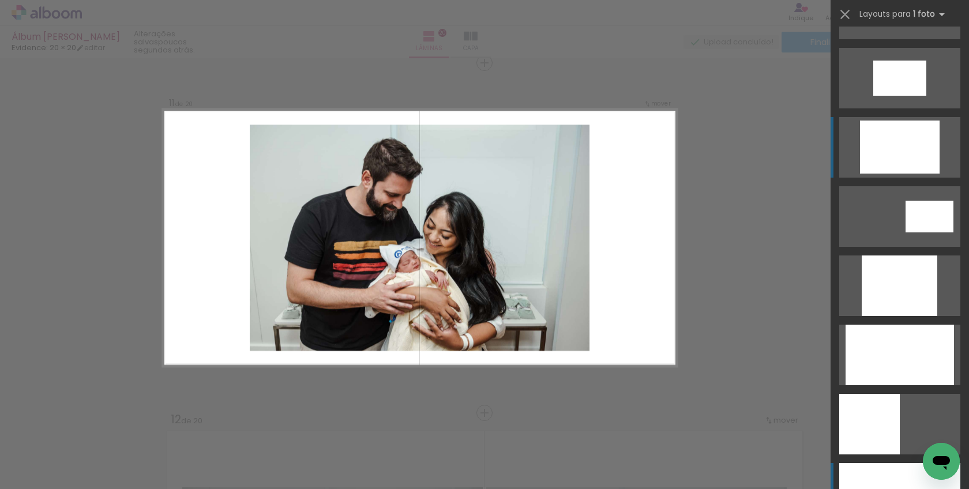
click at [916, 152] on div at bounding box center [900, 147] width 80 height 53
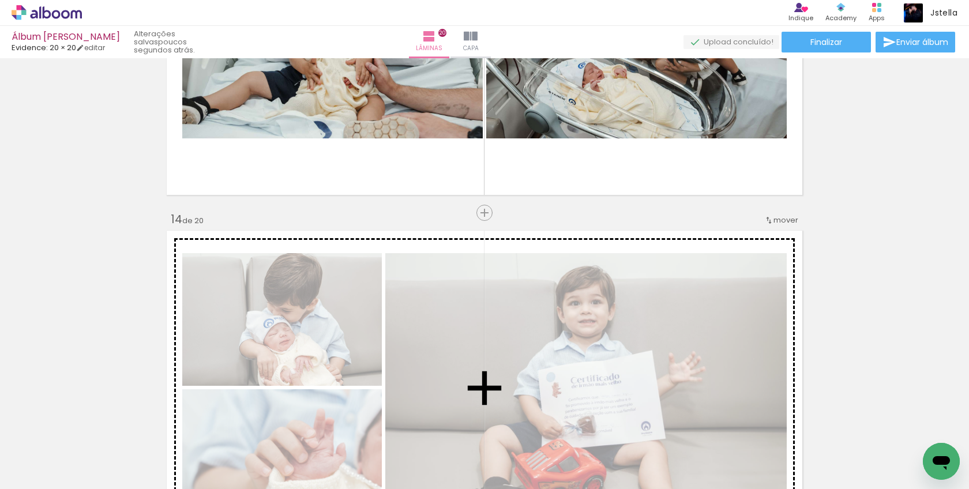
scroll to position [4416, 0]
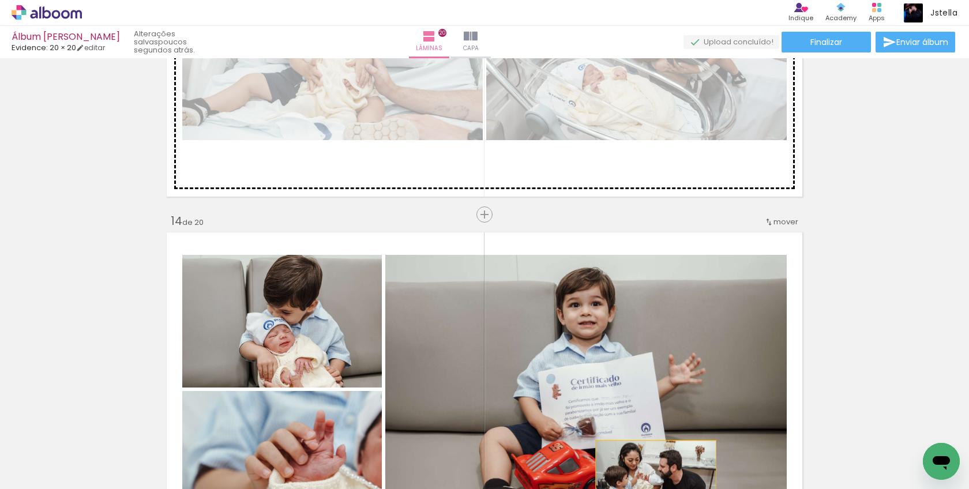
drag, startPoint x: 680, startPoint y: 358, endPoint x: 657, endPoint y: 140, distance: 219.4
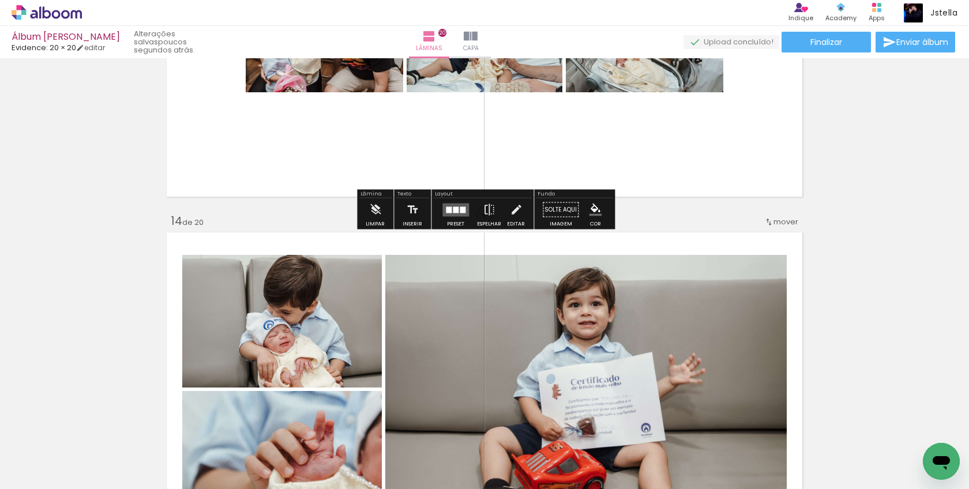
click at [455, 206] on quentale-layouter at bounding box center [456, 209] width 27 height 13
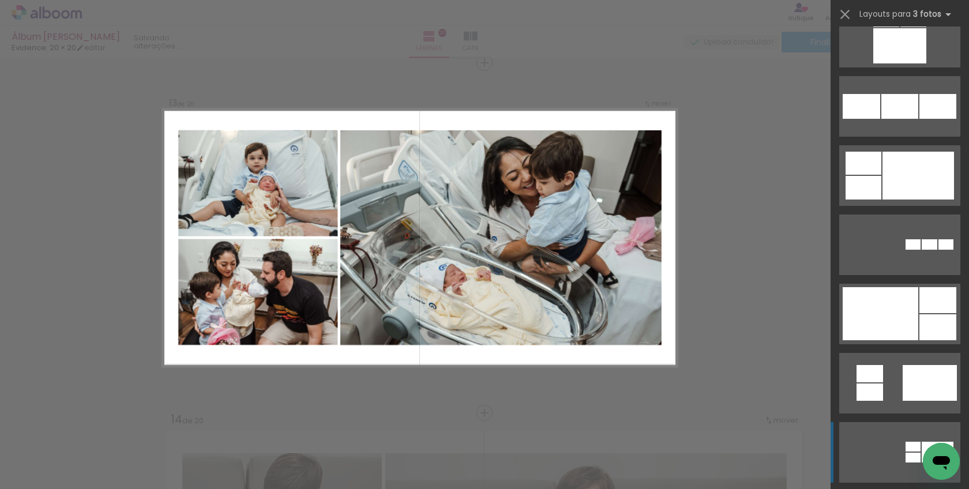
scroll to position [1137, 0]
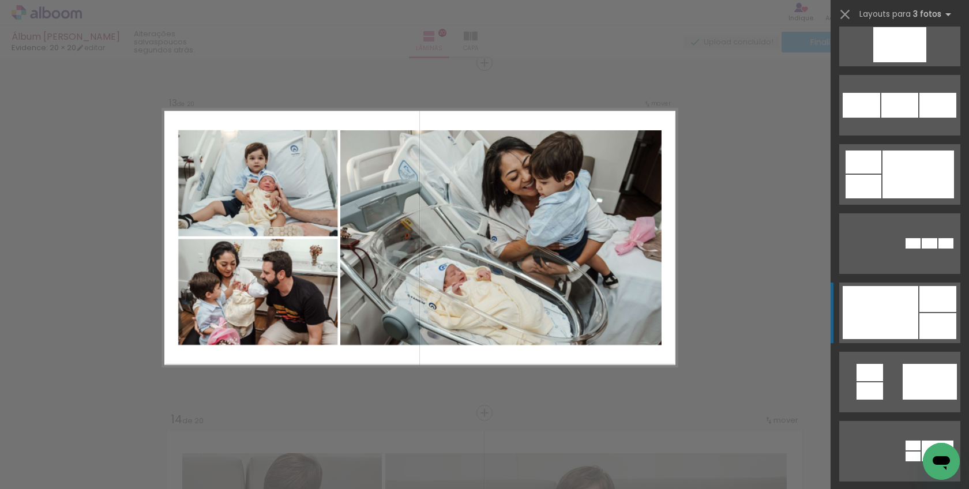
click at [859, 320] on div at bounding box center [881, 312] width 76 height 53
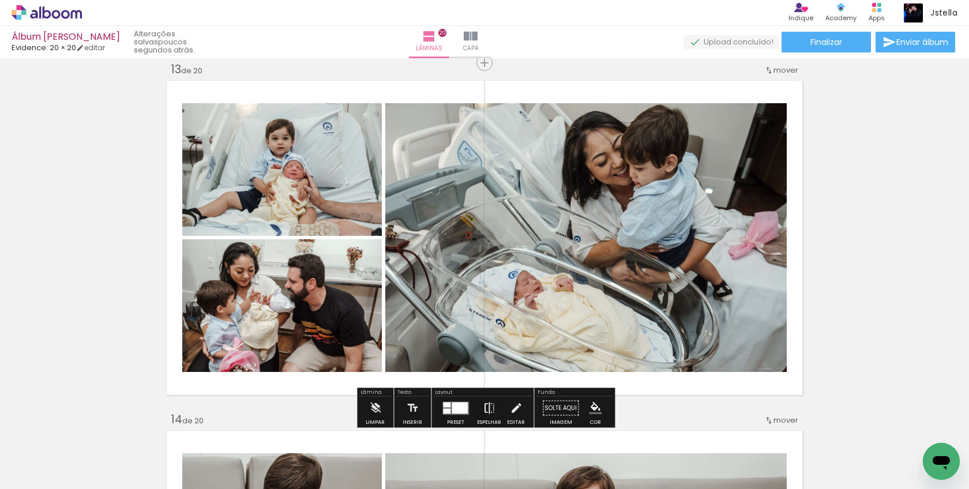
click at [489, 407] on iron-icon at bounding box center [489, 408] width 13 height 23
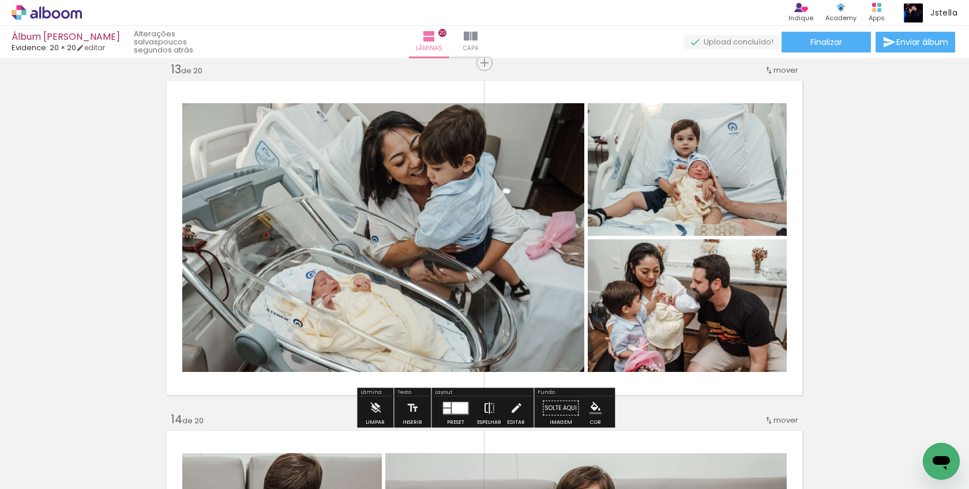
click at [489, 407] on iron-icon at bounding box center [489, 408] width 13 height 23
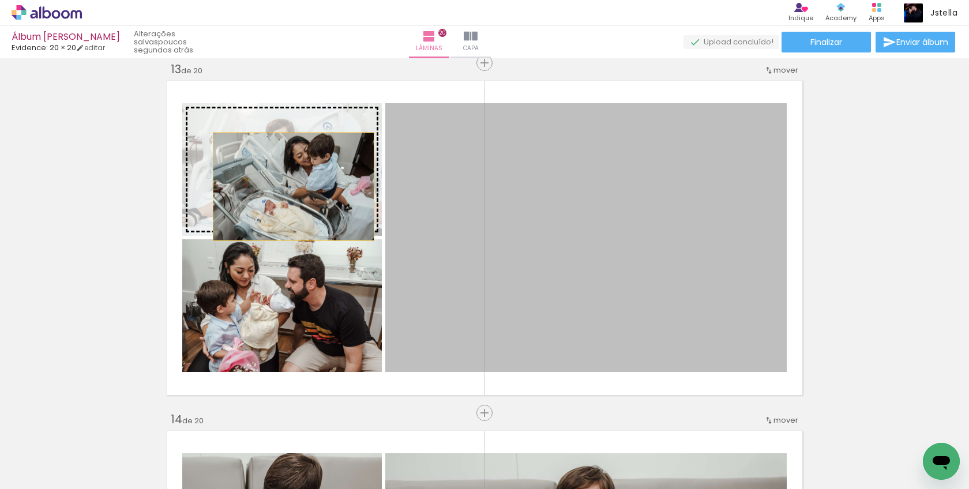
drag, startPoint x: 479, startPoint y: 223, endPoint x: 294, endPoint y: 186, distance: 189.0
click at [0, 0] on slot at bounding box center [0, 0] width 0 height 0
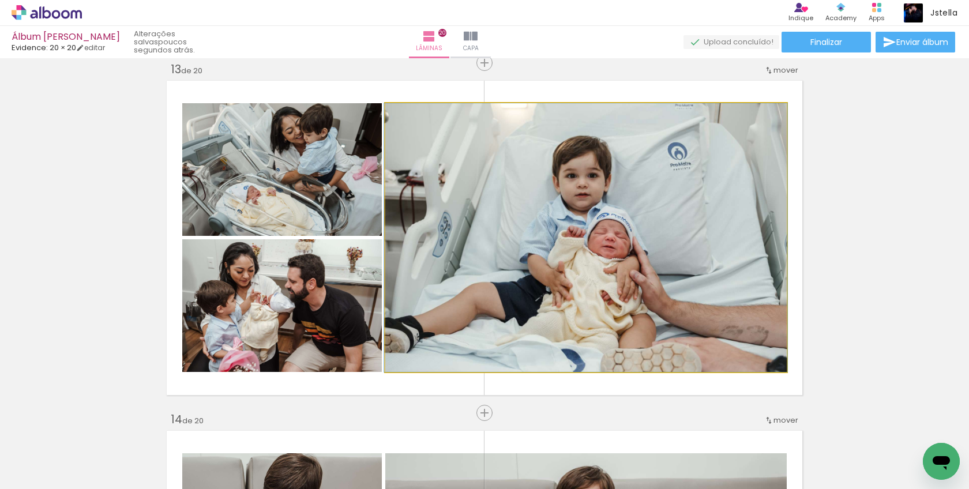
click at [411, 114] on div at bounding box center [412, 115] width 10 height 10
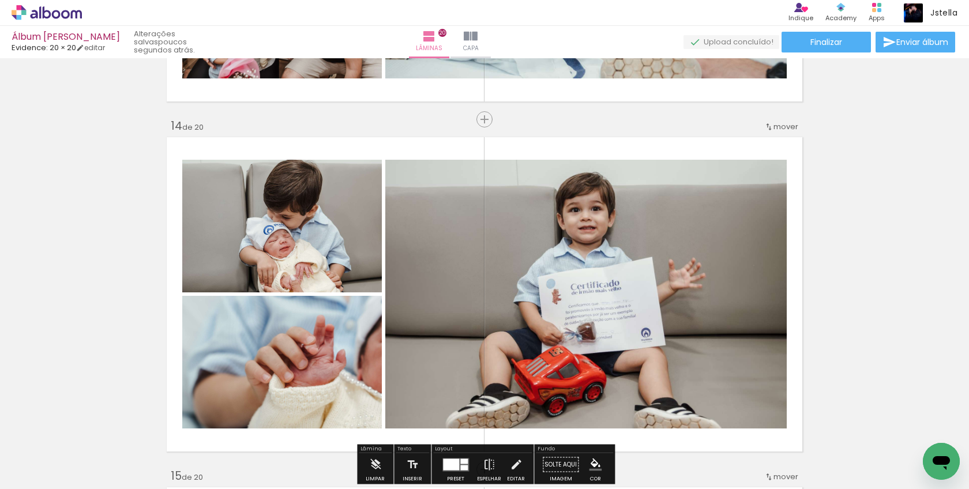
scroll to position [4566, 0]
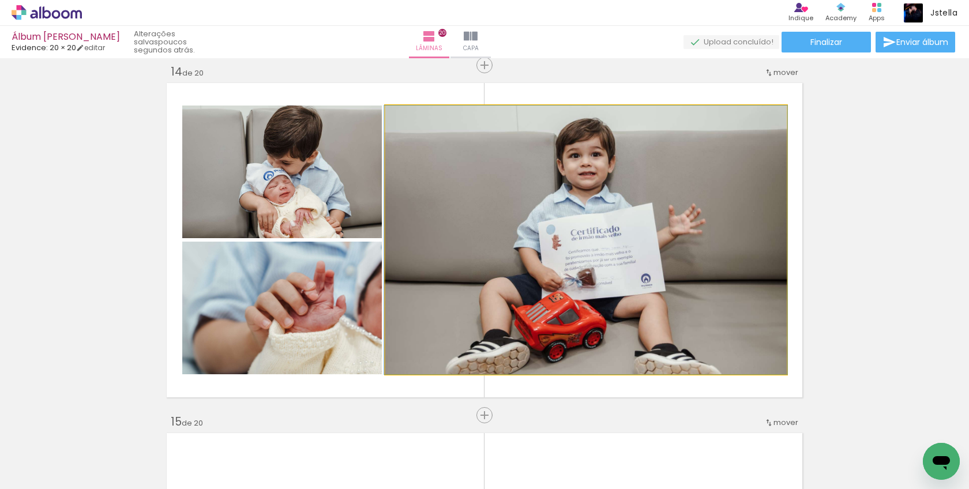
drag, startPoint x: 493, startPoint y: 246, endPoint x: 493, endPoint y: 256, distance: 9.2
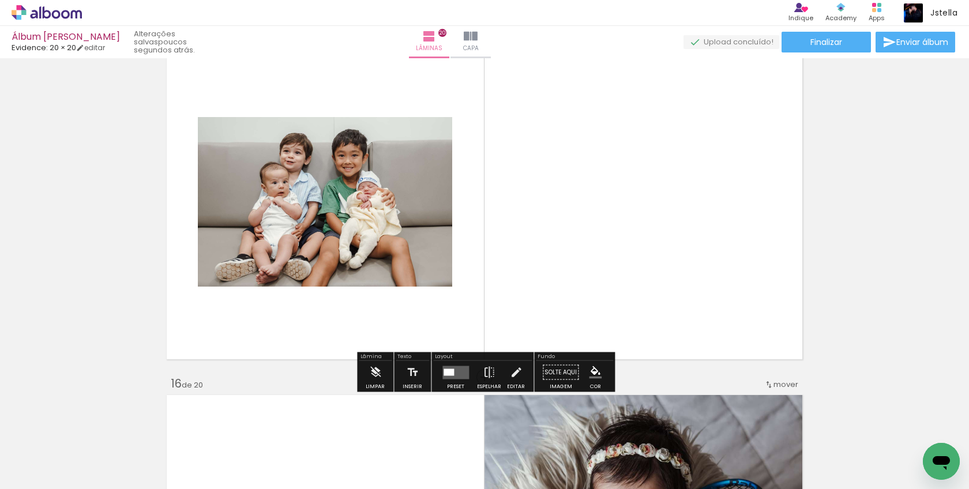
scroll to position [4959, 0]
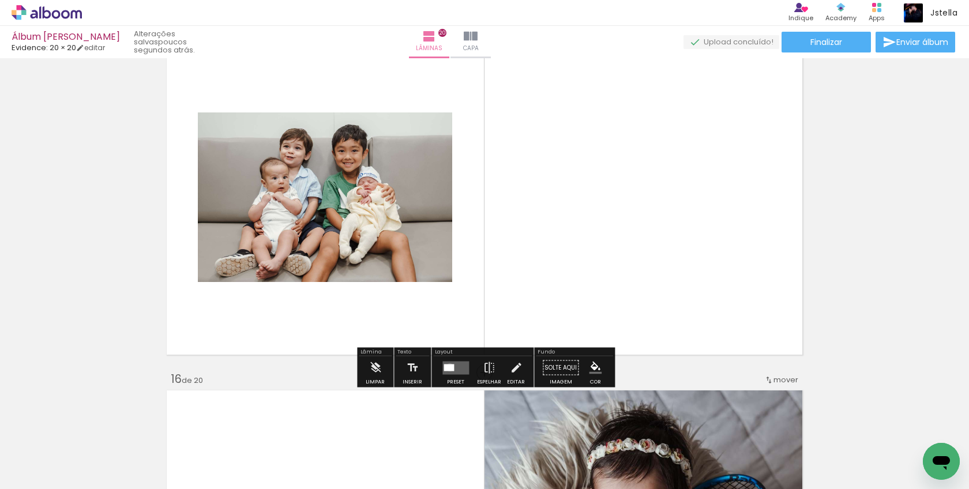
click at [448, 367] on div at bounding box center [449, 367] width 10 height 7
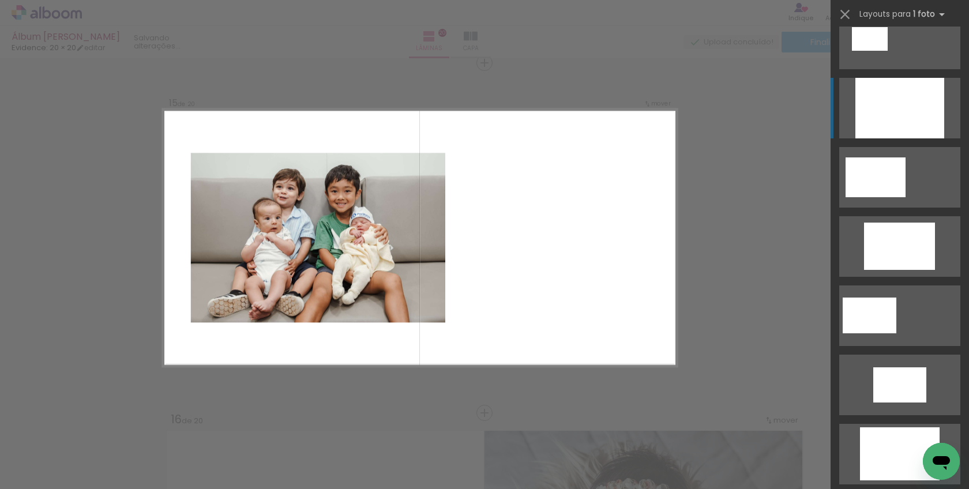
scroll to position [185, 0]
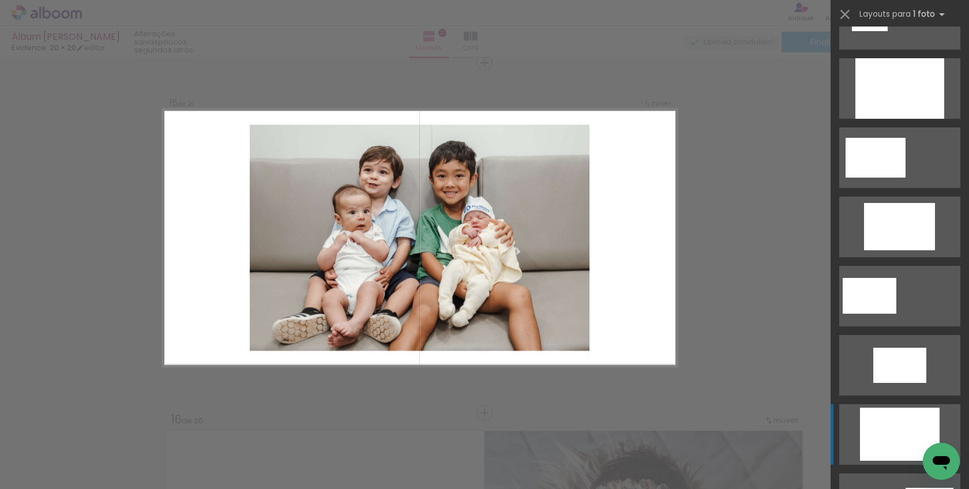
click at [900, 425] on div at bounding box center [900, 434] width 80 height 53
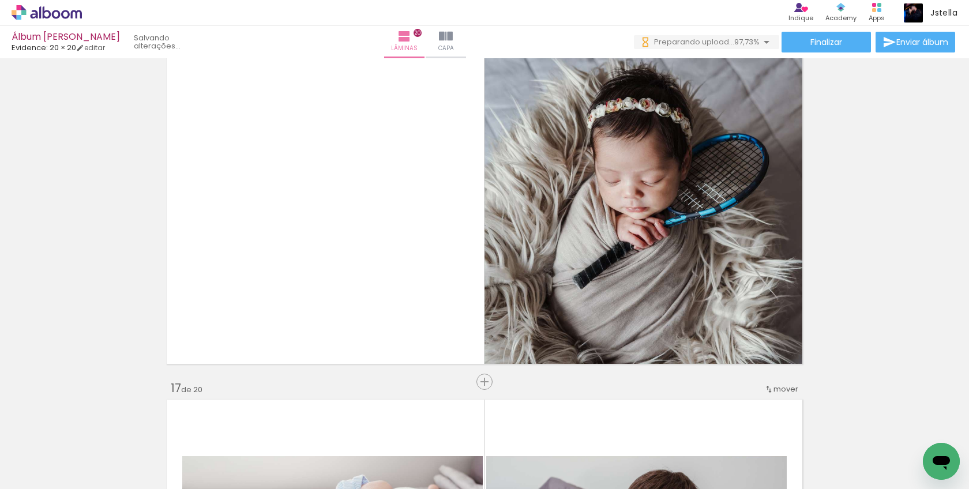
scroll to position [0, 1972]
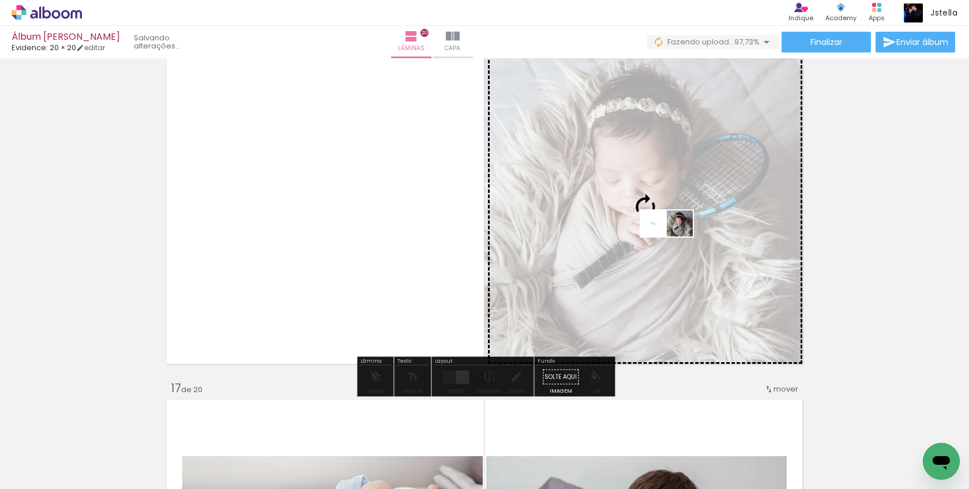
drag, startPoint x: 922, startPoint y: 448, endPoint x: 675, endPoint y: 241, distance: 322.0
click at [675, 241] on quentale-workspace at bounding box center [484, 244] width 969 height 489
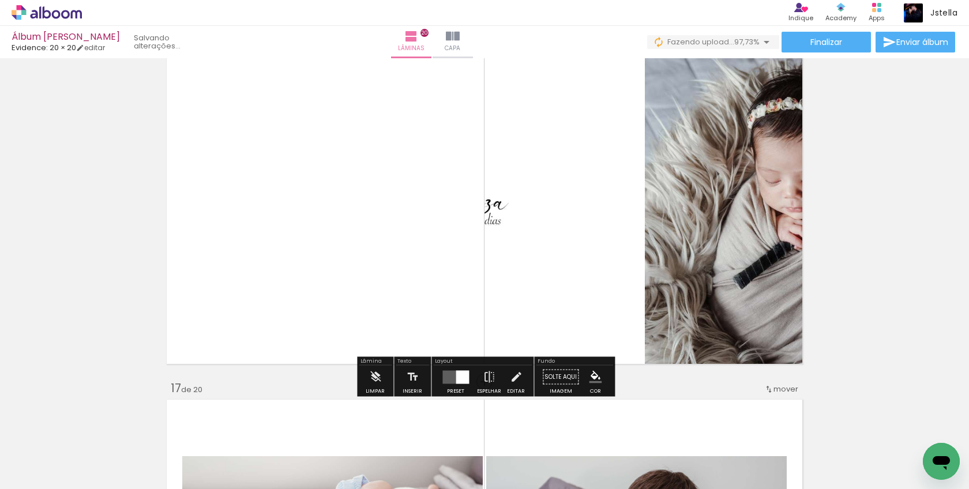
click at [459, 375] on div at bounding box center [462, 376] width 13 height 13
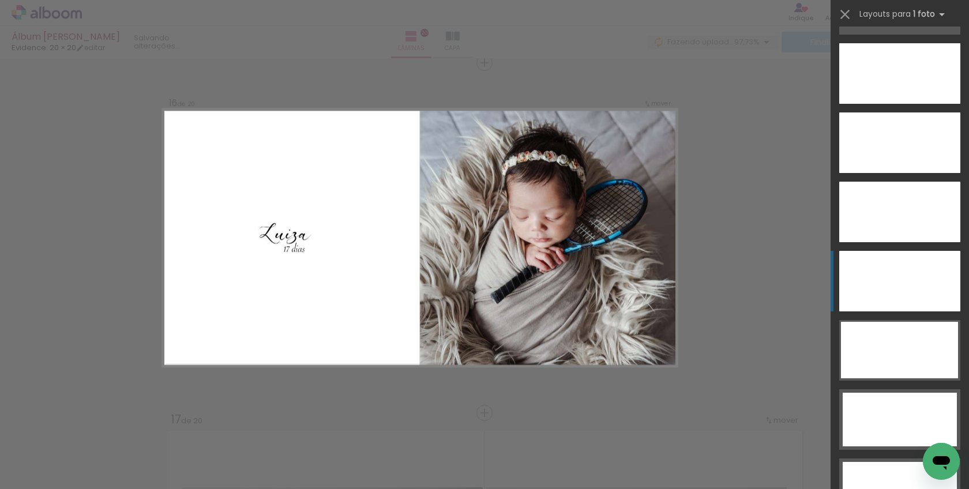
scroll to position [3314, 0]
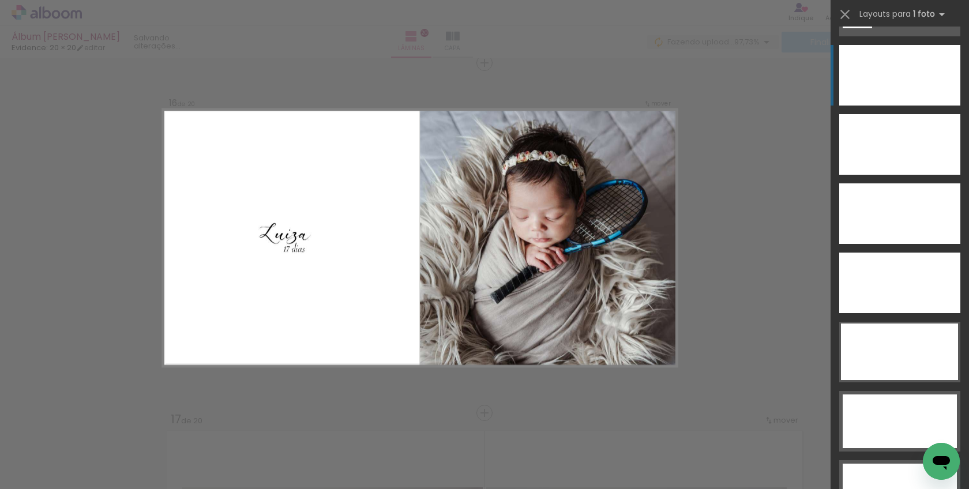
click at [912, 76] on div at bounding box center [900, 75] width 121 height 61
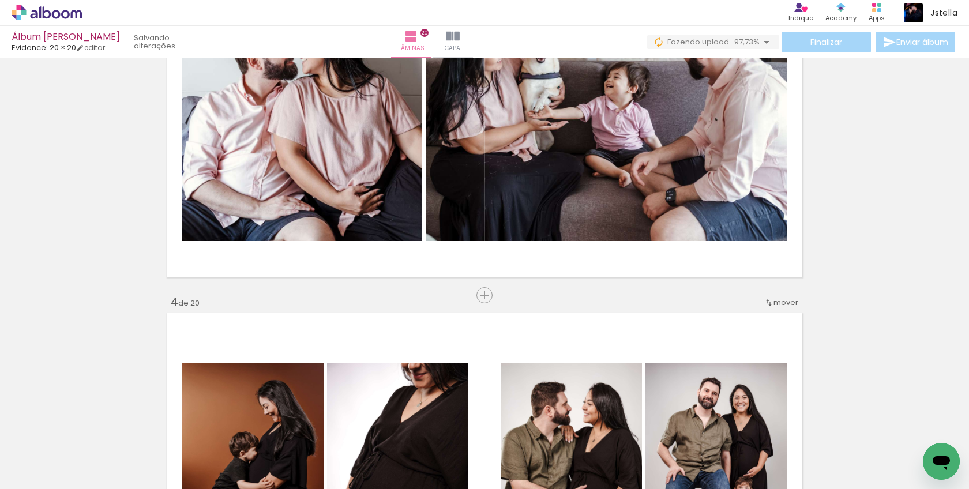
scroll to position [0, 0]
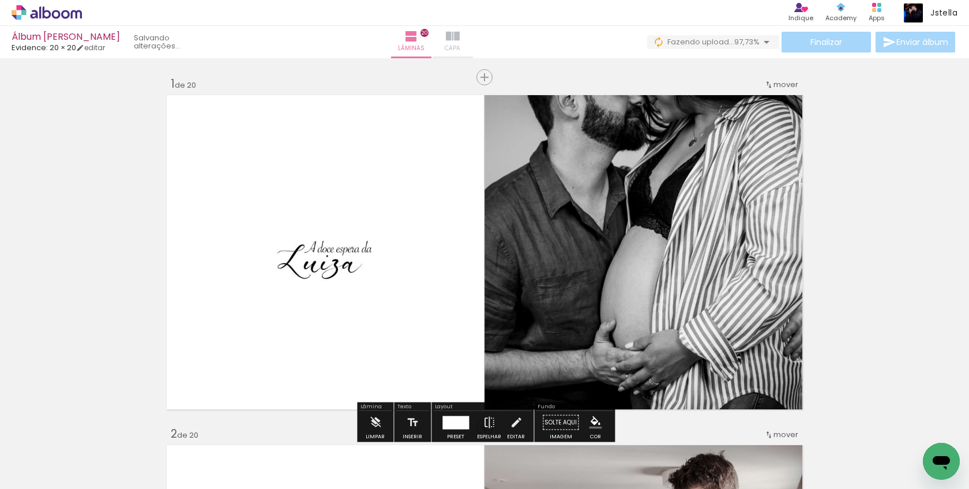
click at [460, 32] on iron-icon at bounding box center [453, 36] width 14 height 14
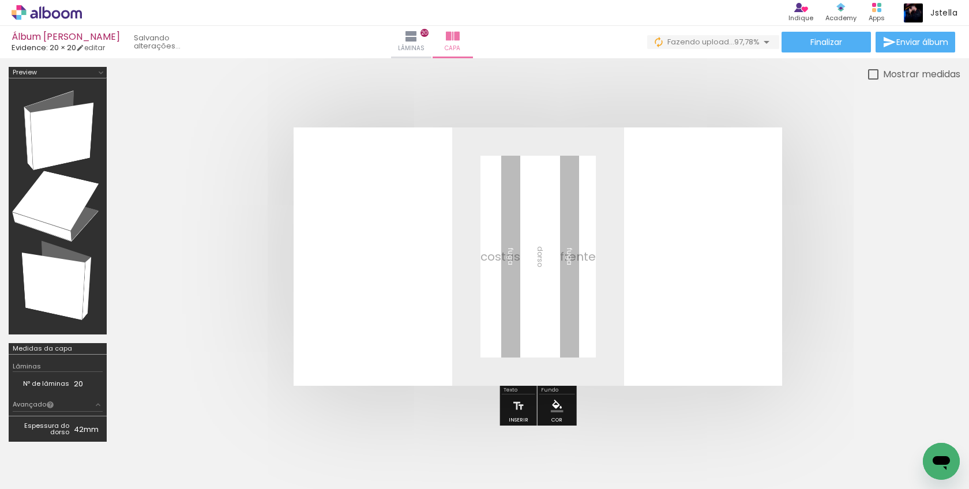
scroll to position [0, 2037]
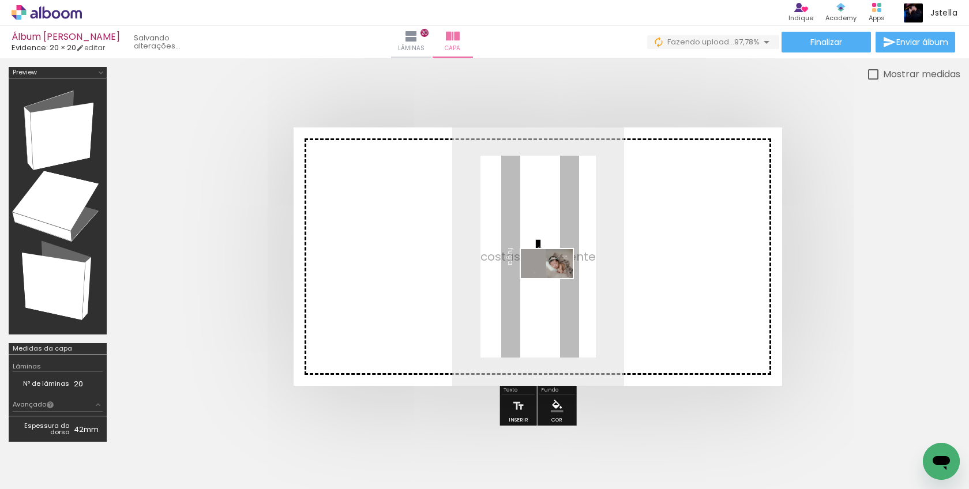
drag, startPoint x: 909, startPoint y: 454, endPoint x: 555, endPoint y: 283, distance: 392.6
click at [556, 284] on quentale-workspace at bounding box center [484, 244] width 969 height 489
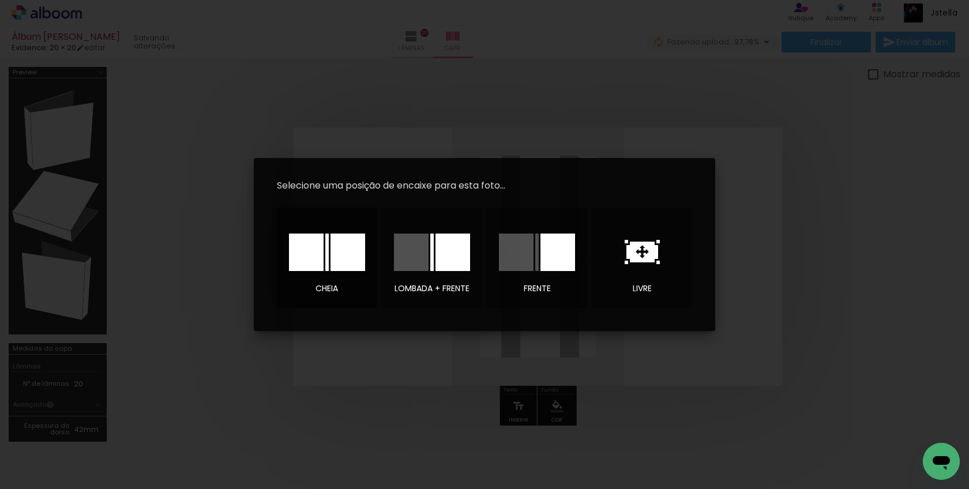
click at [322, 251] on div at bounding box center [306, 253] width 35 height 38
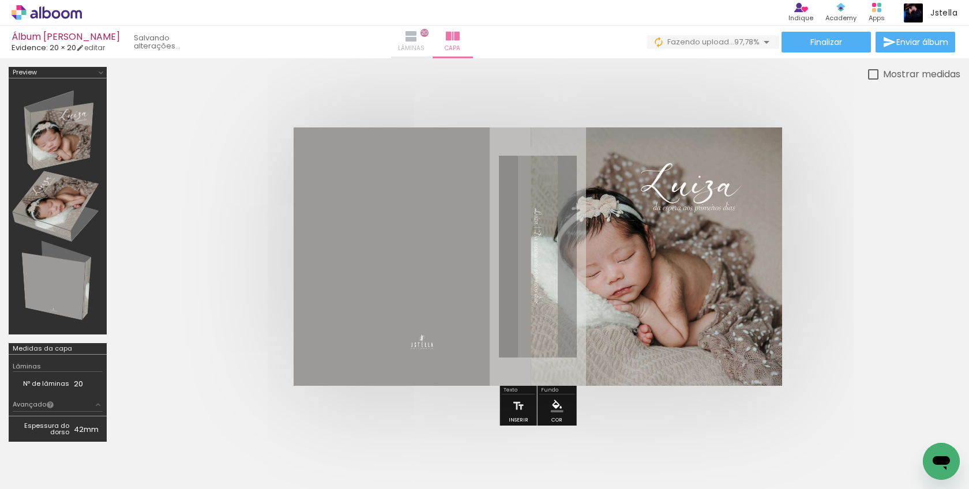
click at [418, 39] on iron-icon at bounding box center [412, 36] width 14 height 14
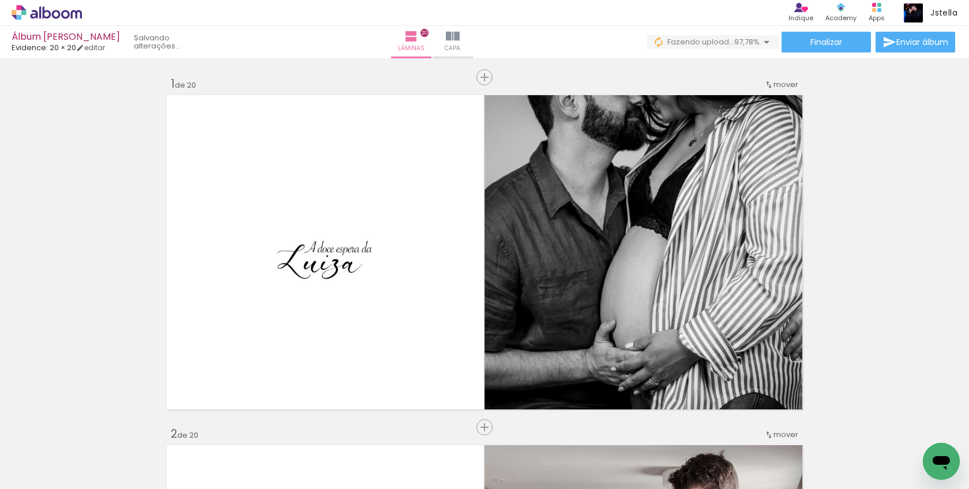
scroll to position [0, 2037]
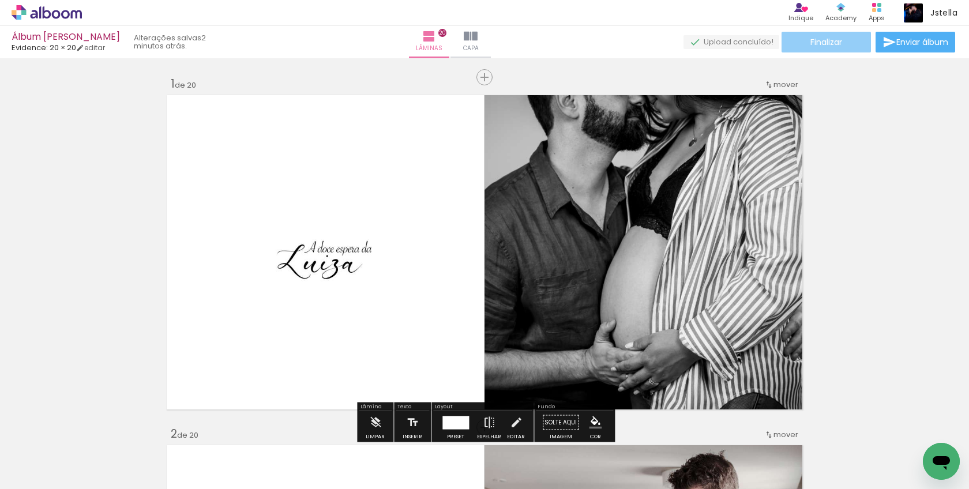
click at [833, 38] on span "Finalizar" at bounding box center [827, 42] width 32 height 8
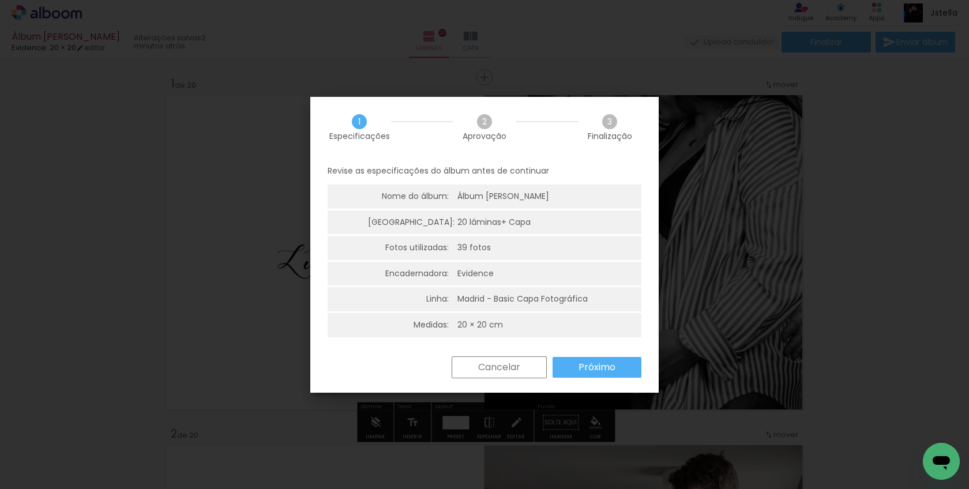
click at [0, 0] on slot "Próximo" at bounding box center [0, 0] width 0 height 0
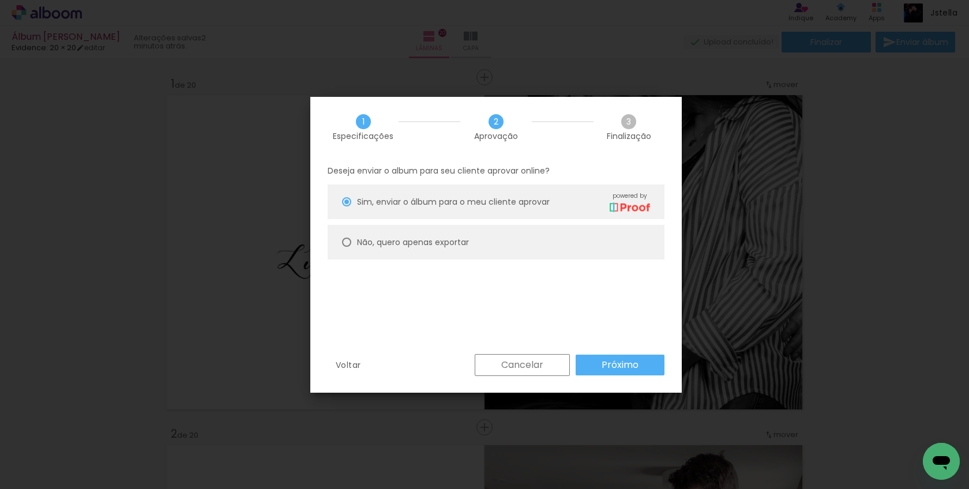
click at [0, 0] on slot "Não, quero apenas exportar" at bounding box center [0, 0] width 0 height 0
type paper-radio-button "on"
click at [0, 0] on slot "Próximo" at bounding box center [0, 0] width 0 height 0
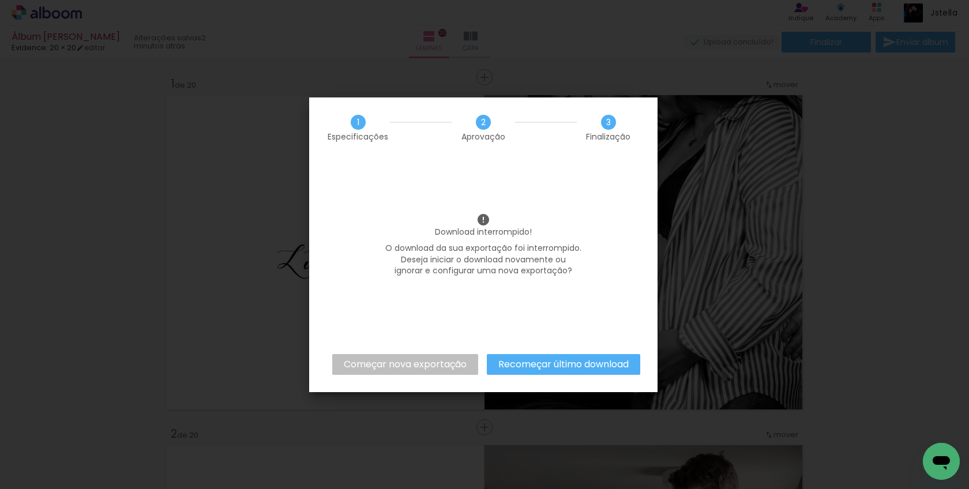
click at [0, 0] on slot "Começar nova exportação" at bounding box center [0, 0] width 0 height 0
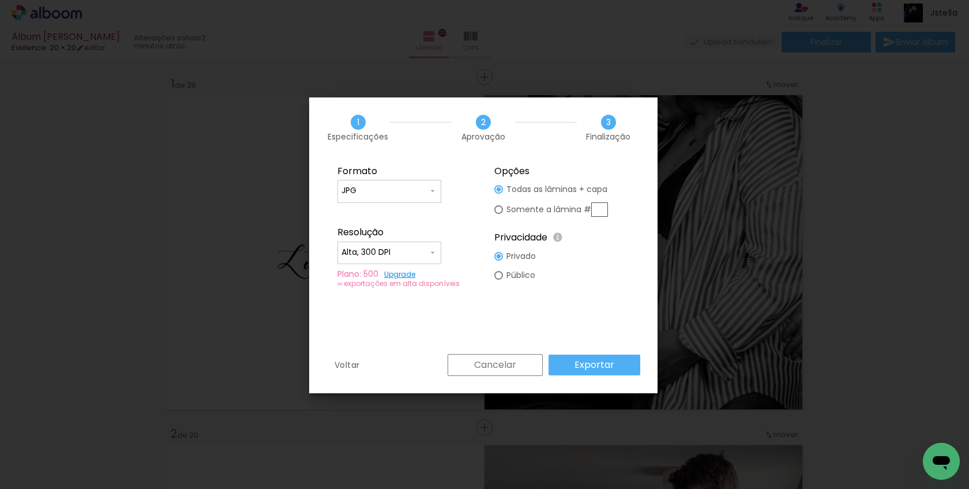
click at [0, 0] on slot "Exportar" at bounding box center [0, 0] width 0 height 0
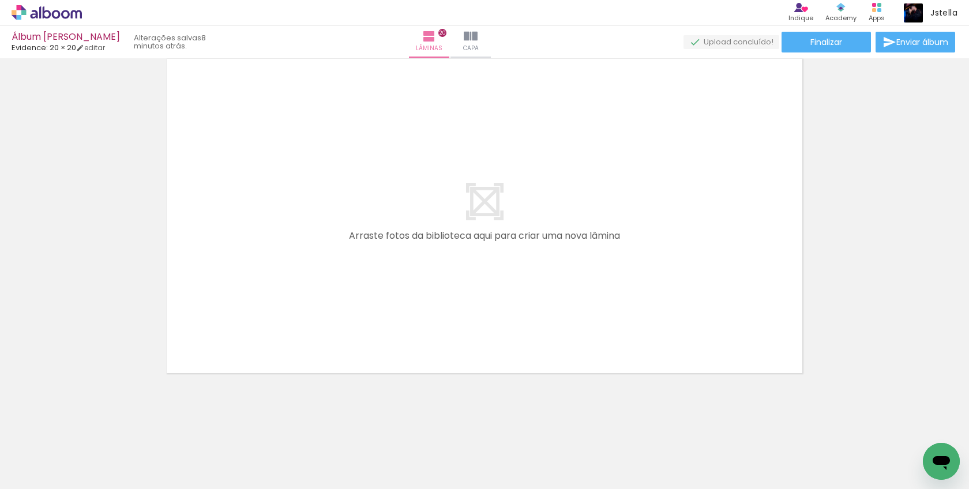
scroll to position [0, 2037]
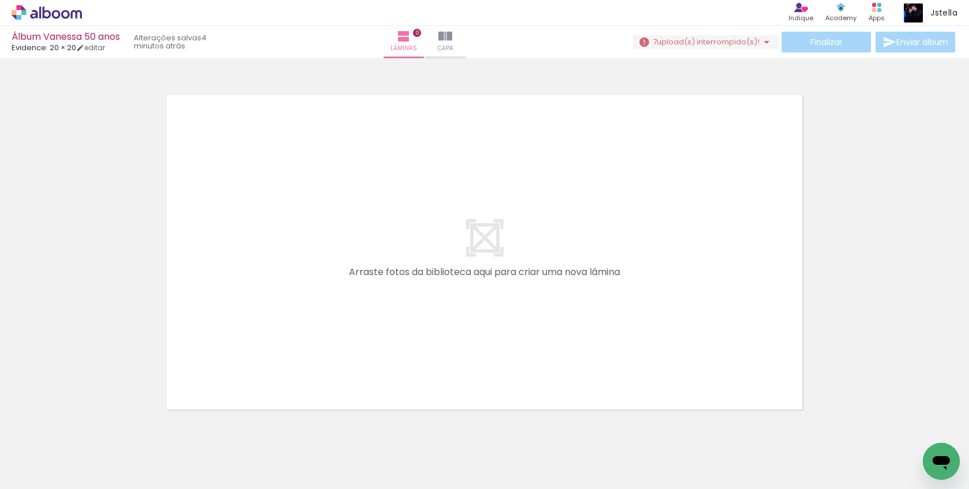
click at [707, 44] on span "upload(s) interrompido(s)!" at bounding box center [708, 41] width 103 height 11
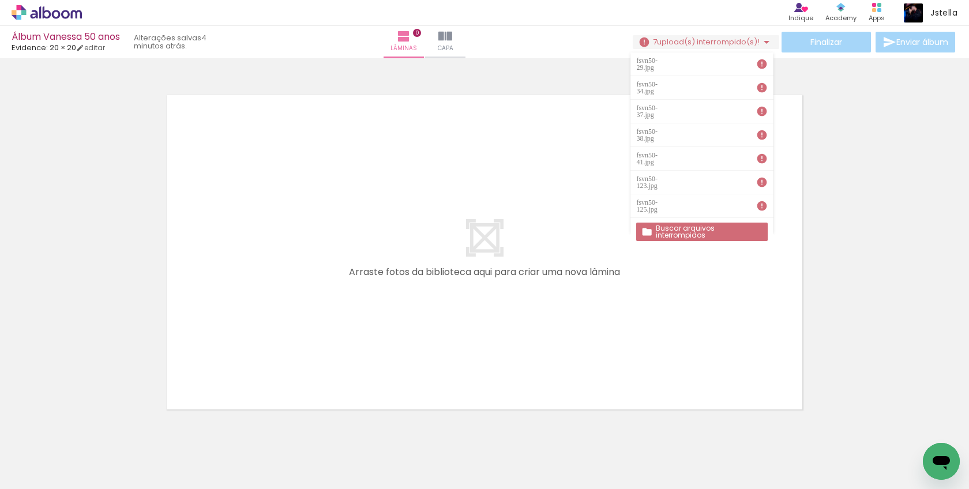
click at [0, 0] on slot "Buscar arquivos interrompidos" at bounding box center [0, 0] width 0 height 0
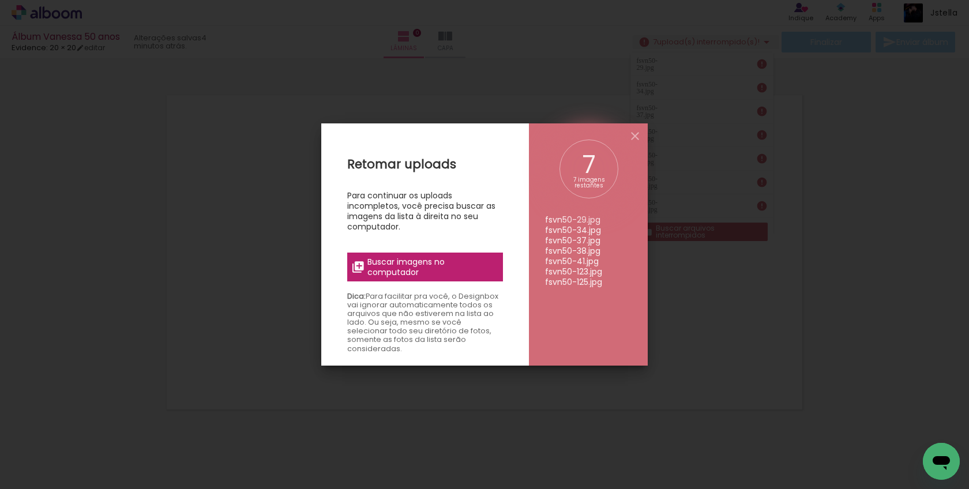
click at [437, 265] on span "Buscar imagens no computador" at bounding box center [432, 267] width 129 height 21
click at [0, 0] on input "file" at bounding box center [0, 0] width 0 height 0
click at [399, 265] on span "Buscar imagens no computador" at bounding box center [432, 267] width 129 height 21
click at [0, 0] on input "file" at bounding box center [0, 0] width 0 height 0
click at [400, 267] on span "Buscar imagens no computador" at bounding box center [432, 267] width 129 height 21
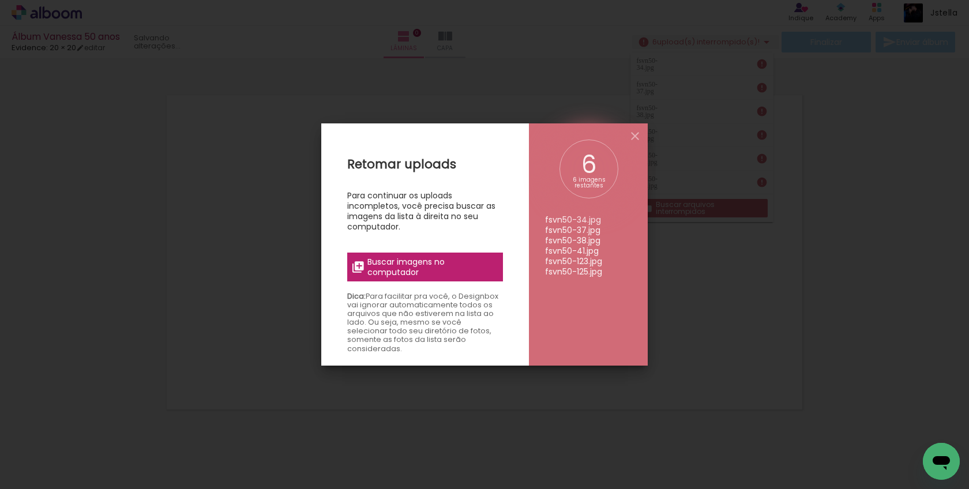
click at [0, 0] on input "file" at bounding box center [0, 0] width 0 height 0
click at [426, 261] on span "Buscar imagens no computador" at bounding box center [432, 267] width 129 height 21
click at [0, 0] on input "file" at bounding box center [0, 0] width 0 height 0
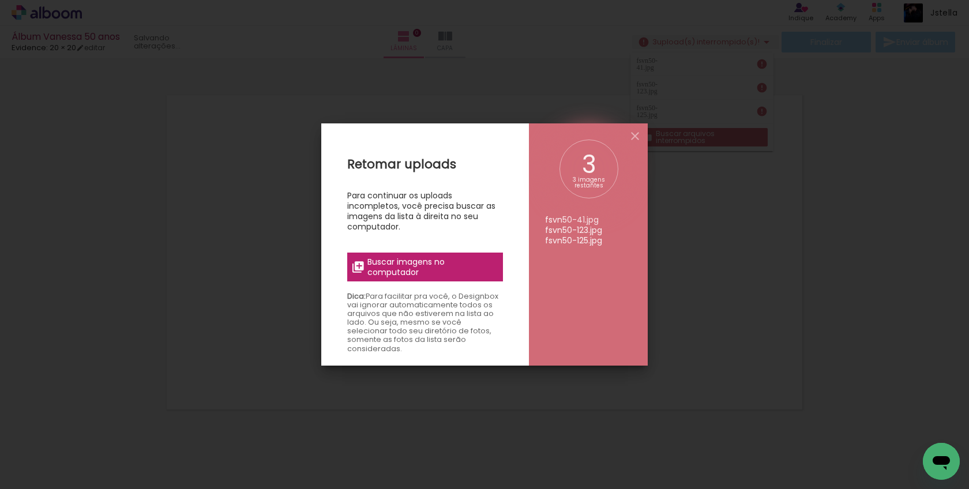
click at [393, 272] on span "Buscar imagens no computador" at bounding box center [432, 267] width 129 height 21
click at [0, 0] on input "file" at bounding box center [0, 0] width 0 height 0
click at [429, 268] on span "Buscar imagens no computador" at bounding box center [432, 267] width 129 height 21
click at [0, 0] on input "file" at bounding box center [0, 0] width 0 height 0
click at [420, 269] on span "Buscar imagens no computador" at bounding box center [432, 267] width 129 height 21
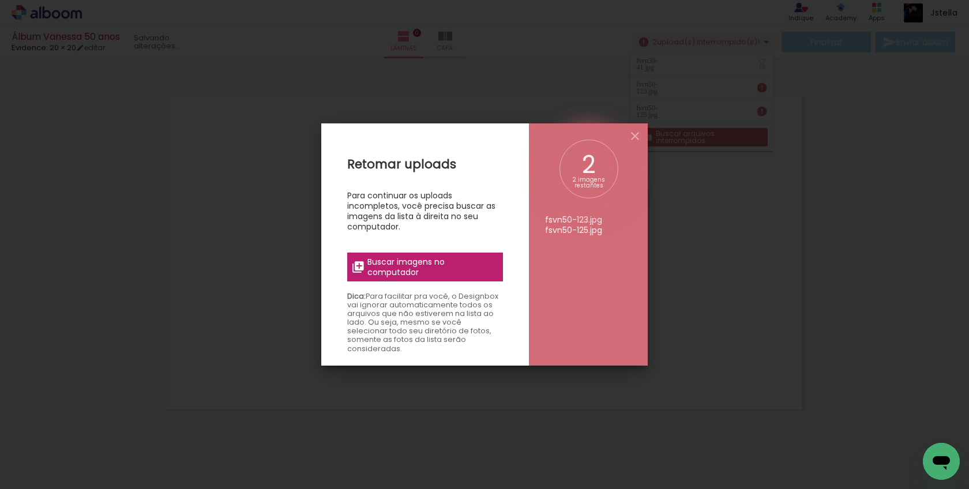
click at [0, 0] on input "file" at bounding box center [0, 0] width 0 height 0
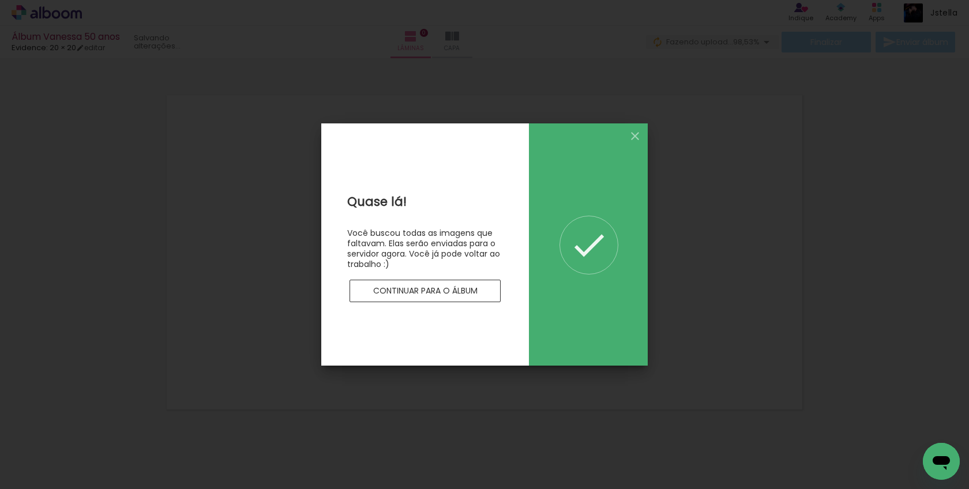
click at [0, 0] on slot "Continuar para o álbum" at bounding box center [0, 0] width 0 height 0
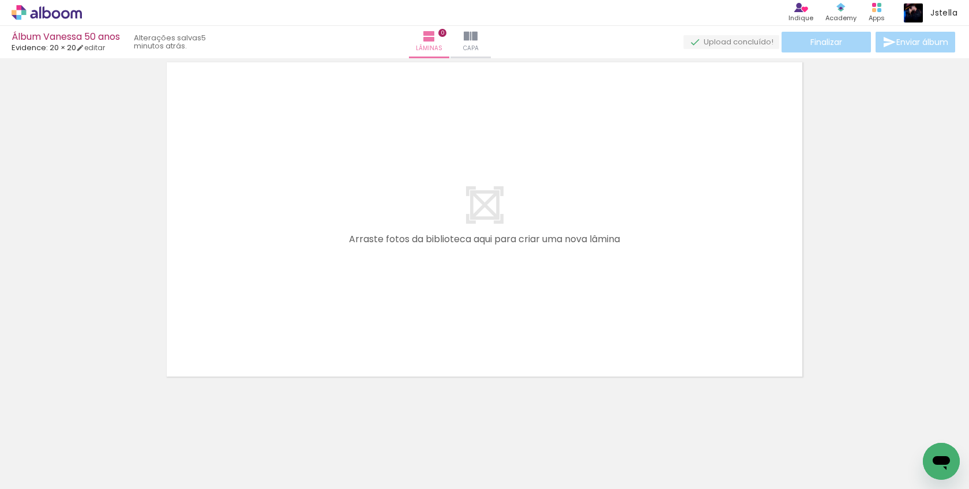
scroll to position [36, 0]
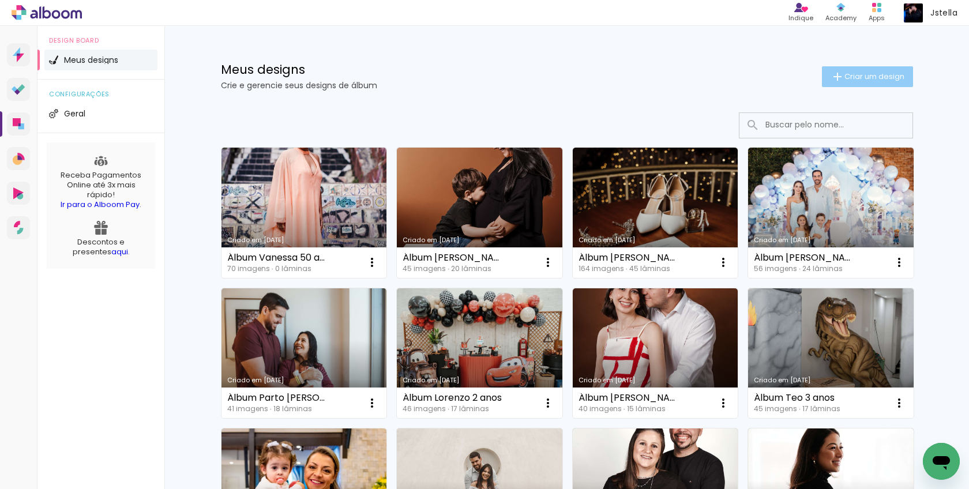
click at [883, 73] on span "Criar um design" at bounding box center [875, 77] width 60 height 8
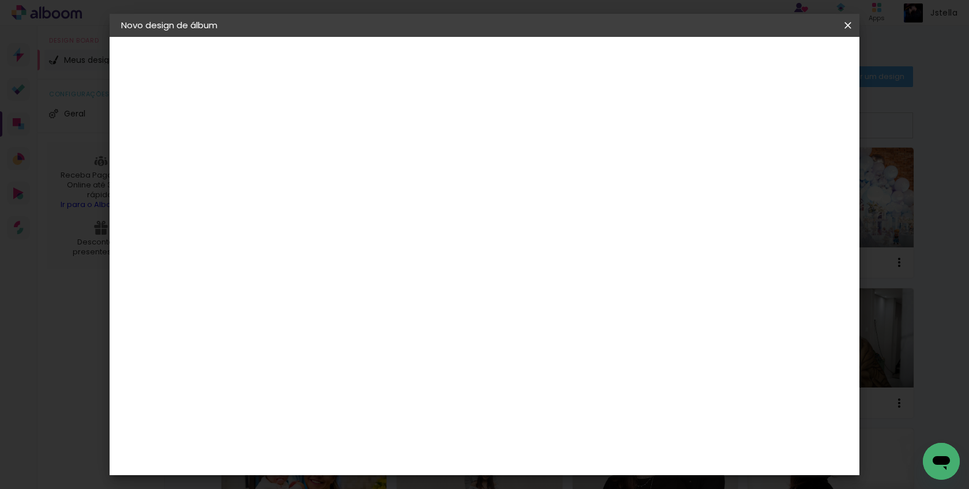
click at [310, 149] on input at bounding box center [310, 155] width 0 height 18
type input "Álbum Beatriz"
type paper-input "Álbum Beatriz"
type input "Álbum Beatriz 5 anos"
type paper-input "Álbum Beatriz 5 anos"
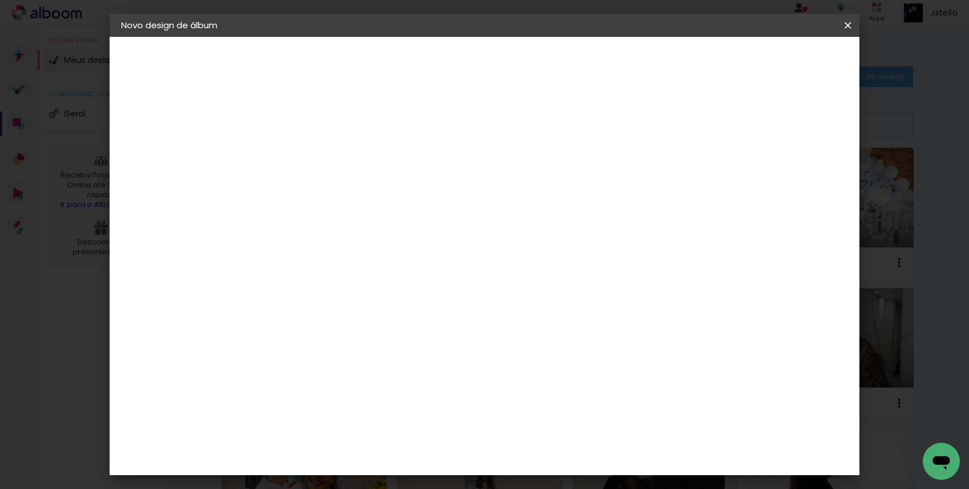
click at [0, 0] on slot "Avançar" at bounding box center [0, 0] width 0 height 0
click at [327, 434] on div "Evidence" at bounding box center [322, 438] width 41 height 9
click at [0, 0] on slot "Avançar" at bounding box center [0, 0] width 0 height 0
click at [355, 192] on input "text" at bounding box center [332, 201] width 45 height 18
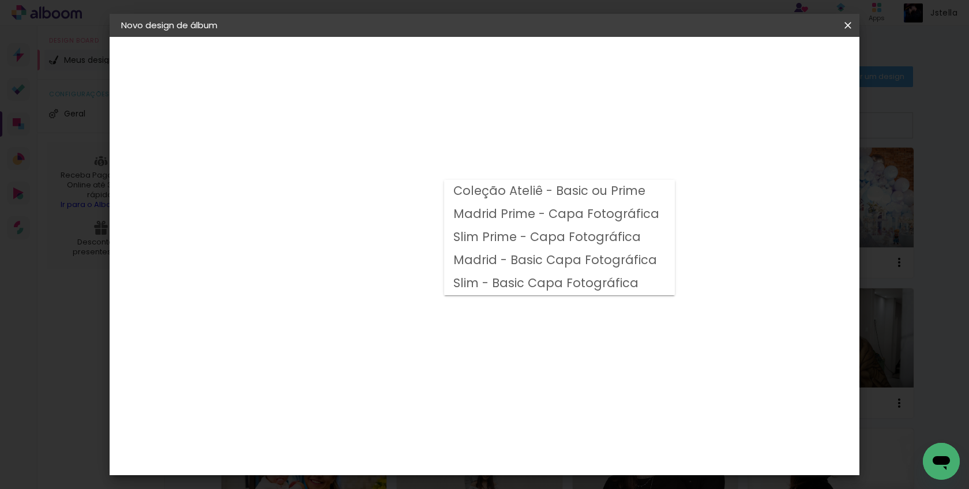
click at [0, 0] on slot "Madrid - Basic Capa Fotográfica" at bounding box center [0, 0] width 0 height 0
type input "Madrid - Basic Capa Fotográfica"
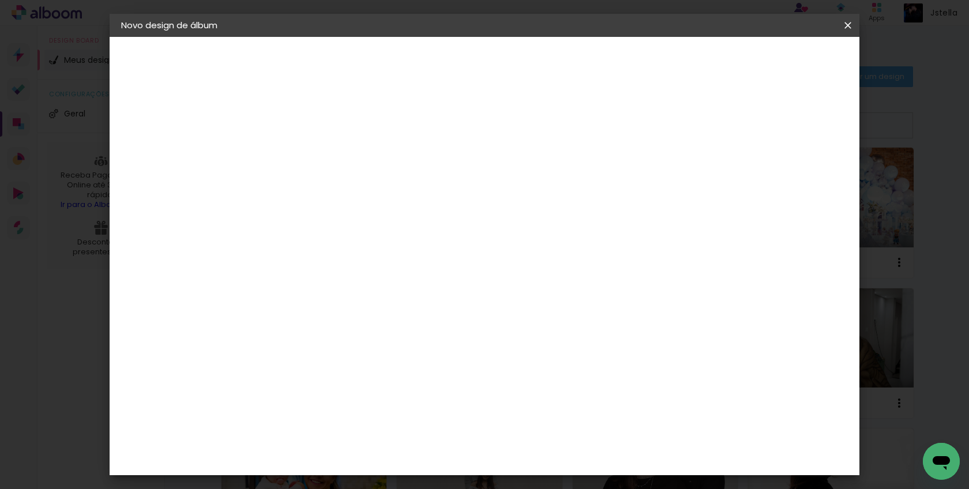
scroll to position [155, 0]
click at [388, 472] on span "20 × 20" at bounding box center [361, 487] width 54 height 31
click at [0, 0] on slot "Avançar" at bounding box center [0, 0] width 0 height 0
click at [785, 57] on span "Iniciar design" at bounding box center [758, 61] width 53 height 8
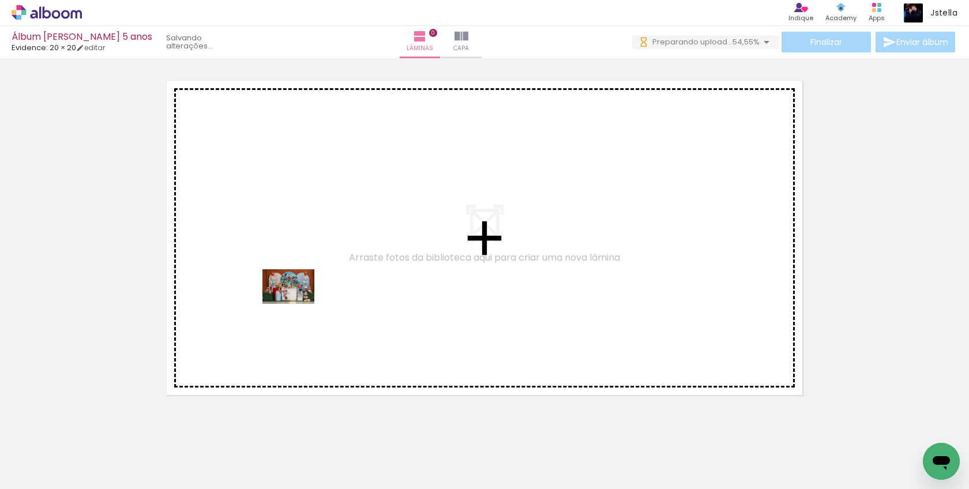
drag, startPoint x: 111, startPoint y: 451, endPoint x: 186, endPoint y: 465, distance: 75.7
click at [297, 304] on quentale-workspace at bounding box center [484, 244] width 969 height 489
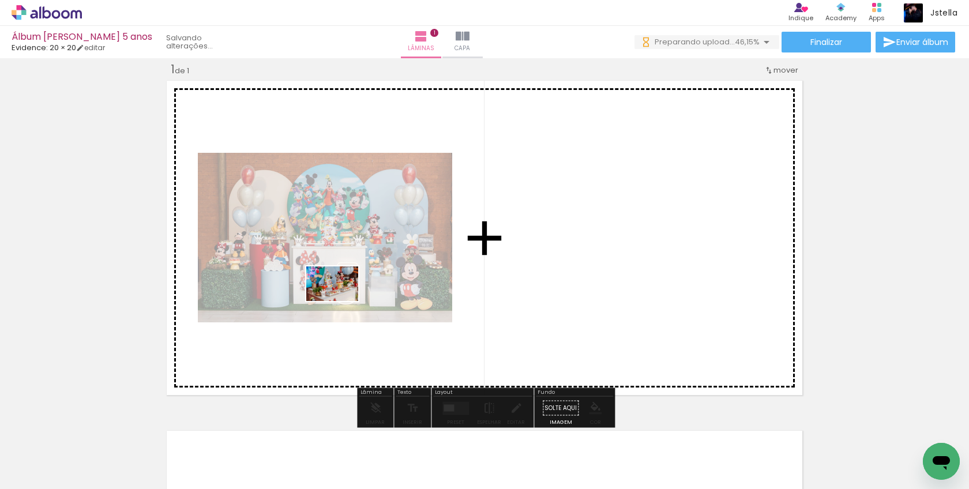
drag, startPoint x: 182, startPoint y: 457, endPoint x: 339, endPoint y: 301, distance: 221.2
click at [340, 301] on quentale-workspace at bounding box center [484, 244] width 969 height 489
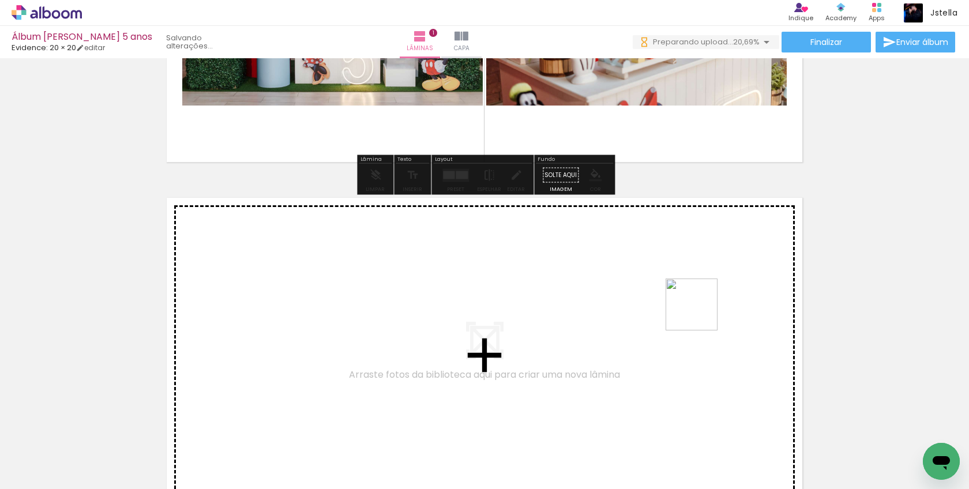
drag, startPoint x: 710, startPoint y: 450, endPoint x: 700, endPoint y: 312, distance: 138.3
click at [700, 312] on quentale-workspace at bounding box center [484, 244] width 969 height 489
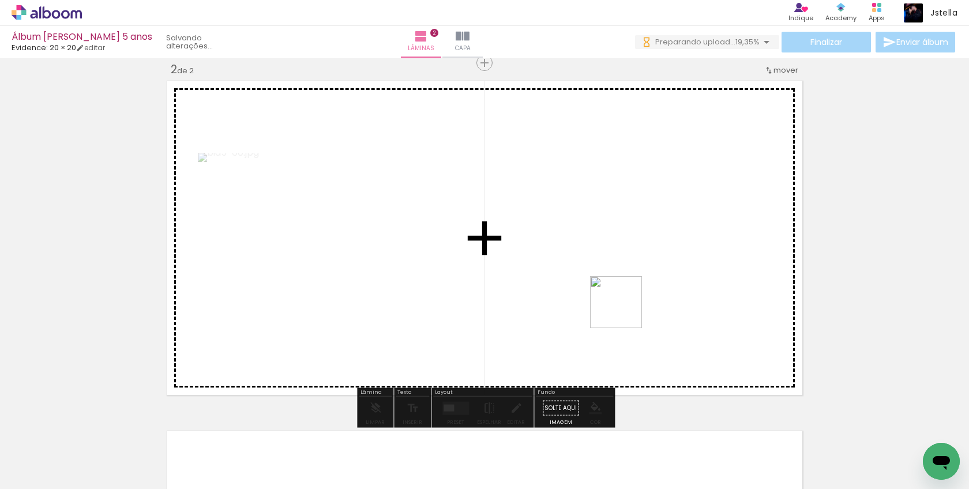
drag, startPoint x: 773, startPoint y: 454, endPoint x: 620, endPoint y: 447, distance: 153.1
click at [625, 311] on quentale-workspace at bounding box center [484, 244] width 969 height 489
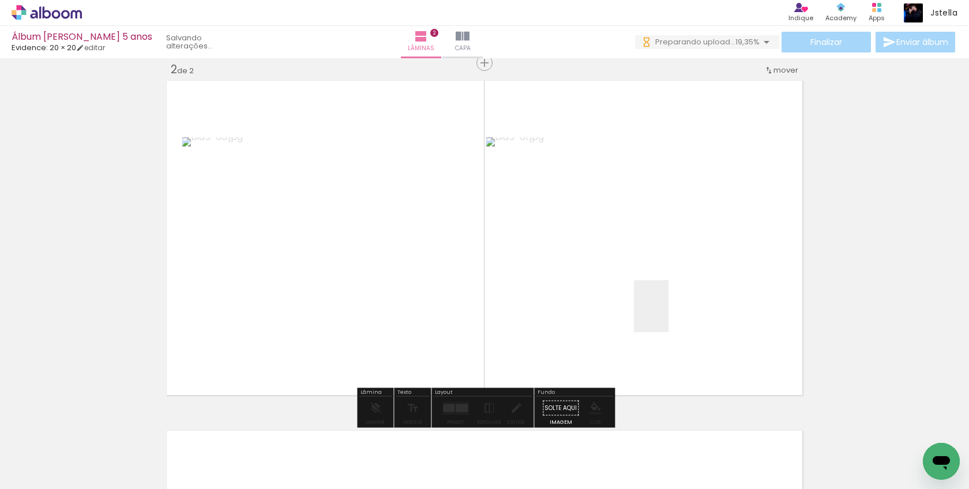
drag, startPoint x: 669, startPoint y: 315, endPoint x: 604, endPoint y: 396, distance: 103.8
click at [669, 315] on quentale-workspace at bounding box center [484, 244] width 969 height 489
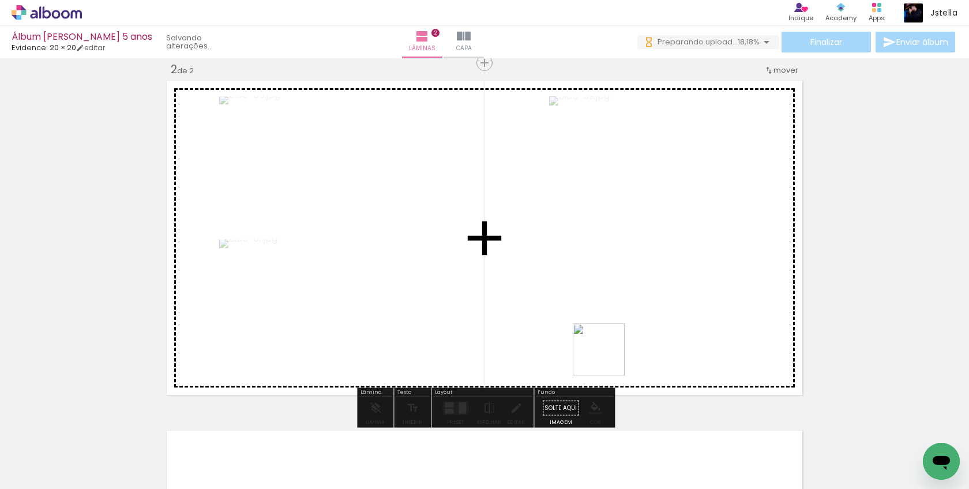
drag, startPoint x: 598, startPoint y: 380, endPoint x: 611, endPoint y: 338, distance: 44.0
click at [611, 338] on quentale-workspace at bounding box center [484, 244] width 969 height 489
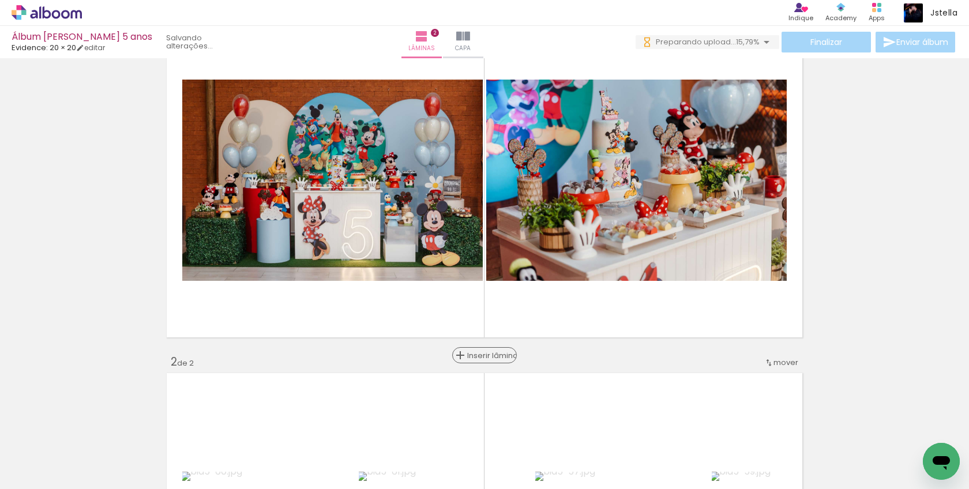
click at [484, 352] on span "Inserir lâmina" at bounding box center [489, 356] width 45 height 8
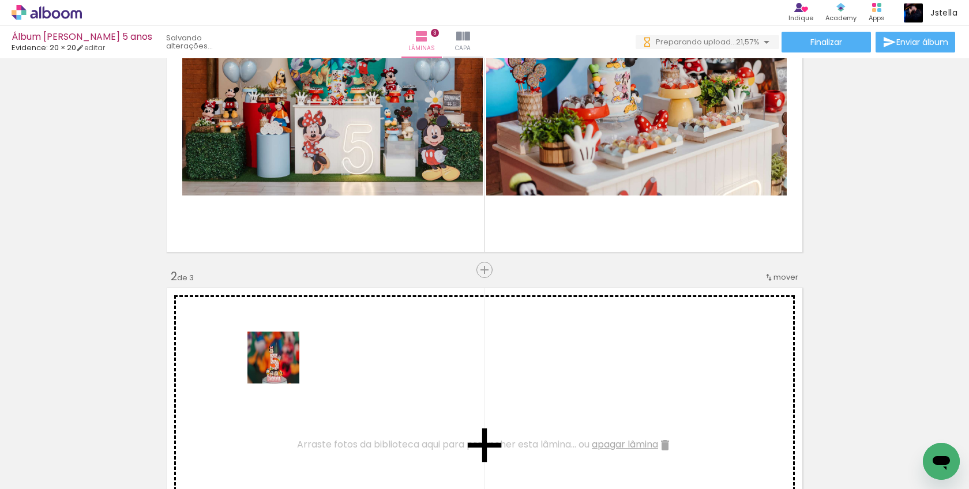
click at [282, 366] on quentale-workspace at bounding box center [484, 244] width 969 height 489
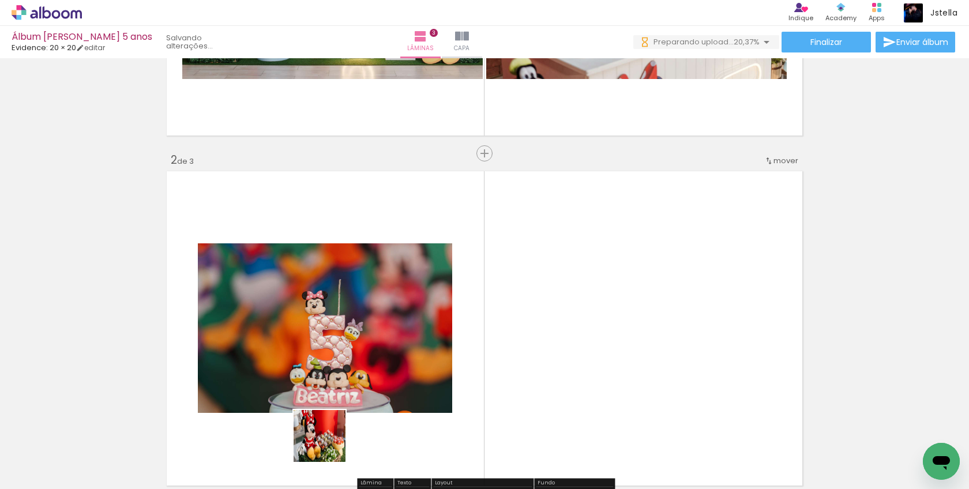
drag, startPoint x: 323, startPoint y: 458, endPoint x: 388, endPoint y: 443, distance: 66.9
click at [407, 323] on quentale-workspace at bounding box center [484, 244] width 969 height 489
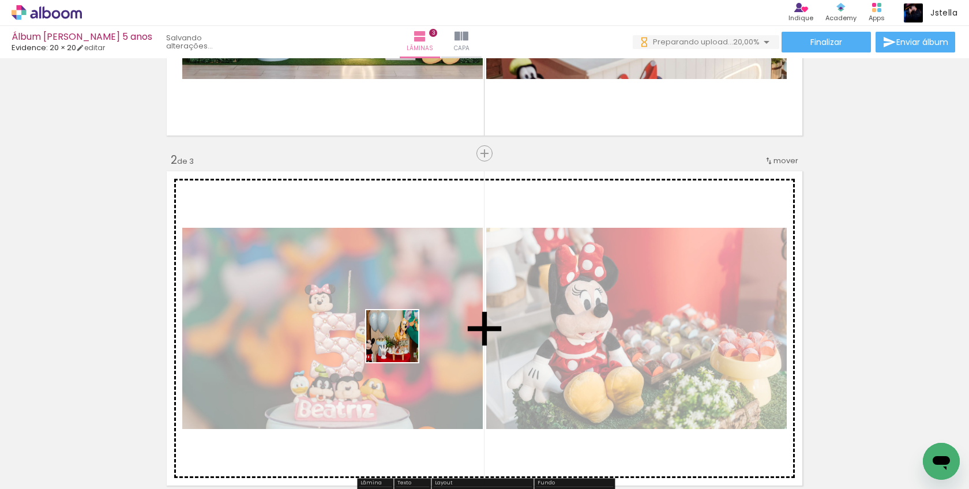
drag, startPoint x: 388, startPoint y: 455, endPoint x: 401, endPoint y: 343, distance: 112.7
click at [401, 343] on quentale-workspace at bounding box center [484, 244] width 969 height 489
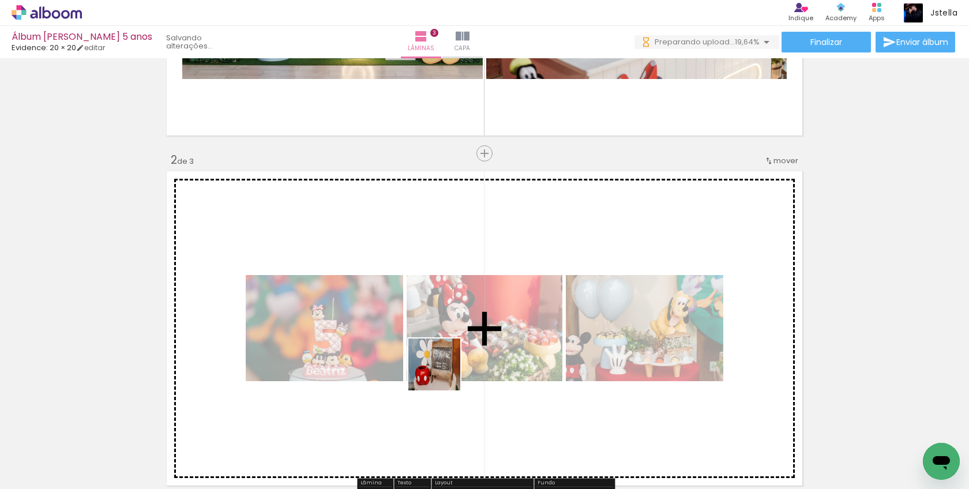
drag, startPoint x: 443, startPoint y: 451, endPoint x: 491, endPoint y: 428, distance: 52.6
click at [443, 340] on quentale-workspace at bounding box center [484, 244] width 969 height 489
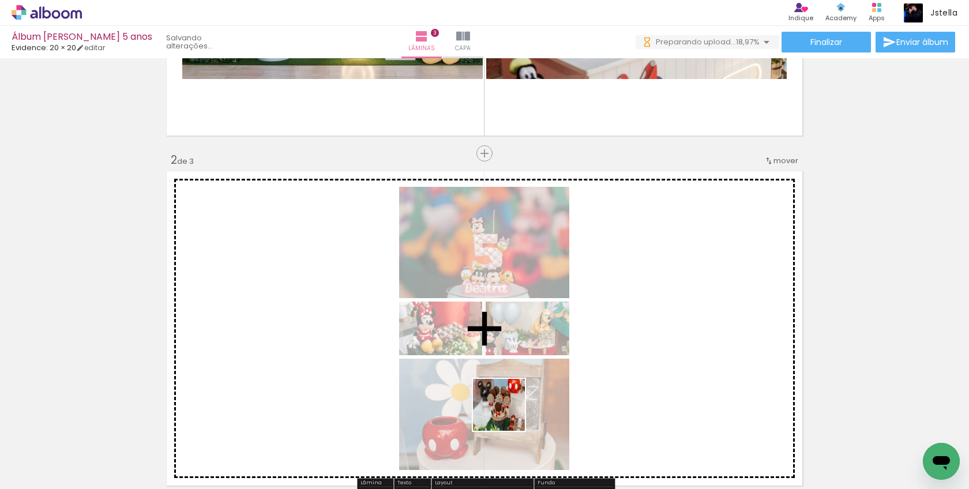
drag, startPoint x: 508, startPoint y: 443, endPoint x: 519, endPoint y: 339, distance: 104.4
click at [518, 339] on quentale-workspace at bounding box center [484, 244] width 969 height 489
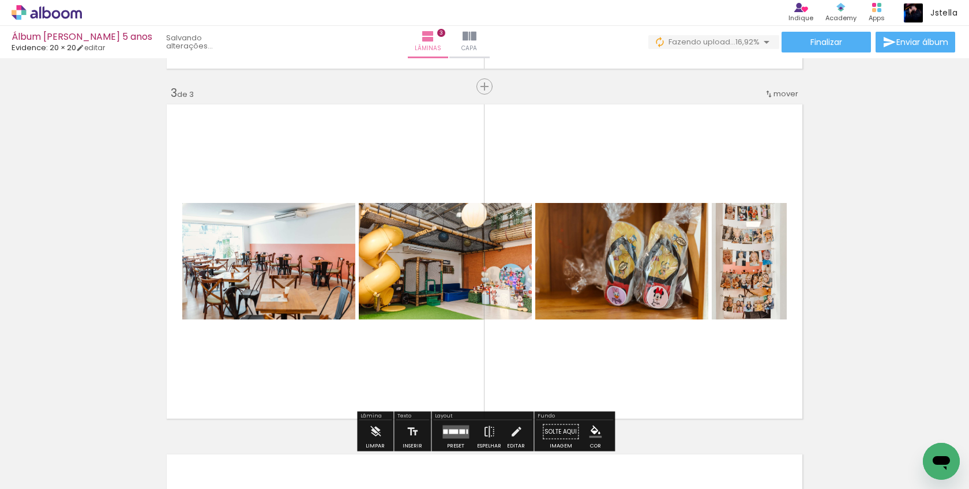
click at [781, 93] on span "mover" at bounding box center [786, 93] width 25 height 11
click at [772, 91] on paper-item "antes da 1" at bounding box center [757, 92] width 88 height 19
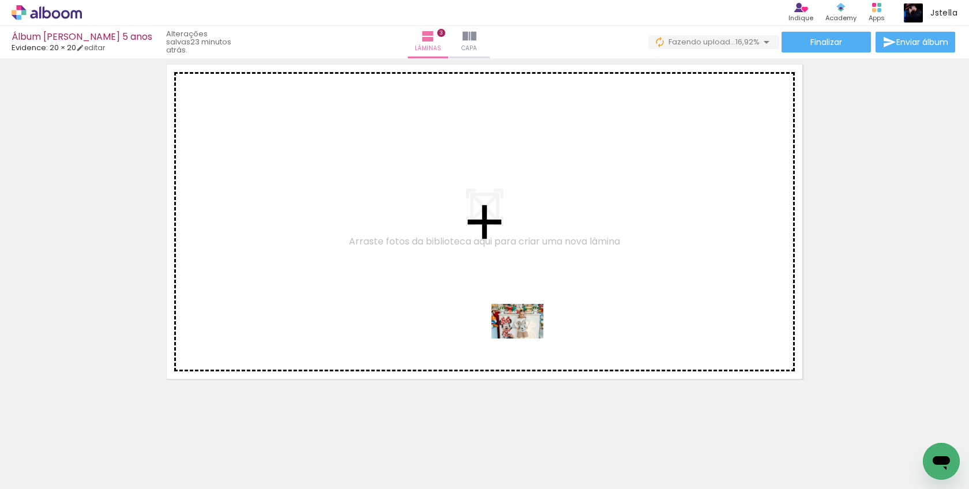
drag, startPoint x: 576, startPoint y: 453, endPoint x: 526, endPoint y: 339, distance: 124.8
click at [526, 339] on quentale-workspace at bounding box center [484, 244] width 969 height 489
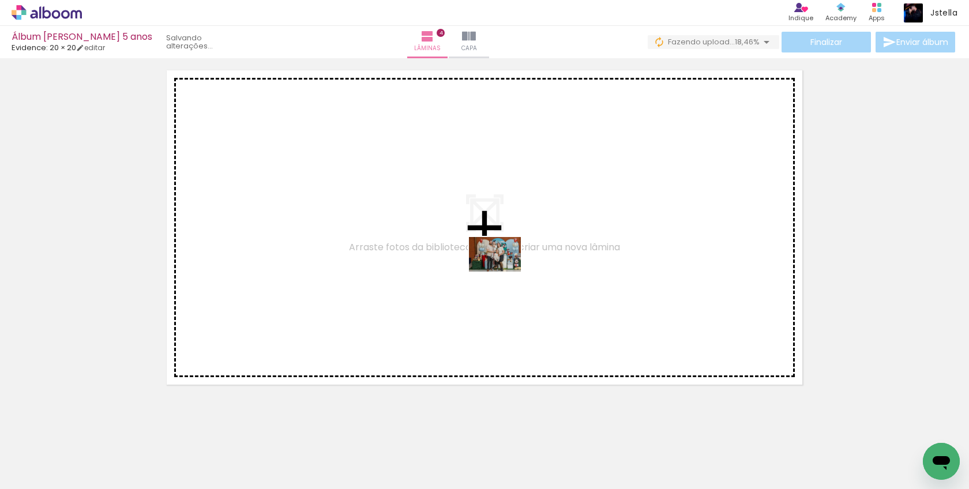
drag, startPoint x: 687, startPoint y: 458, endPoint x: 504, endPoint y: 272, distance: 261.2
click at [504, 272] on quentale-workspace at bounding box center [484, 244] width 969 height 489
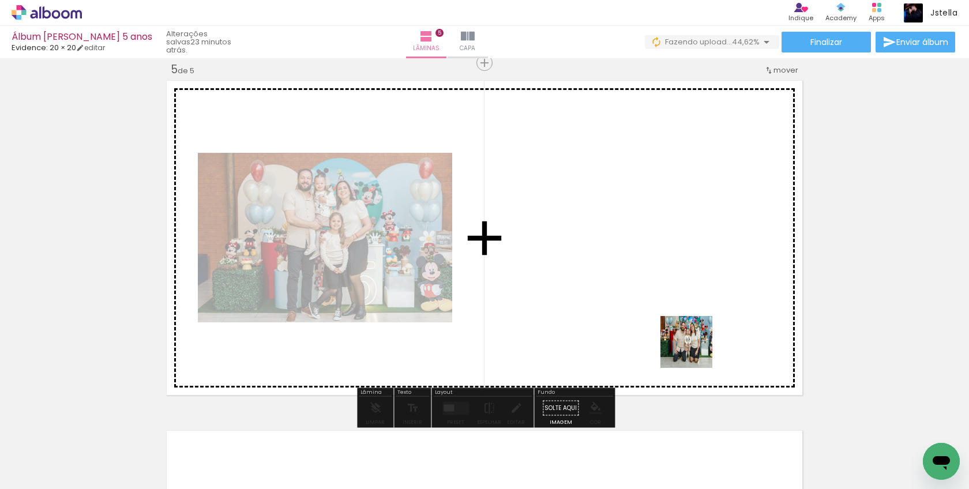
click at [680, 296] on quentale-workspace at bounding box center [484, 244] width 969 height 489
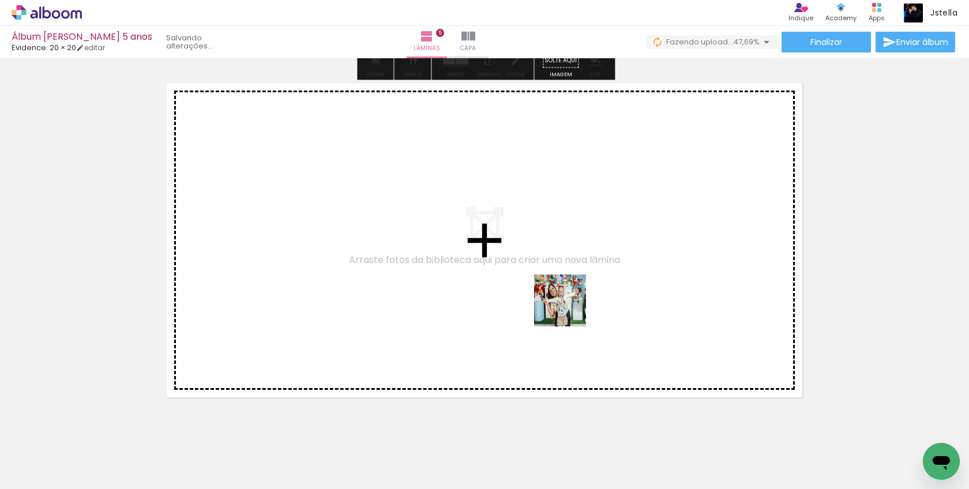
drag, startPoint x: 832, startPoint y: 454, endPoint x: 567, endPoint y: 309, distance: 301.9
click at [567, 309] on quentale-workspace at bounding box center [484, 244] width 969 height 489
